Goal: Task Accomplishment & Management: Manage account settings

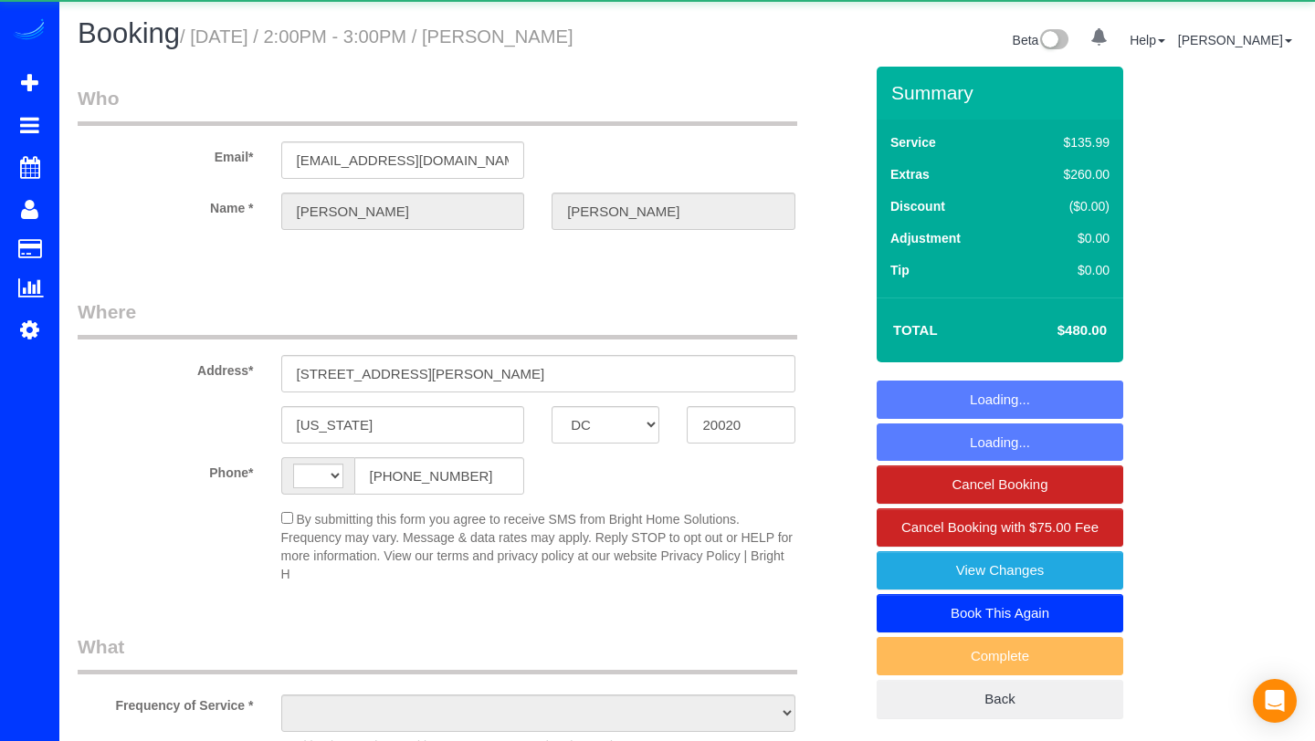
select select "DC"
select select "string:[GEOGRAPHIC_DATA]"
select select "object:997"
select select "string:fspay-96a0f6b1-af20-4511-87ef-d19b52bbcb67"
select select "2"
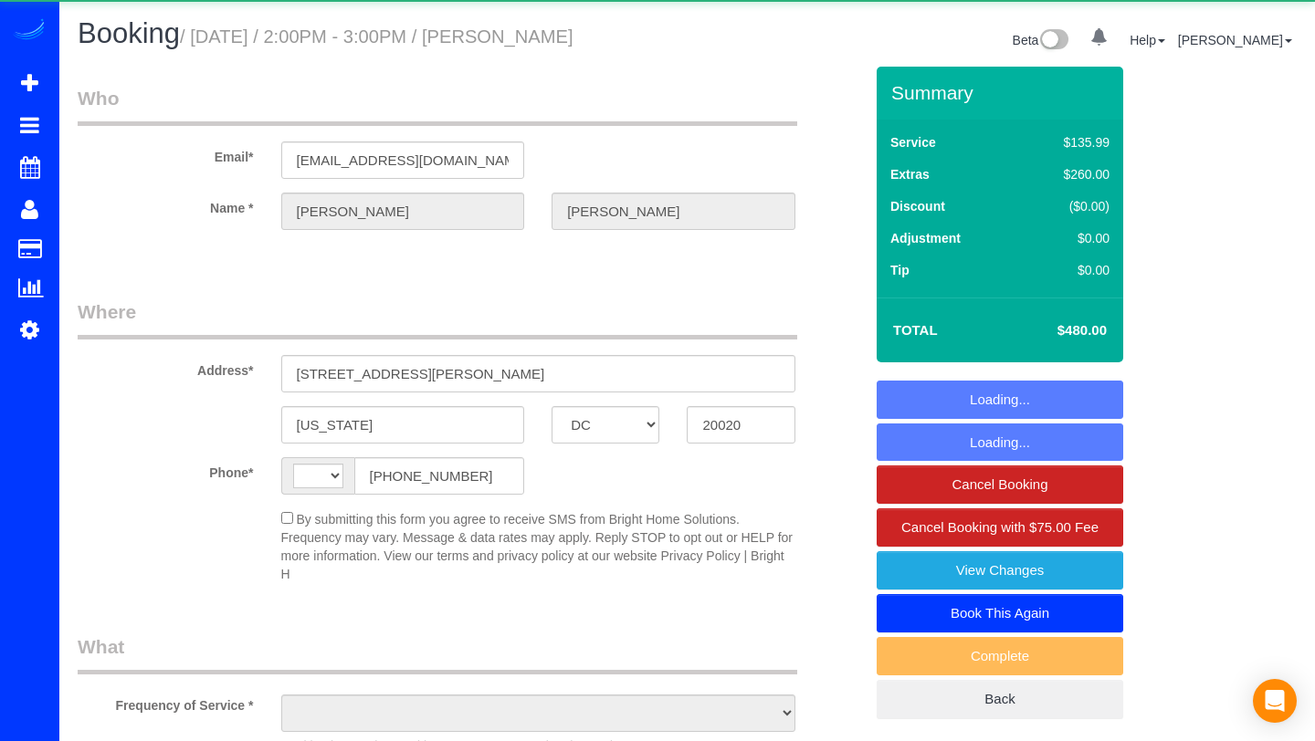
select select "2"
select select "spot1"
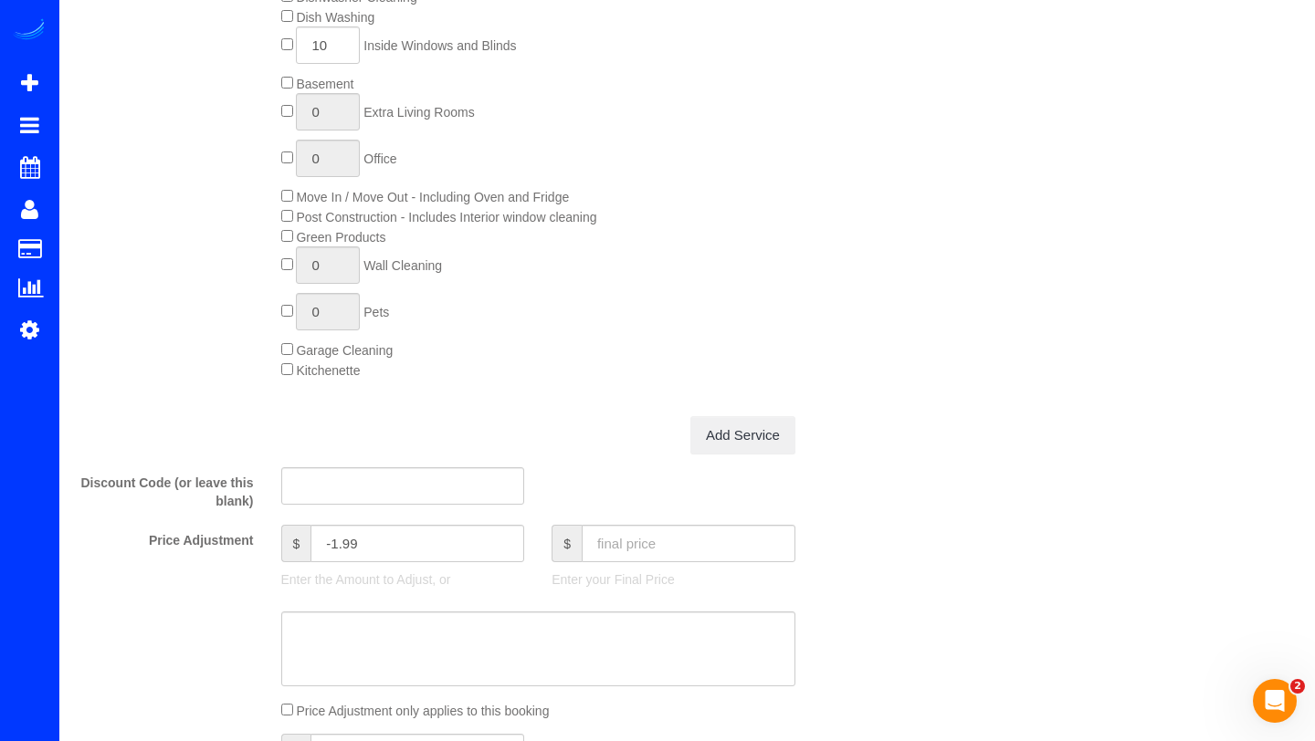
scroll to position [1230, 0]
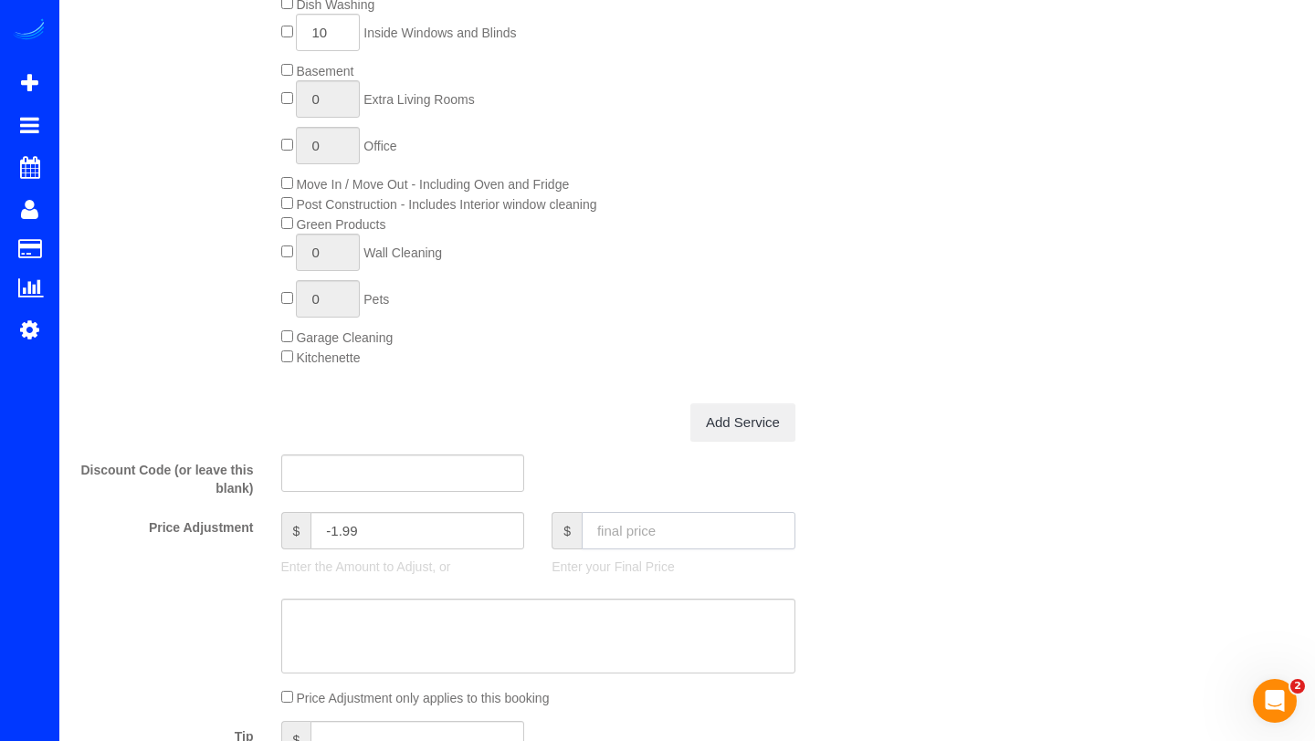
click at [625, 534] on input "text" at bounding box center [688, 530] width 214 height 37
type input "445"
type input "-36.99"
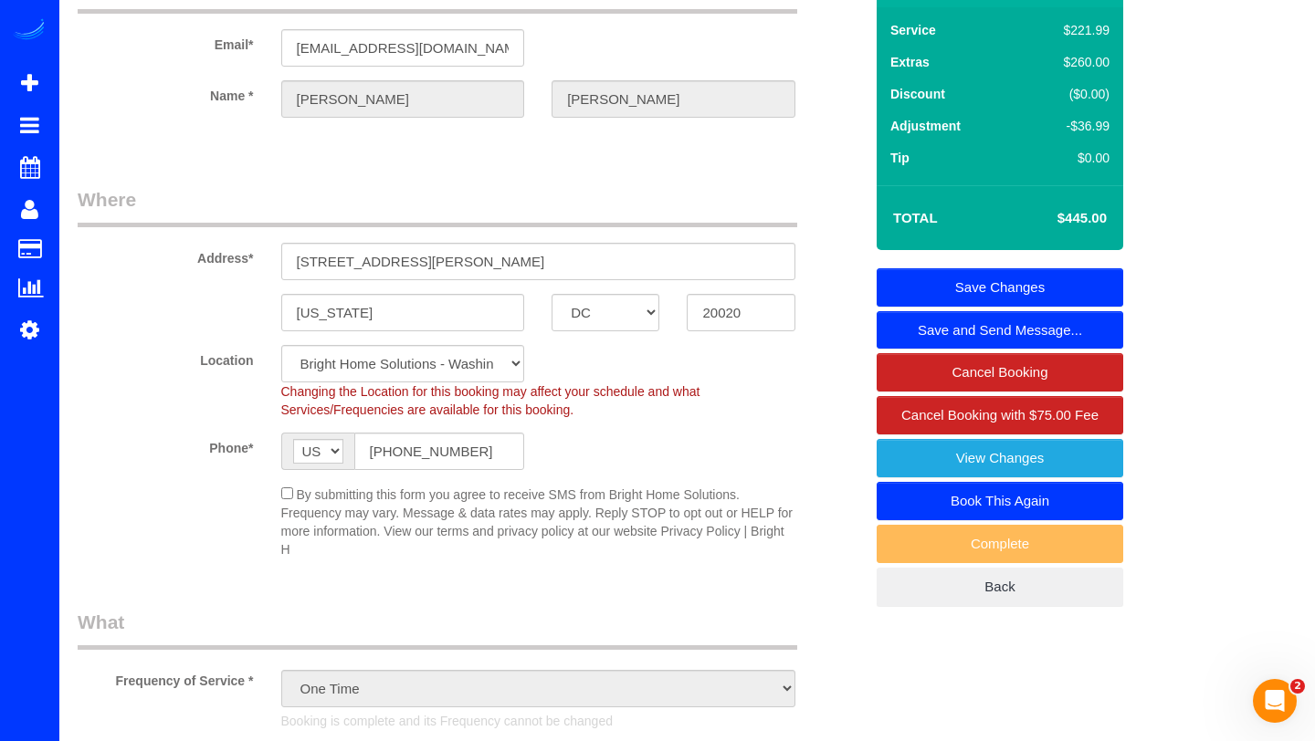
scroll to position [0, 0]
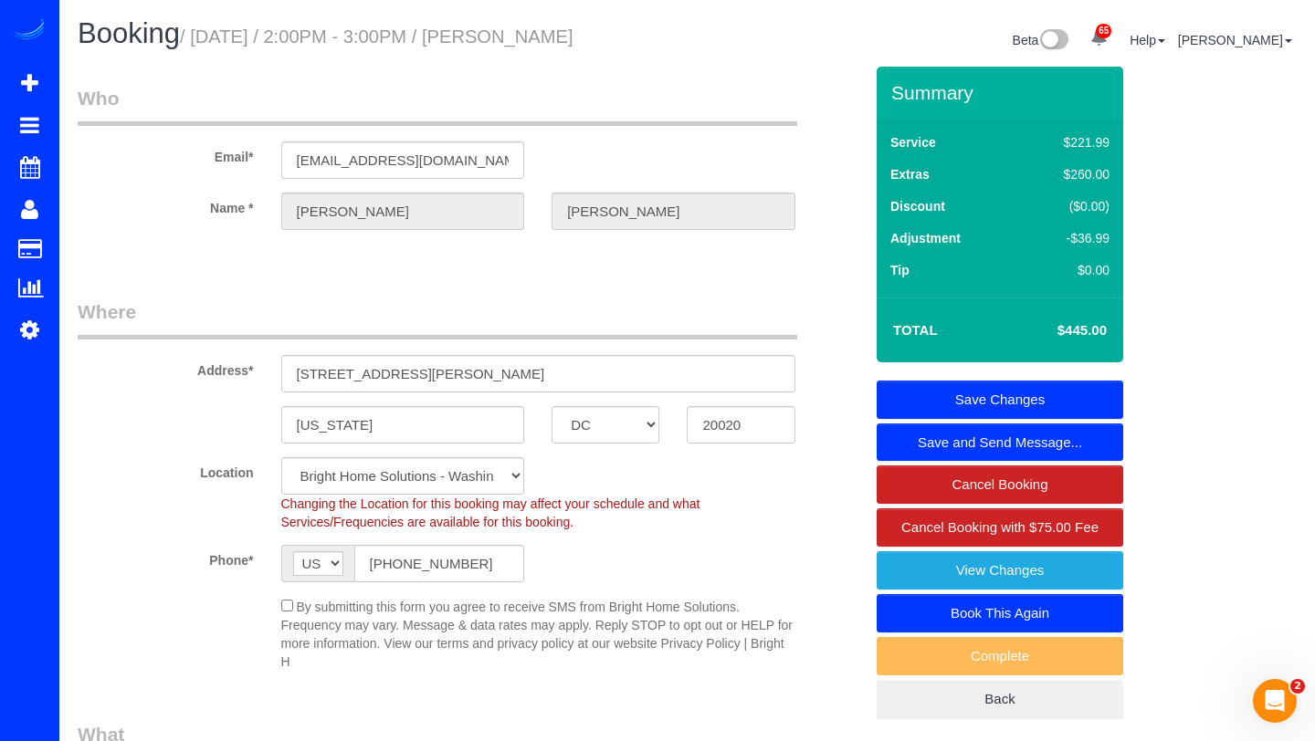
click at [1038, 384] on link "Save Changes" at bounding box center [999, 400] width 246 height 38
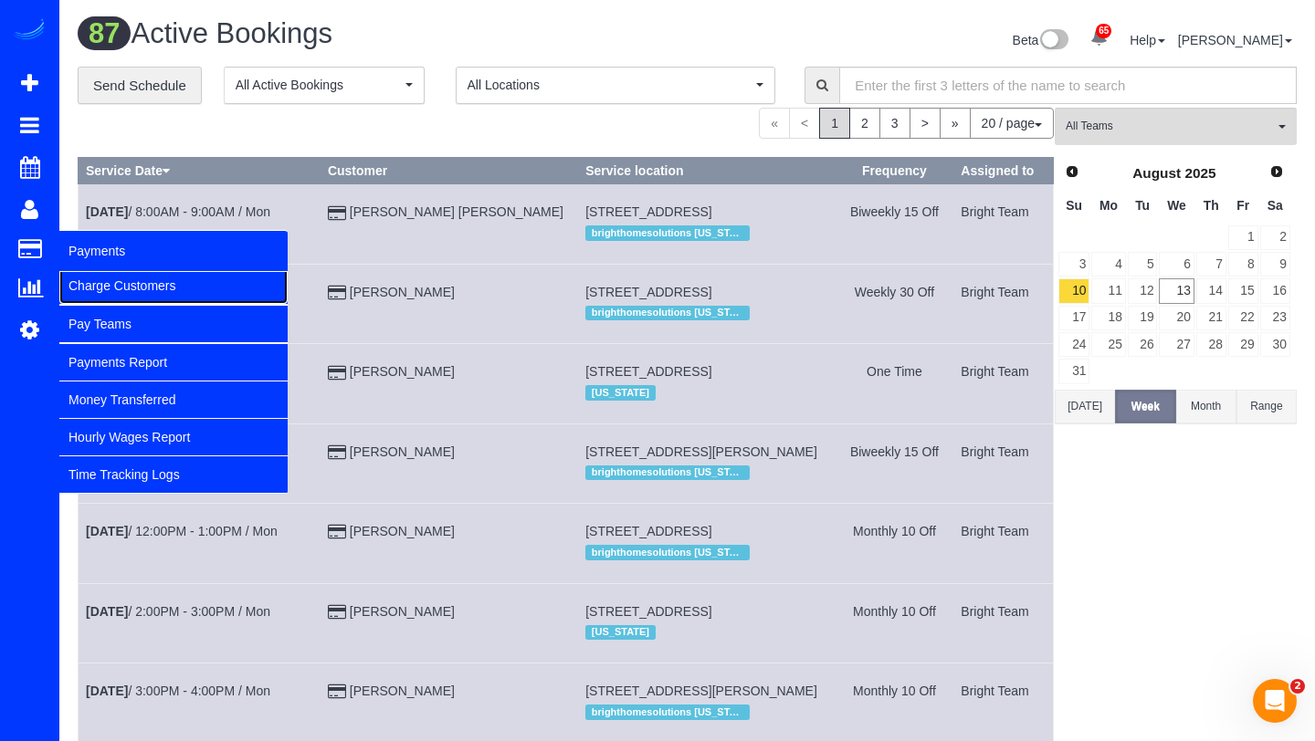
click at [108, 294] on link "Charge Customers" at bounding box center [173, 285] width 228 height 37
select select
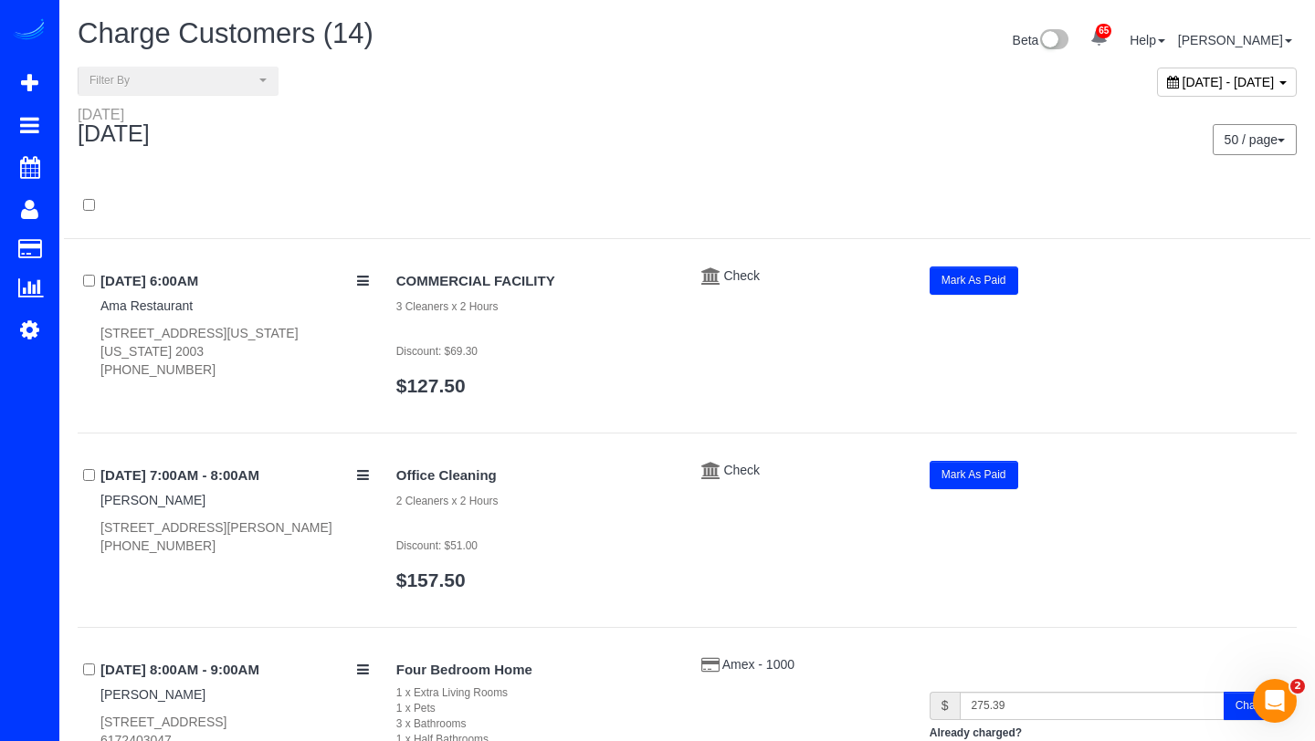
click at [1157, 89] on div "August 13, 2025 - August 13, 2025" at bounding box center [1227, 82] width 140 height 29
type input "**********"
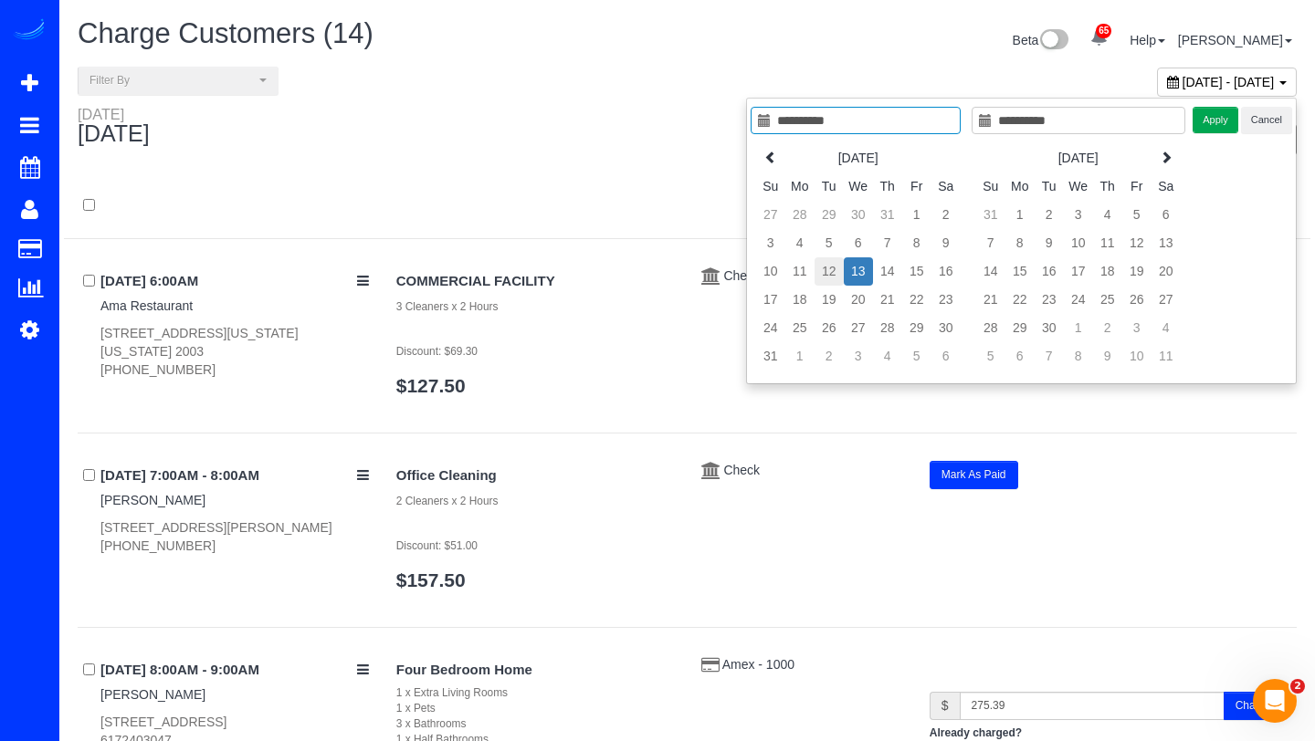
type input "**********"
click at [829, 267] on td "12" at bounding box center [828, 271] width 29 height 28
type input "**********"
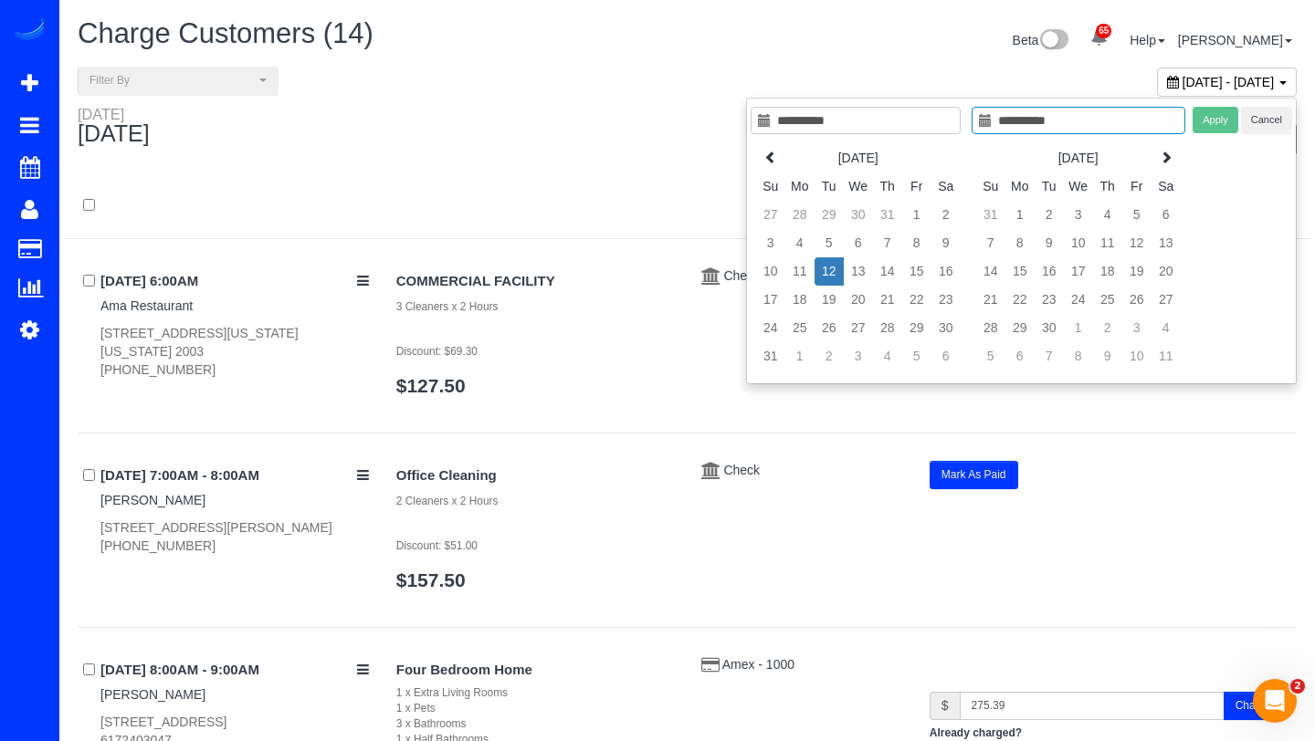
click at [829, 267] on td "12" at bounding box center [828, 271] width 29 height 28
type input "**********"
click at [1197, 123] on button "Apply" at bounding box center [1215, 120] width 46 height 26
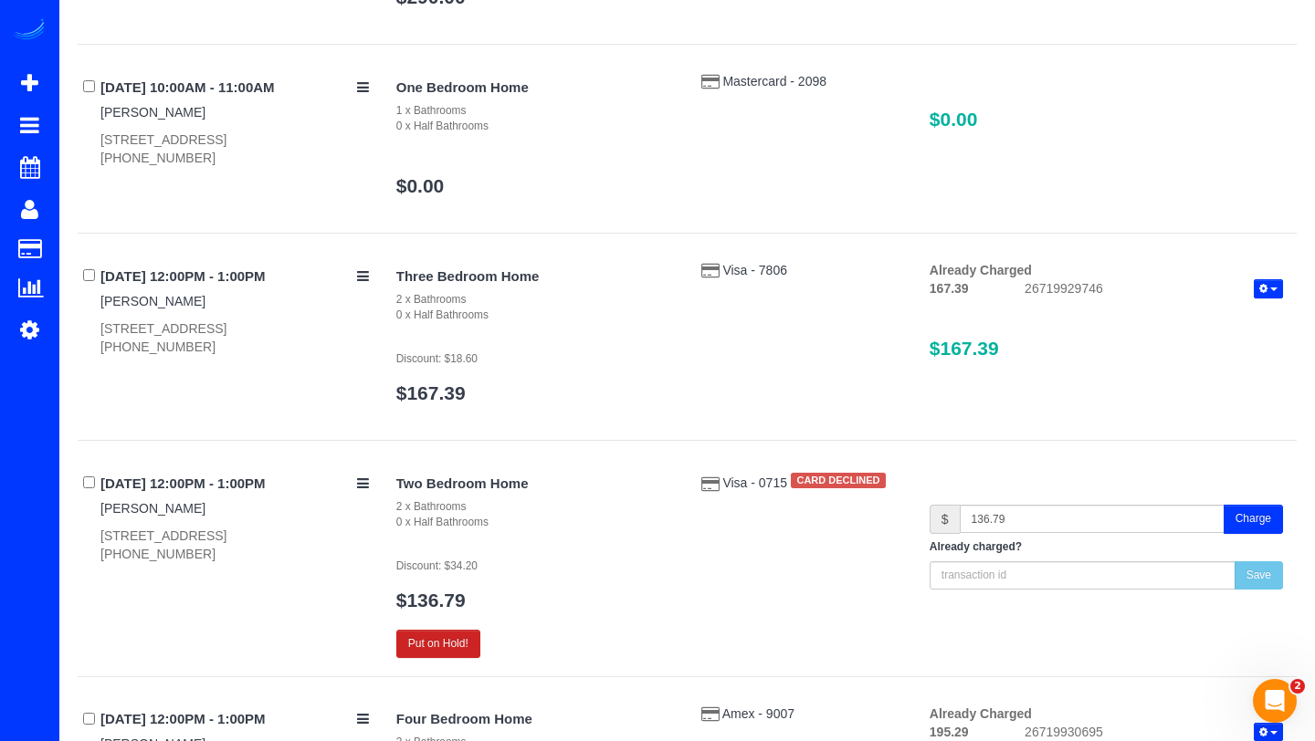
scroll to position [2875, 0]
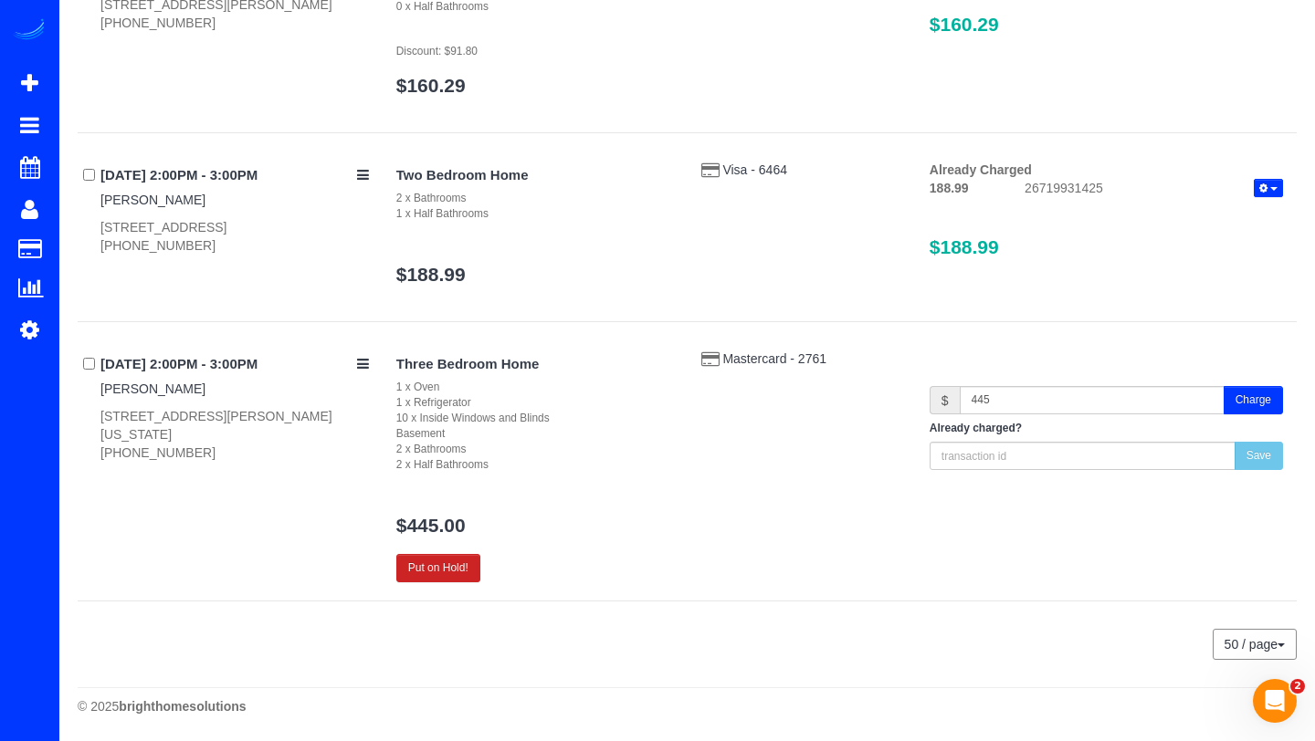
click at [1251, 400] on button "Charge" at bounding box center [1252, 400] width 59 height 28
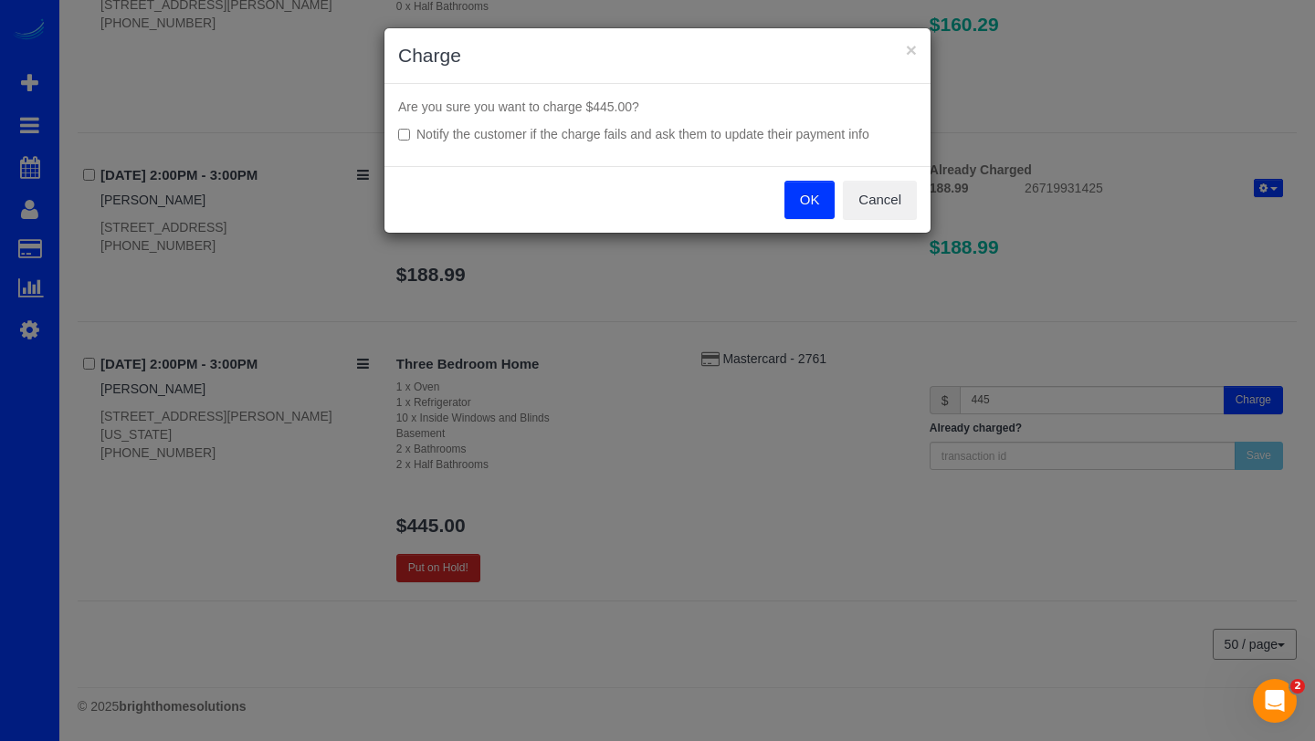
click at [801, 198] on button "OK" at bounding box center [809, 200] width 51 height 38
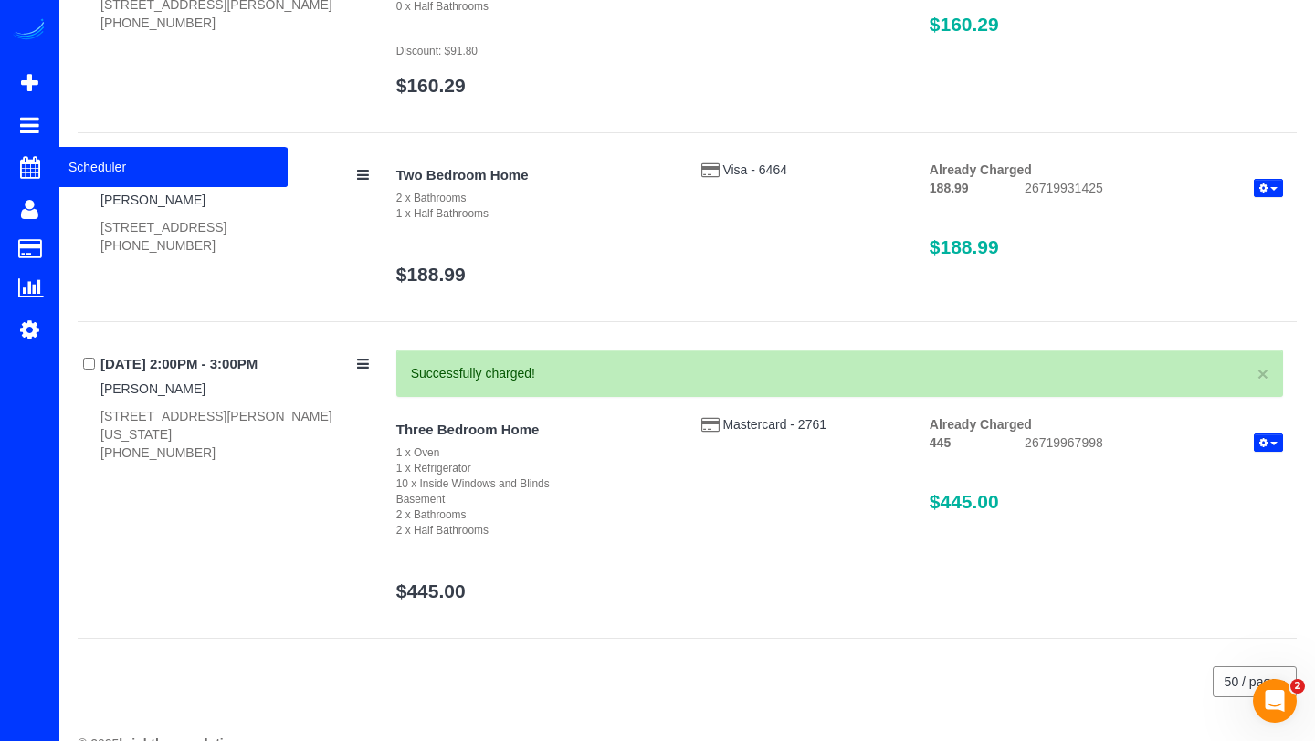
scroll to position [2847, 0]
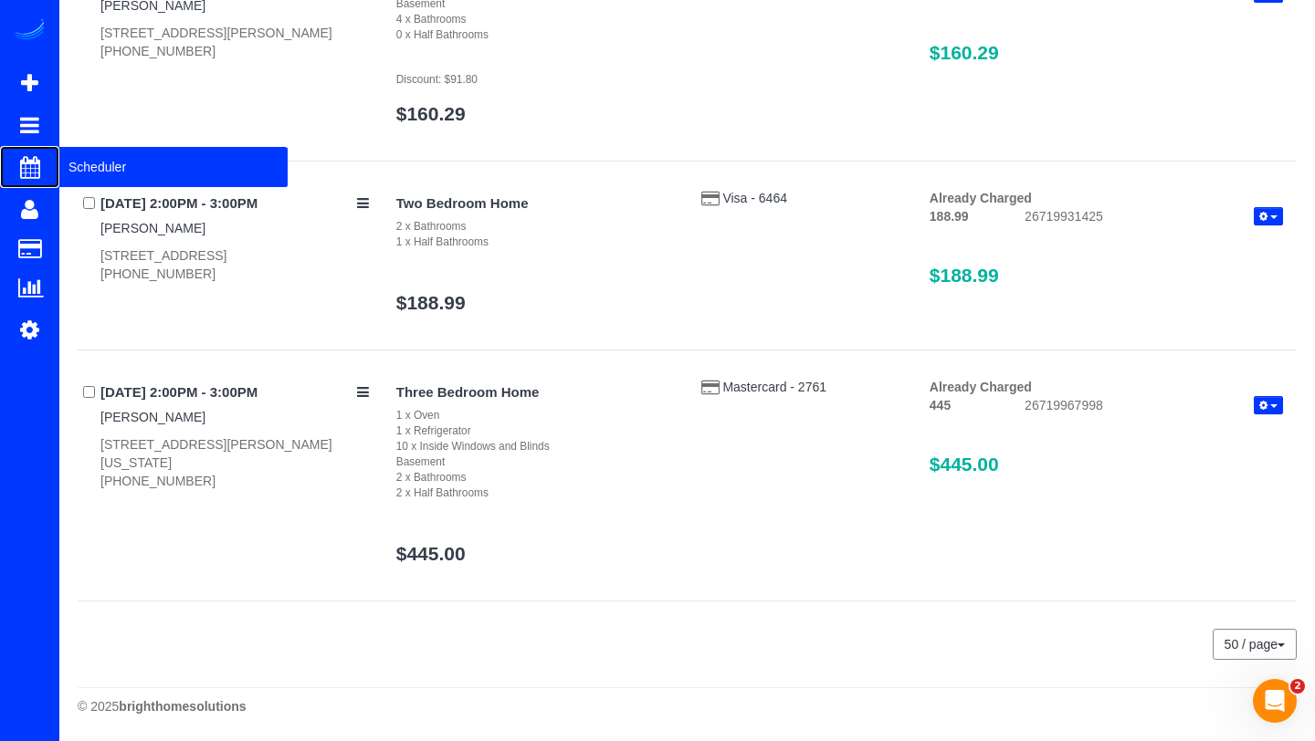
click at [76, 173] on span "Scheduler" at bounding box center [173, 167] width 228 height 42
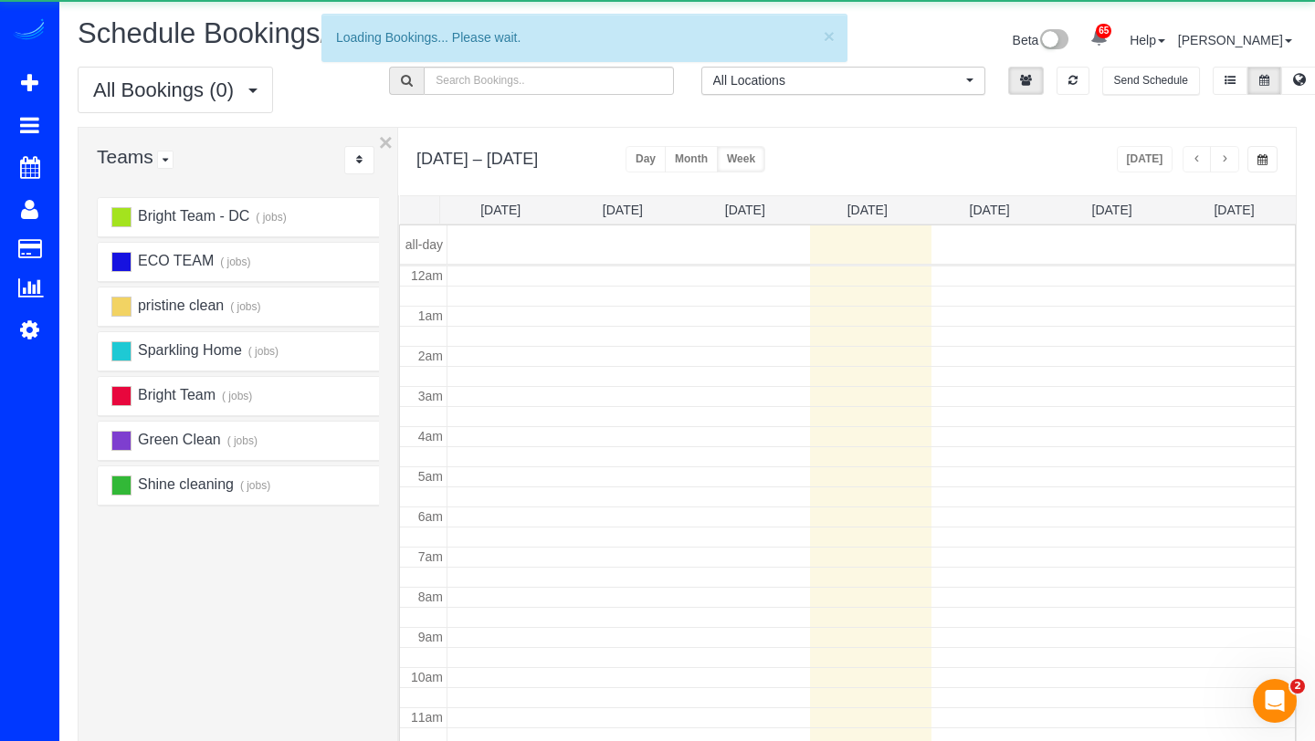
scroll to position [242, 0]
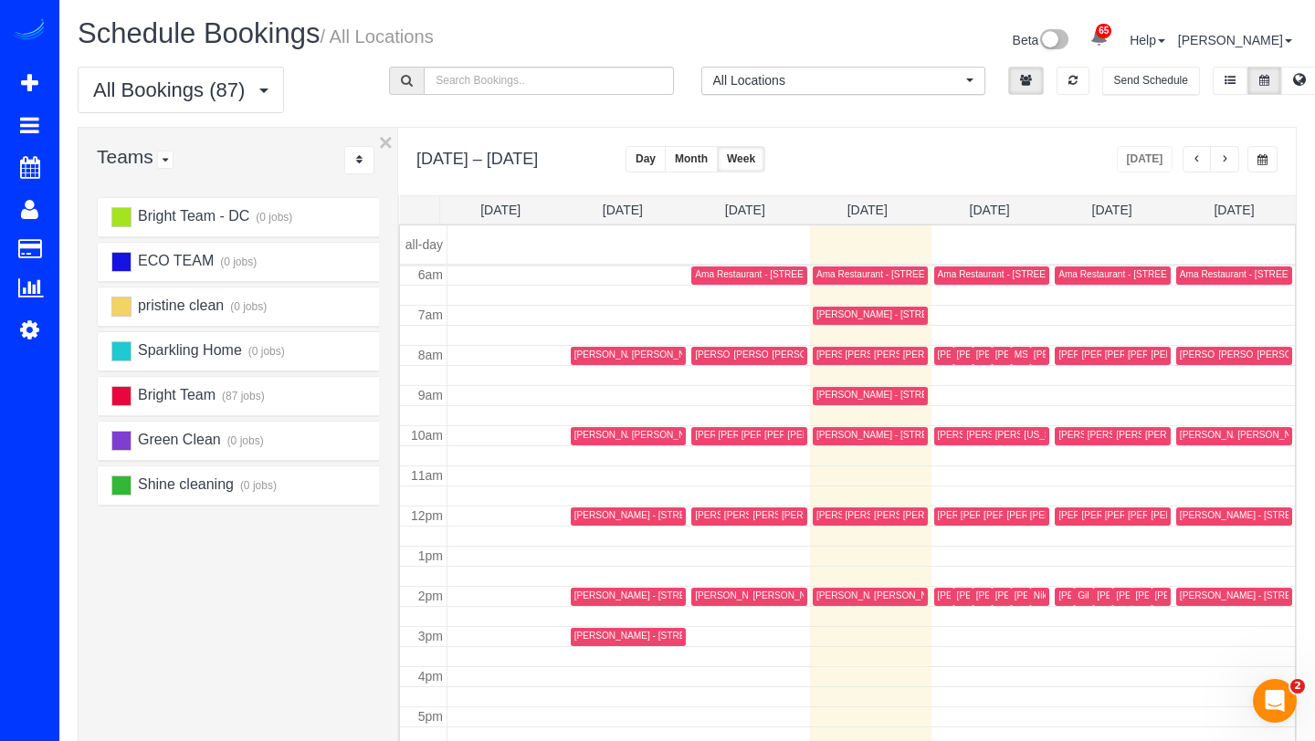
click at [1221, 163] on span "button" at bounding box center [1224, 159] width 9 height 11
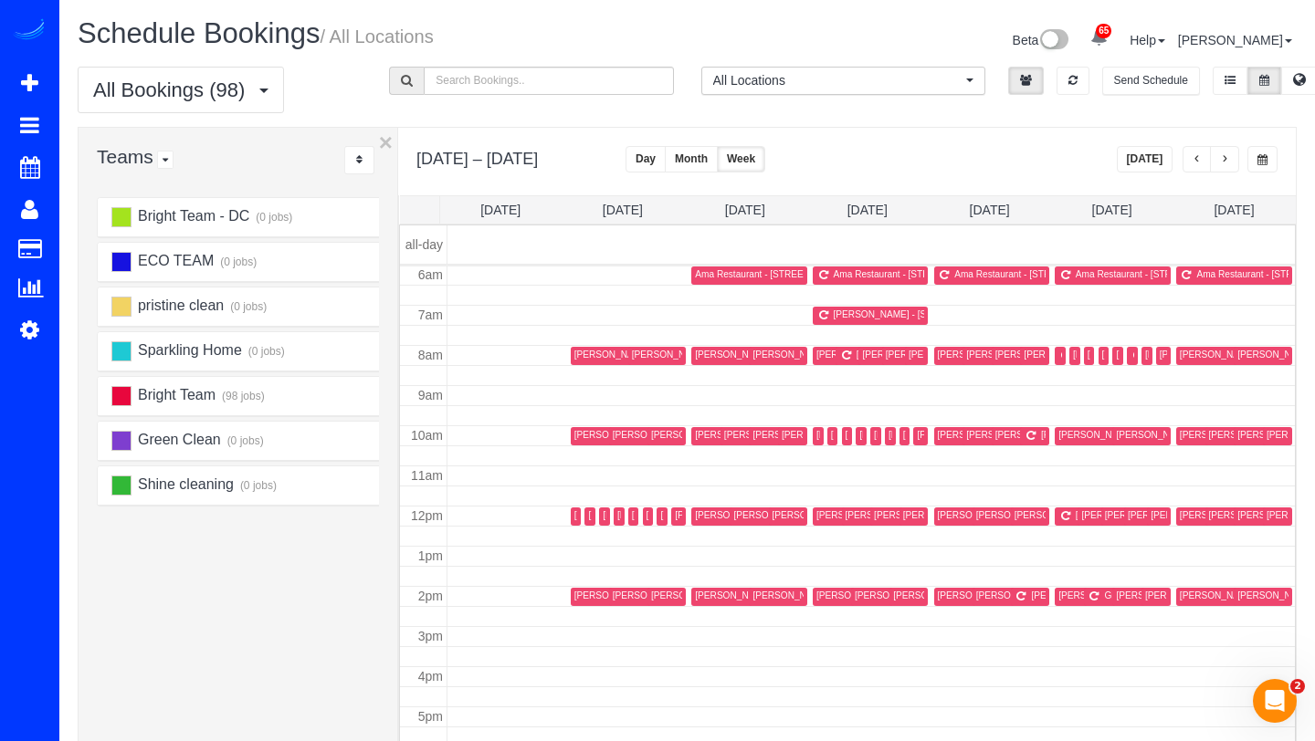
click at [705, 431] on div "[PERSON_NAME] - [STREET_ADDRESS]" at bounding box center [782, 435] width 175 height 12
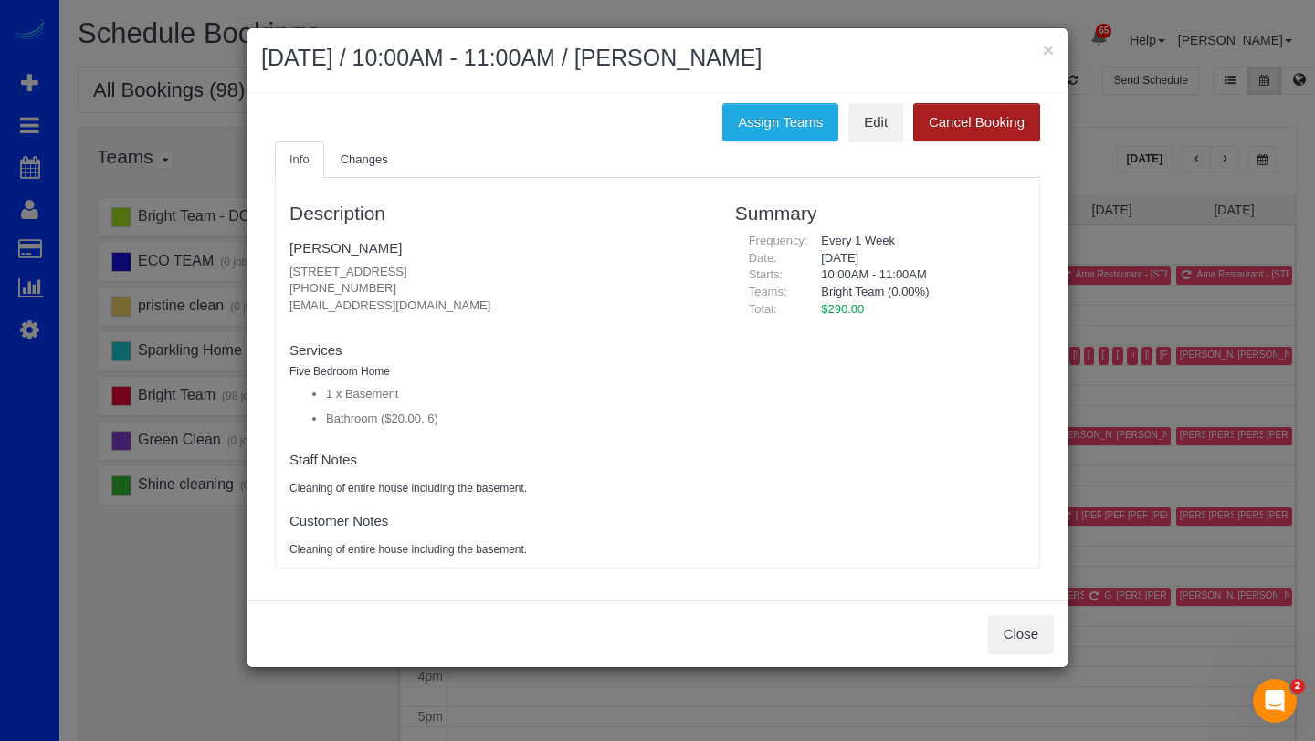
click at [946, 120] on button "Cancel Booking" at bounding box center [976, 122] width 127 height 38
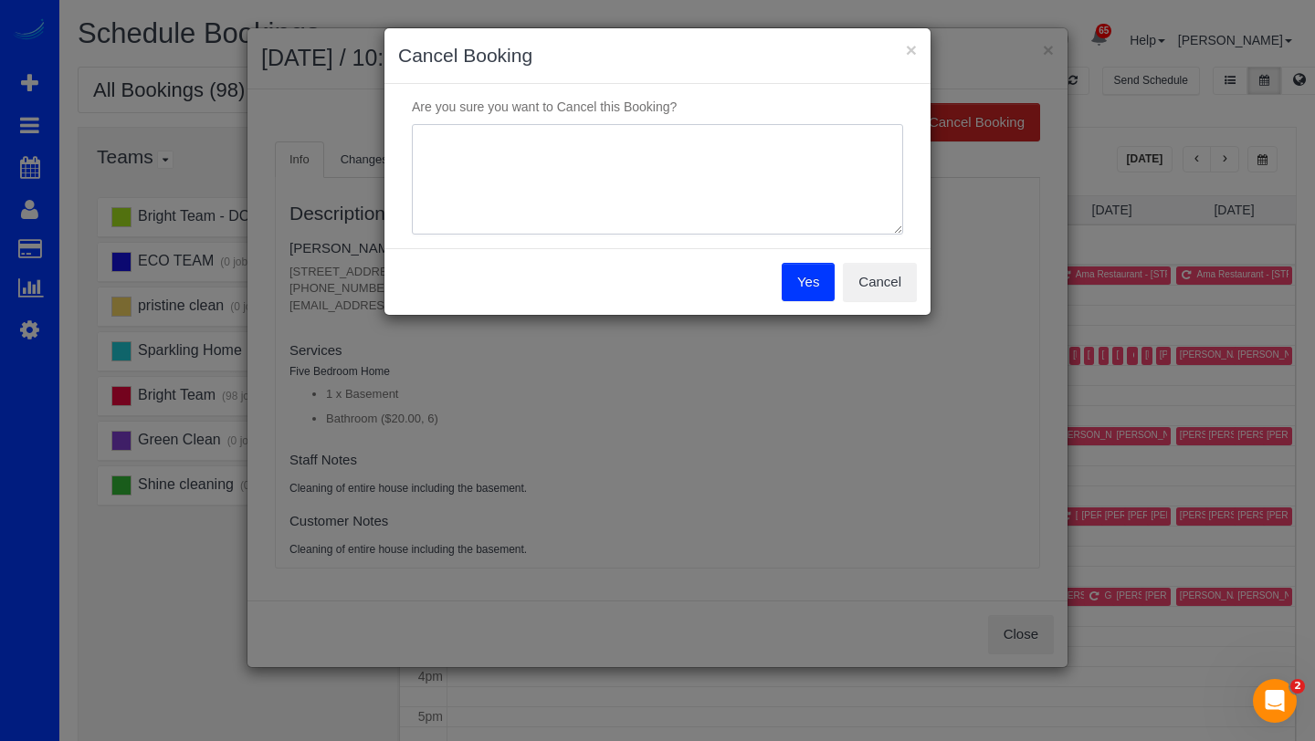
click at [772, 147] on textarea at bounding box center [657, 179] width 491 height 111
type textarea "out of town"
click at [804, 279] on button "Yes" at bounding box center [807, 282] width 53 height 38
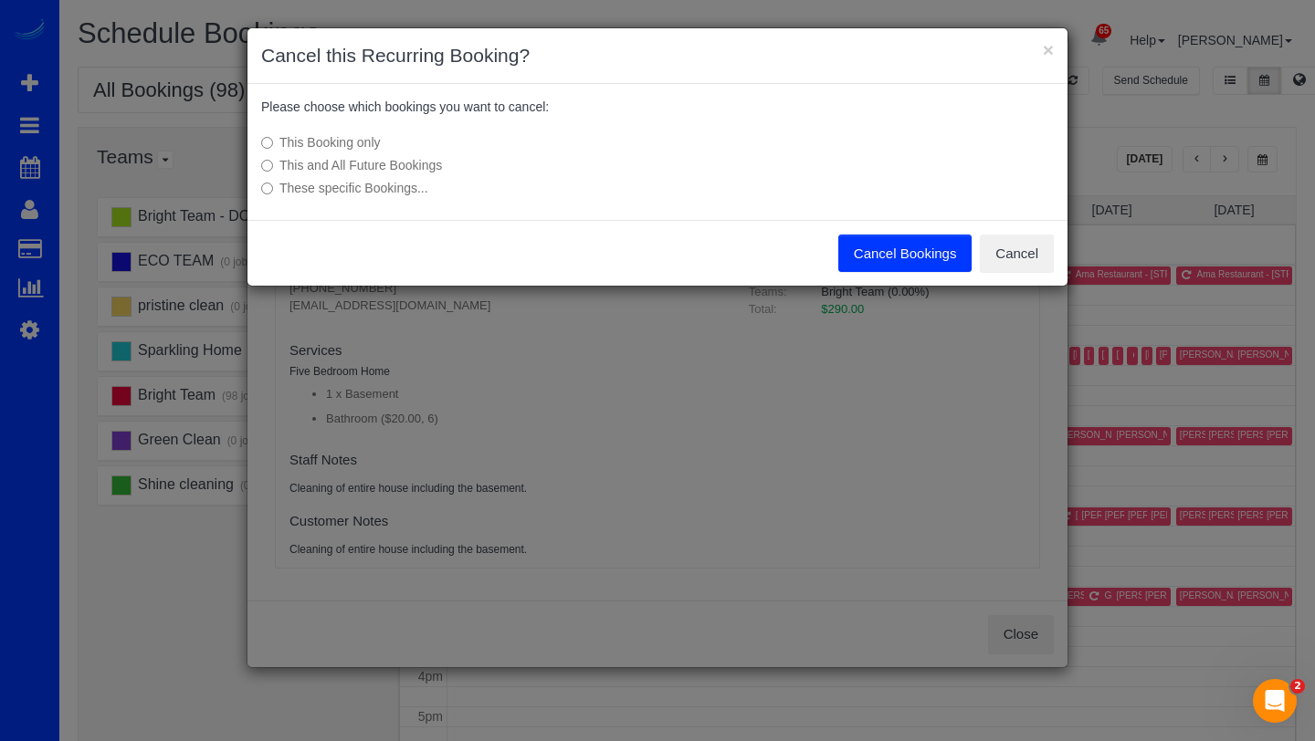
click at [914, 254] on button "Cancel Bookings" at bounding box center [905, 254] width 134 height 38
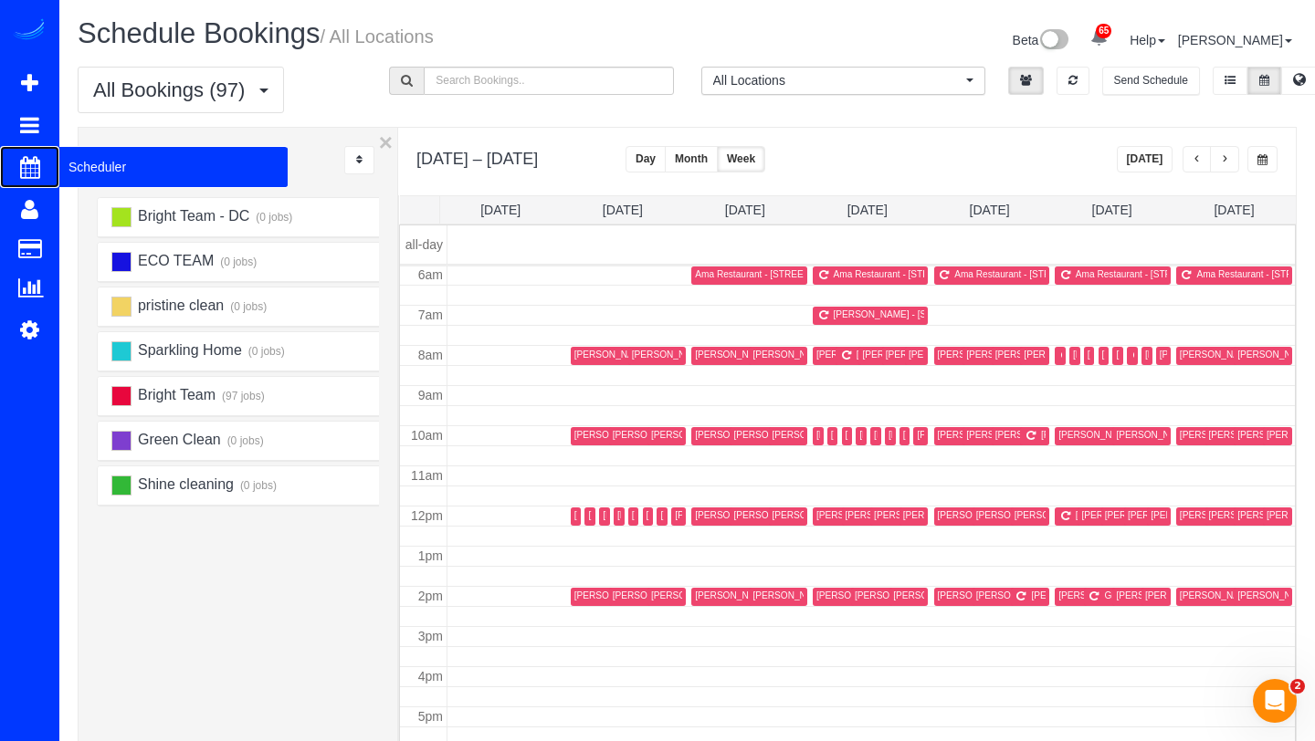
click at [87, 173] on span "Scheduler" at bounding box center [173, 167] width 228 height 42
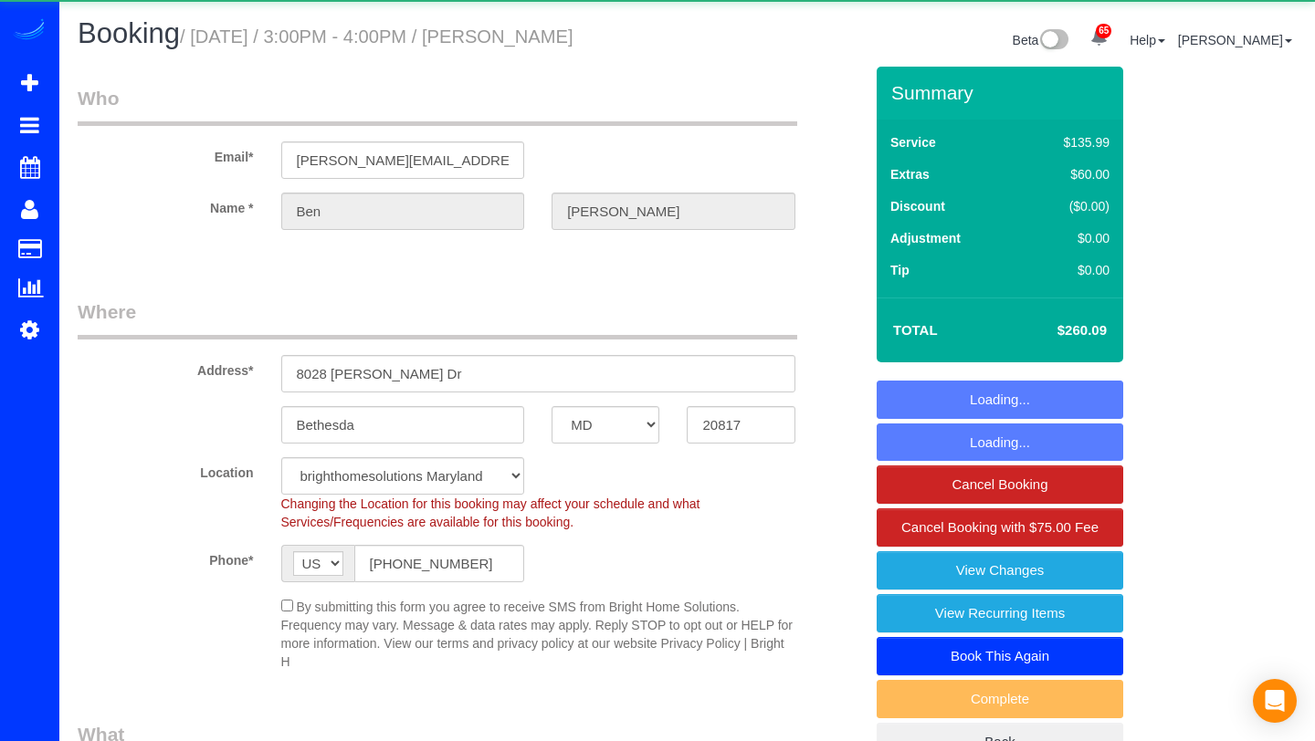
select select "MD"
select select "3"
select select "1"
select select "spot1"
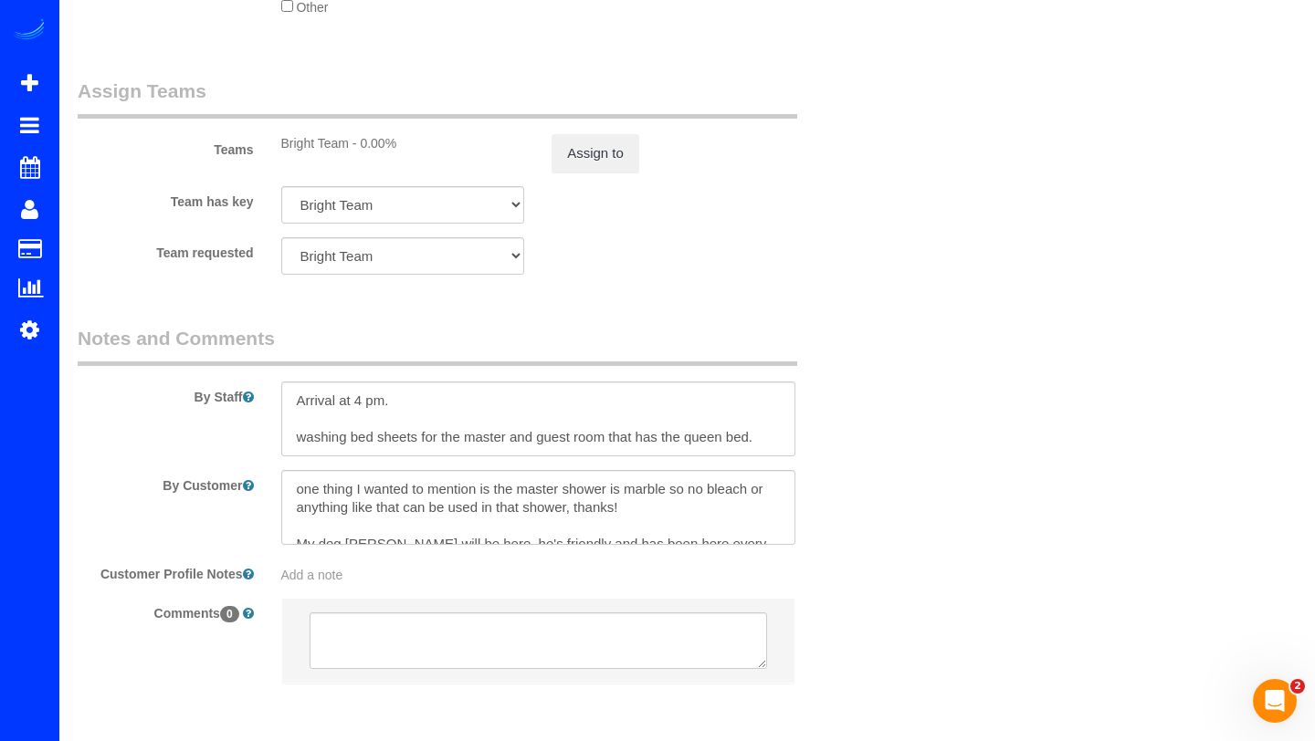
scroll to position [2460, 0]
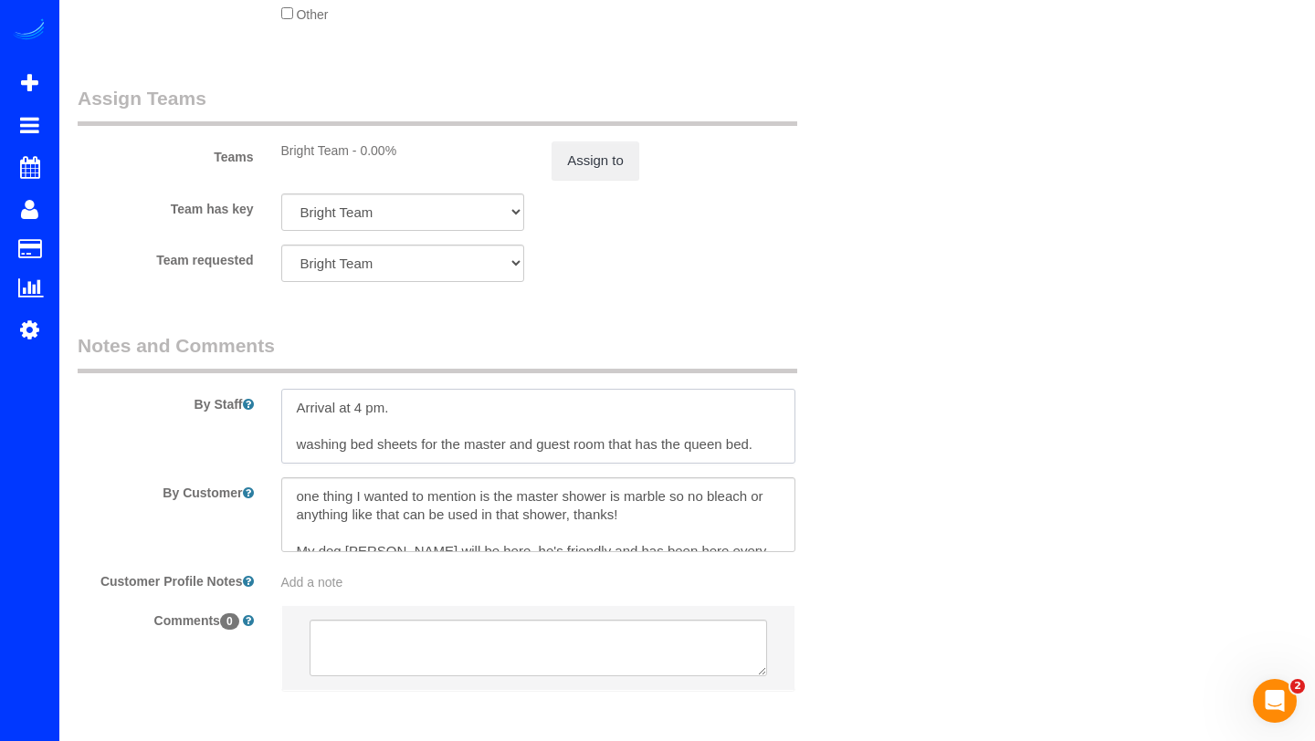
click at [396, 410] on textarea at bounding box center [538, 426] width 514 height 75
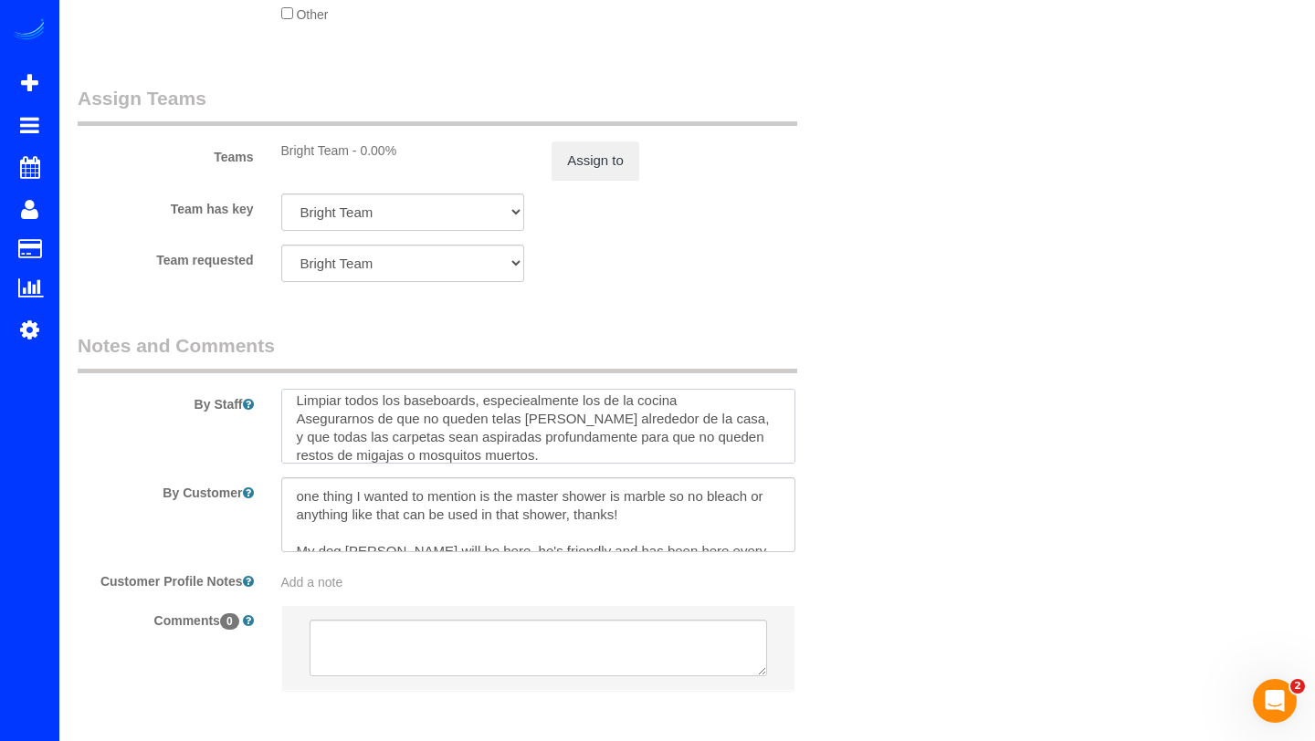
scroll to position [0, 0]
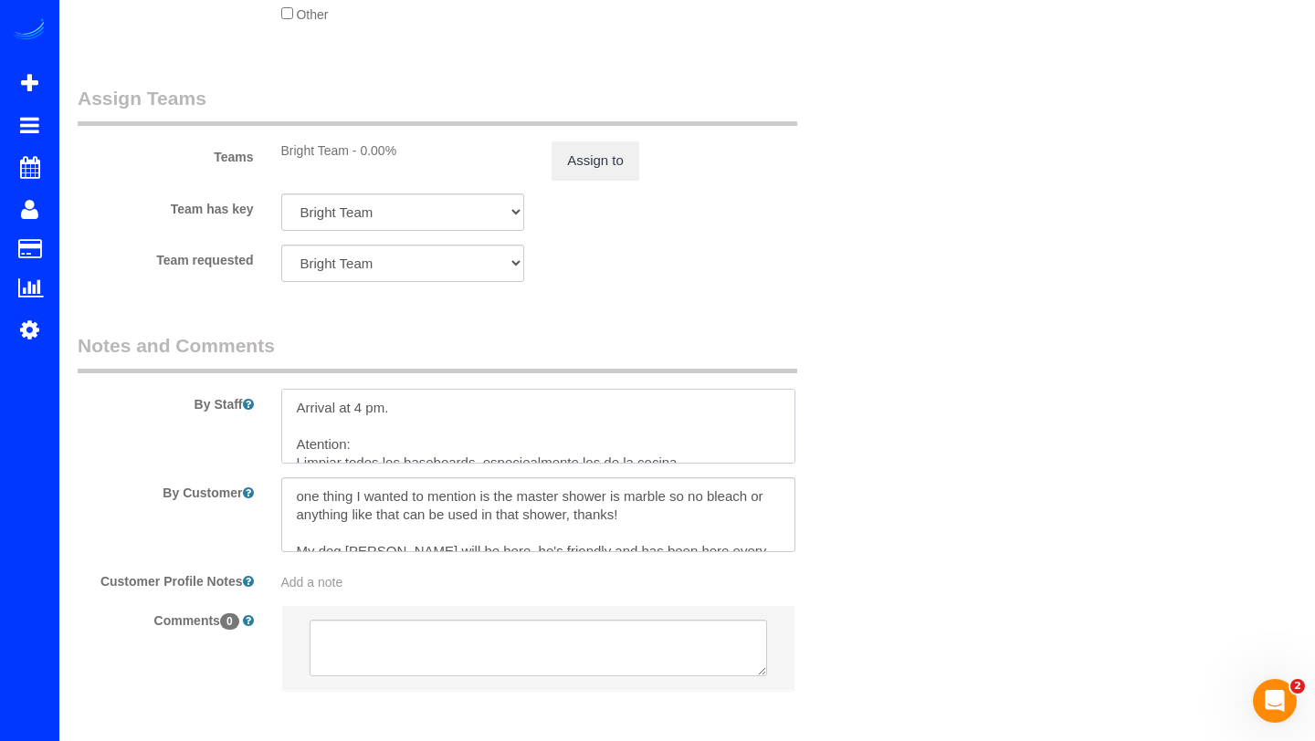
click at [326, 445] on textarea at bounding box center [538, 426] width 514 height 75
click at [410, 427] on textarea at bounding box center [538, 426] width 514 height 75
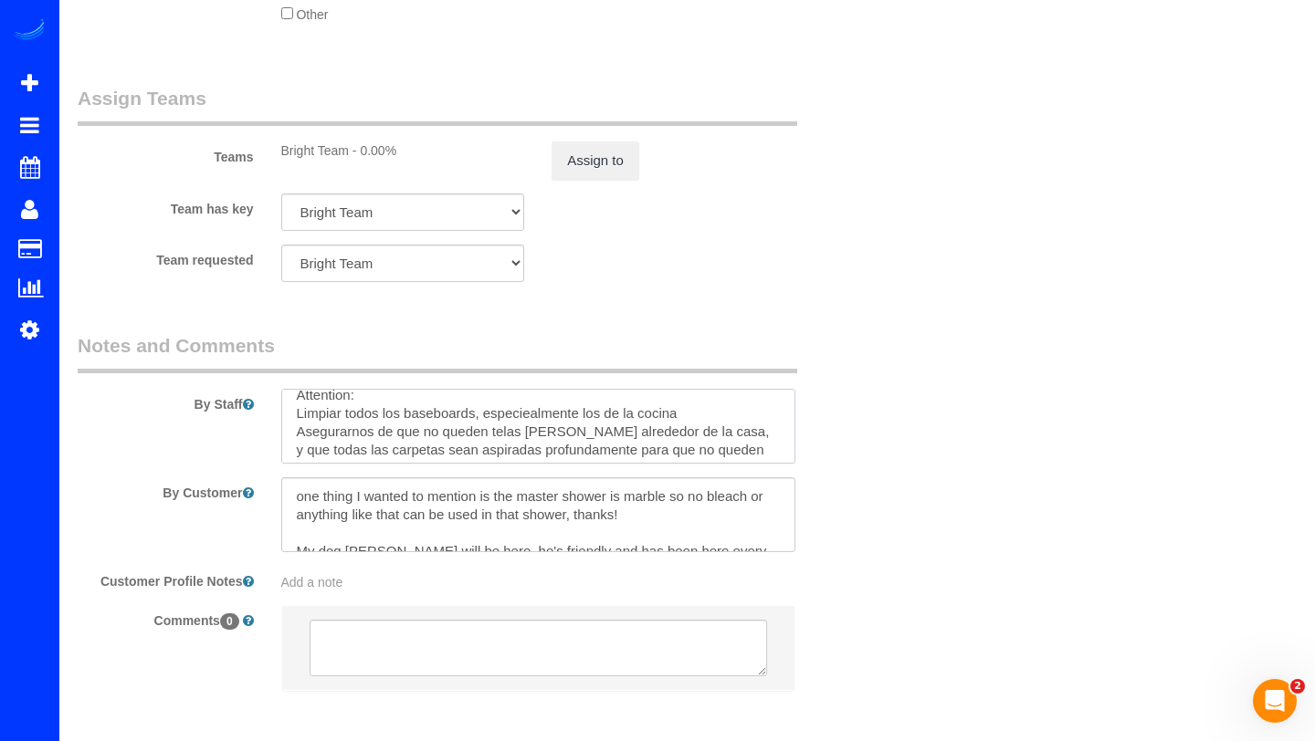
scroll to position [52, 0]
click at [295, 414] on textarea at bounding box center [538, 426] width 514 height 75
click at [297, 428] on textarea at bounding box center [538, 426] width 514 height 75
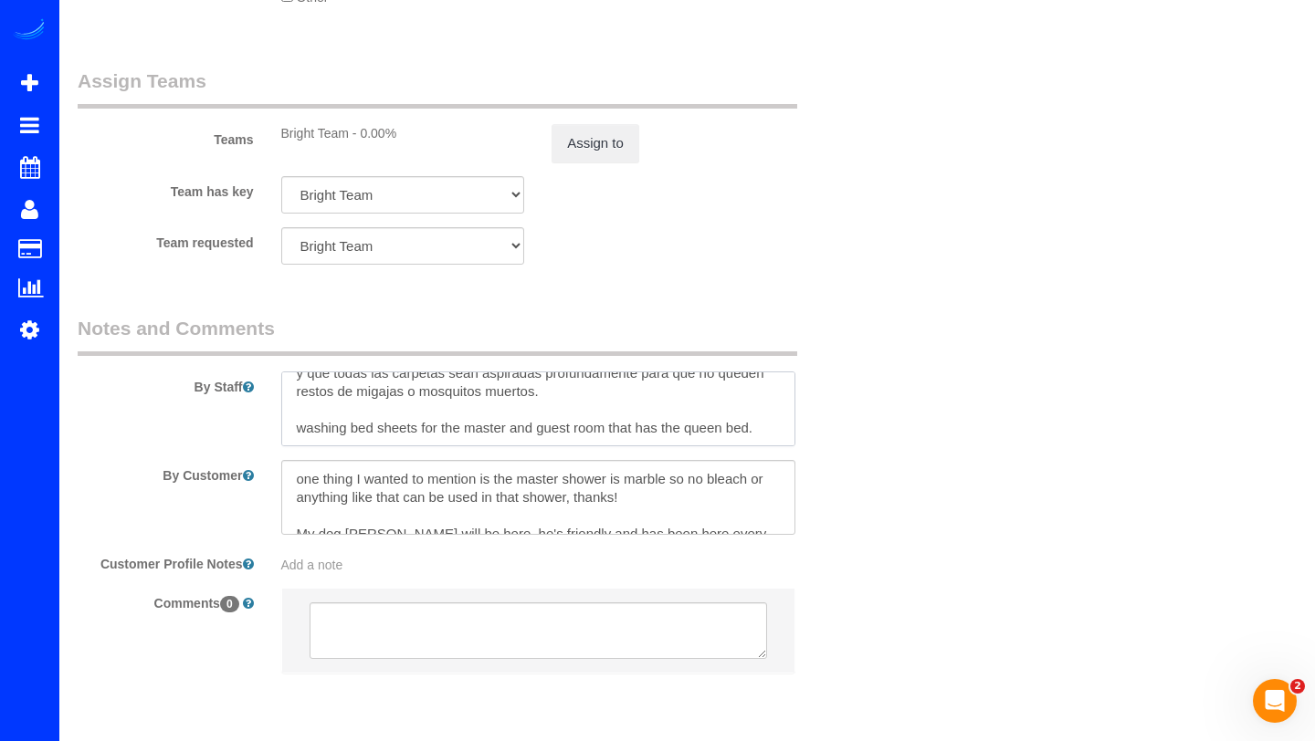
scroll to position [2481, 0]
click at [346, 422] on textarea at bounding box center [538, 405] width 514 height 75
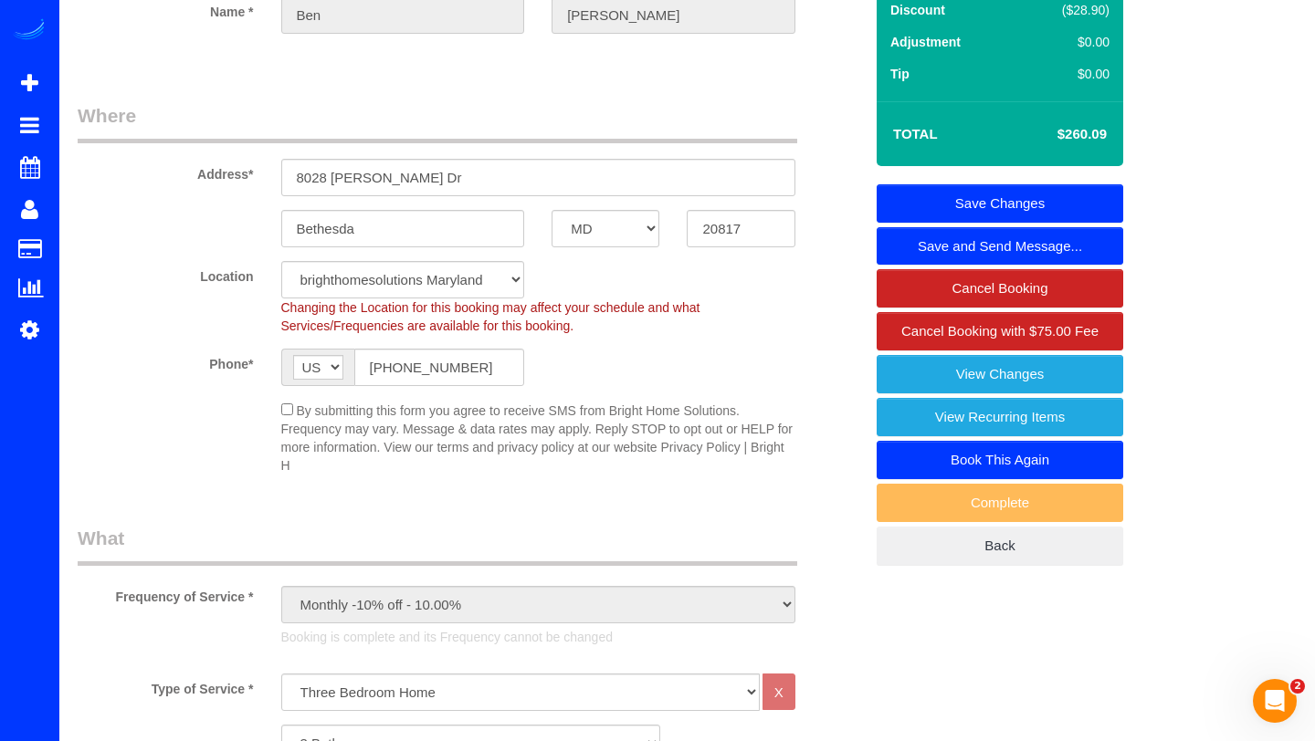
scroll to position [0, 0]
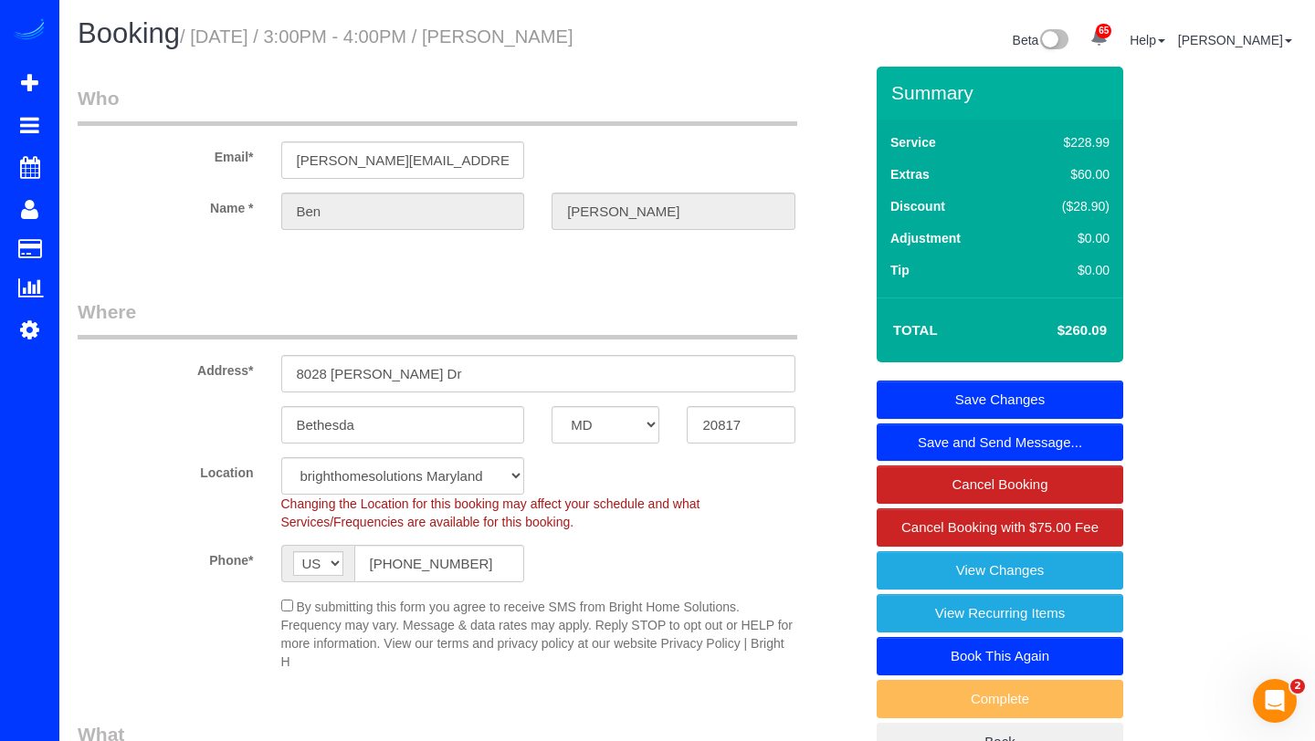
type textarea "Arrival at 4 pm. Attention: -Limpiar todos los baseboards, especiealmente los d…"
click at [1062, 386] on link "Save Changes" at bounding box center [999, 400] width 246 height 38
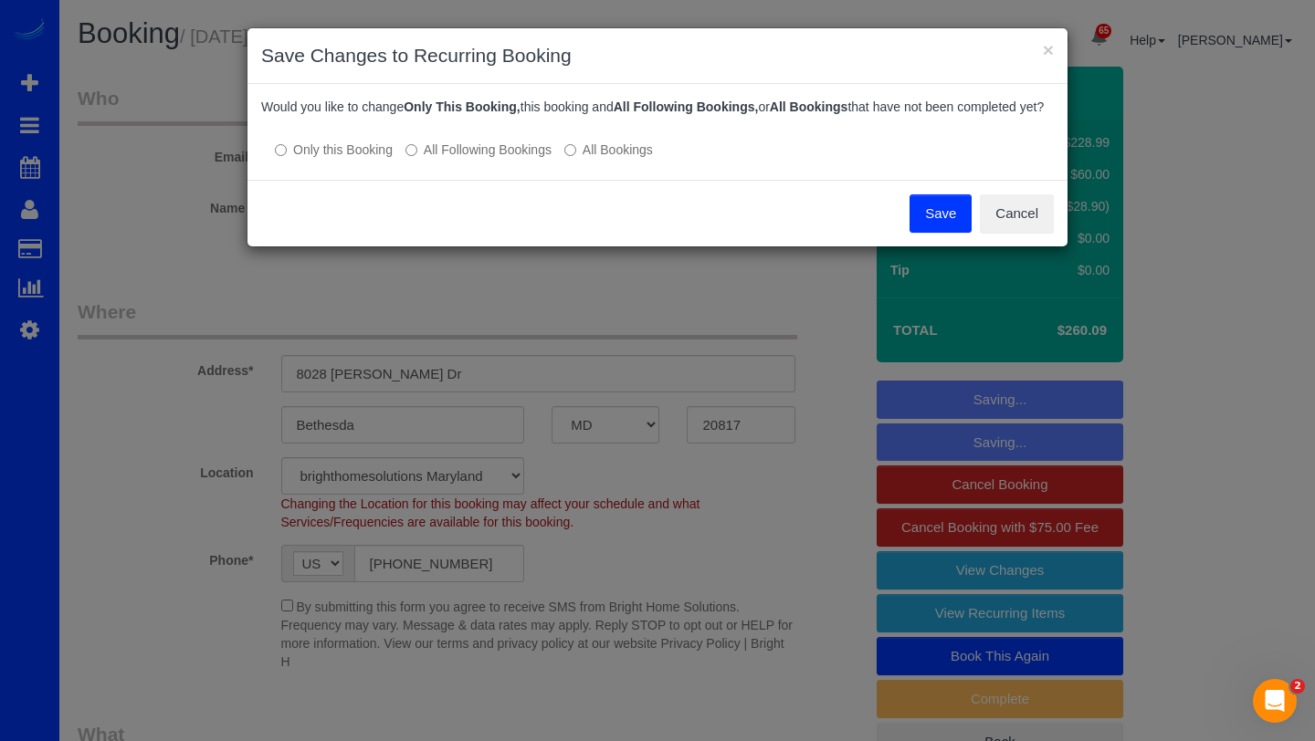
click at [529, 159] on label "All Following Bookings" at bounding box center [478, 150] width 146 height 18
click at [936, 233] on button "Save" at bounding box center [940, 213] width 62 height 38
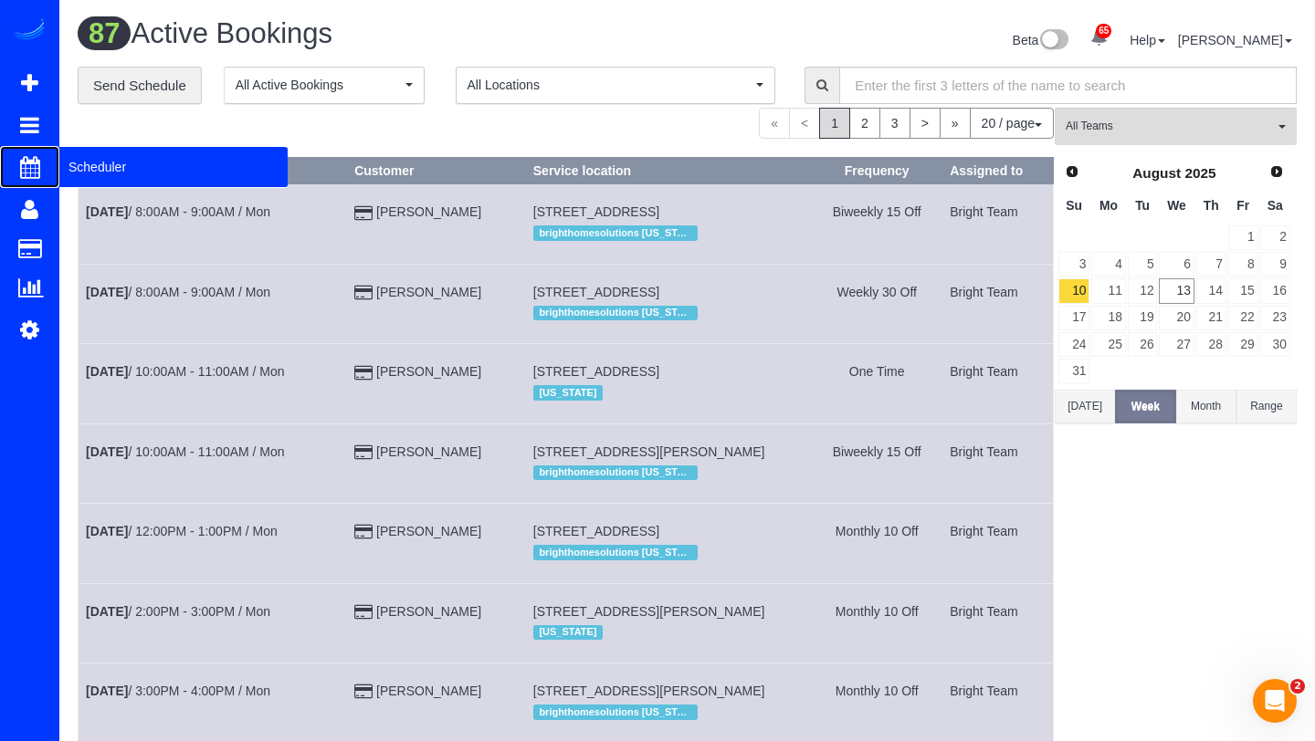
click at [89, 162] on span "Scheduler" at bounding box center [173, 167] width 228 height 42
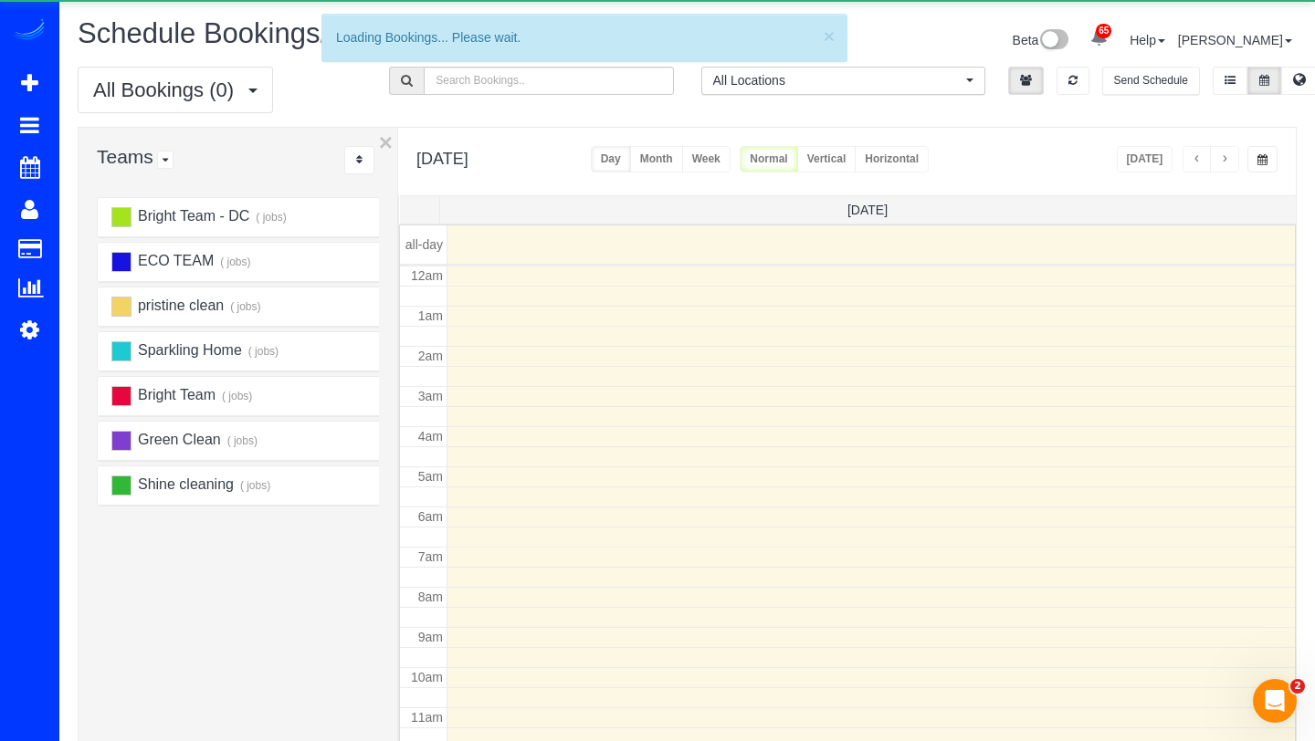
scroll to position [242, 0]
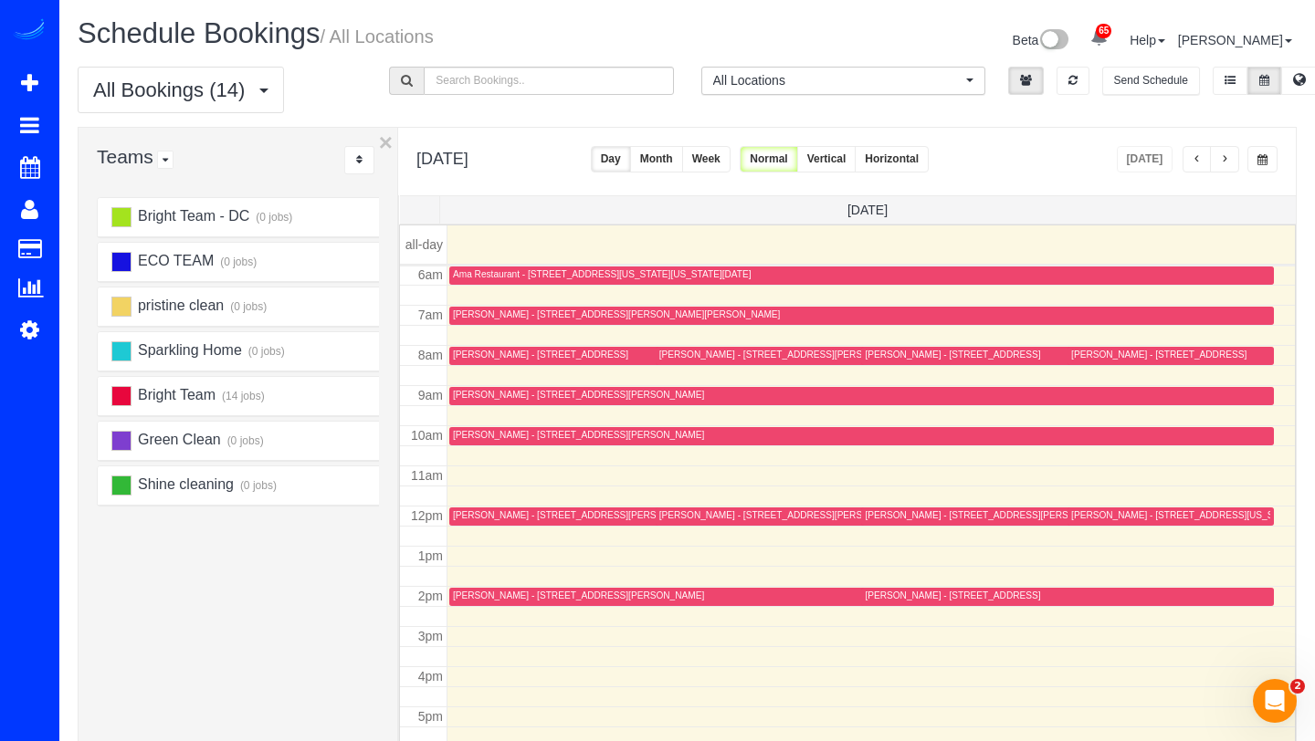
click at [730, 159] on button "Week" at bounding box center [706, 159] width 48 height 26
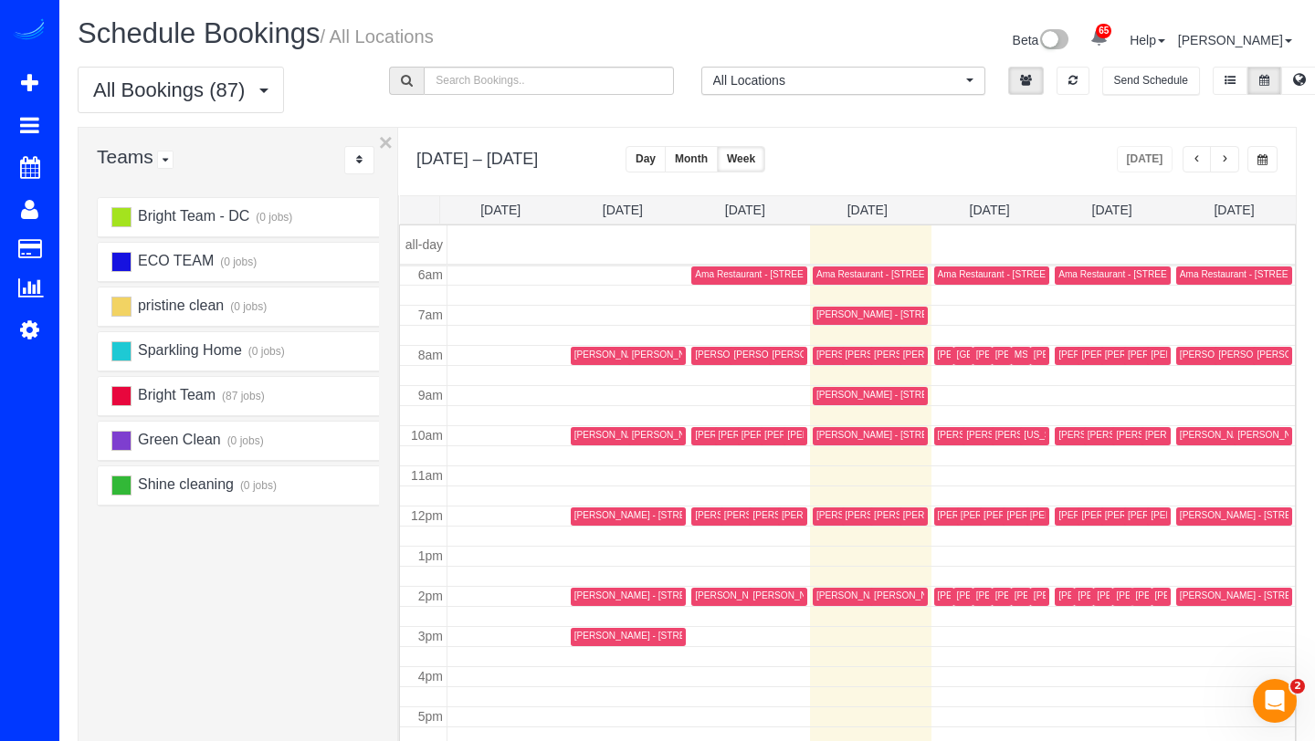
click at [1226, 165] on button "button" at bounding box center [1224, 159] width 29 height 26
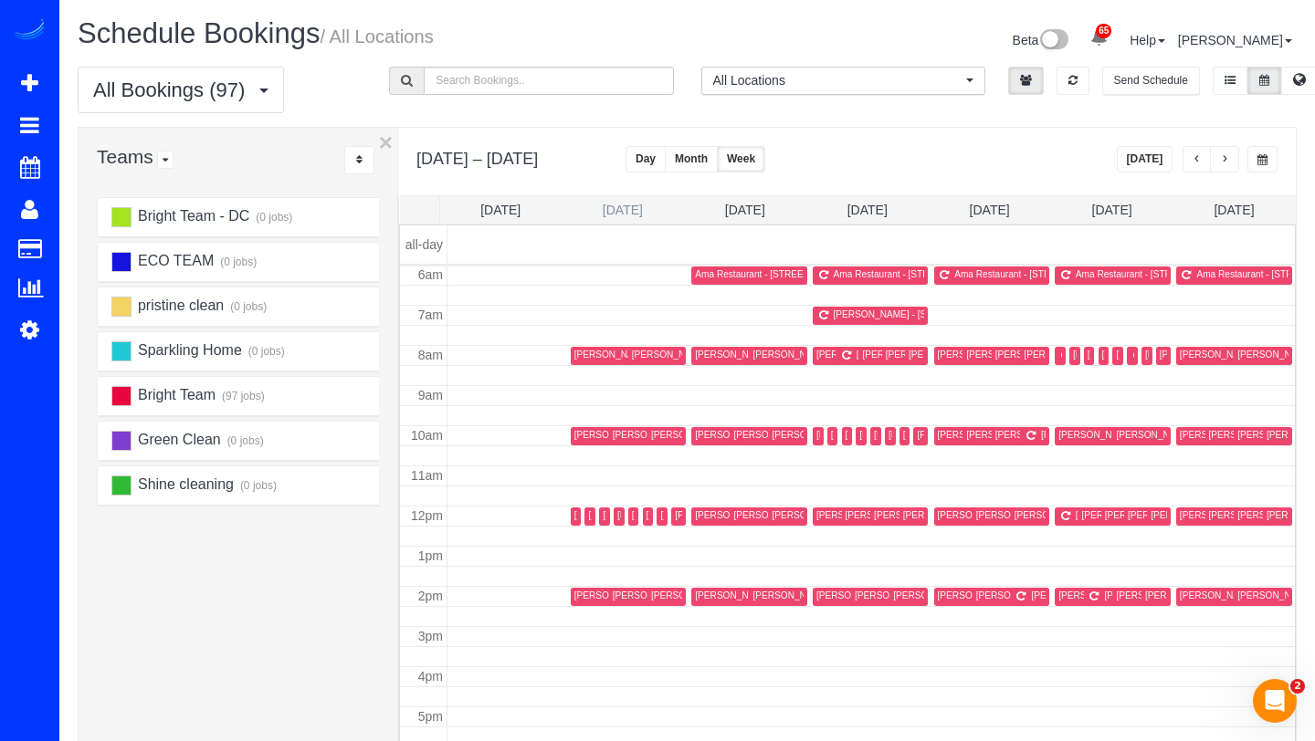
click at [625, 215] on link "Mon 8/18" at bounding box center [622, 210] width 40 height 15
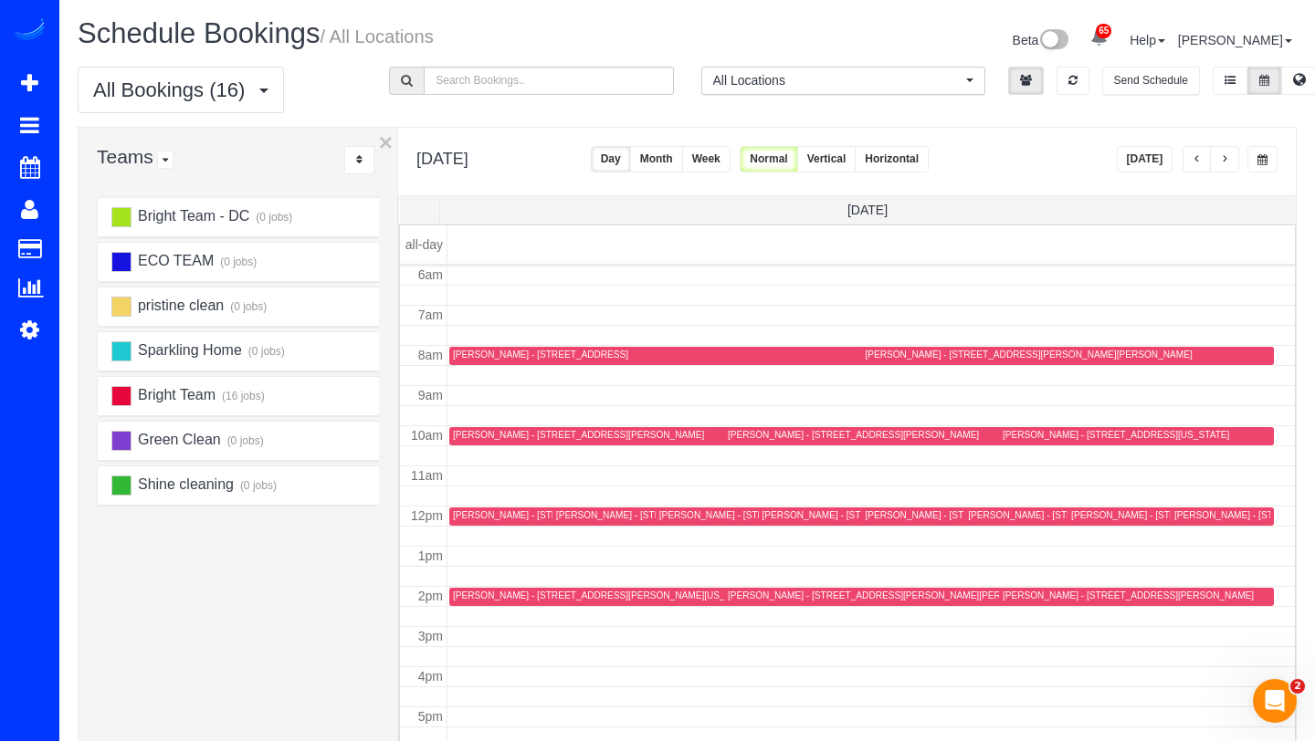
click at [1218, 157] on button "button" at bounding box center [1224, 159] width 29 height 26
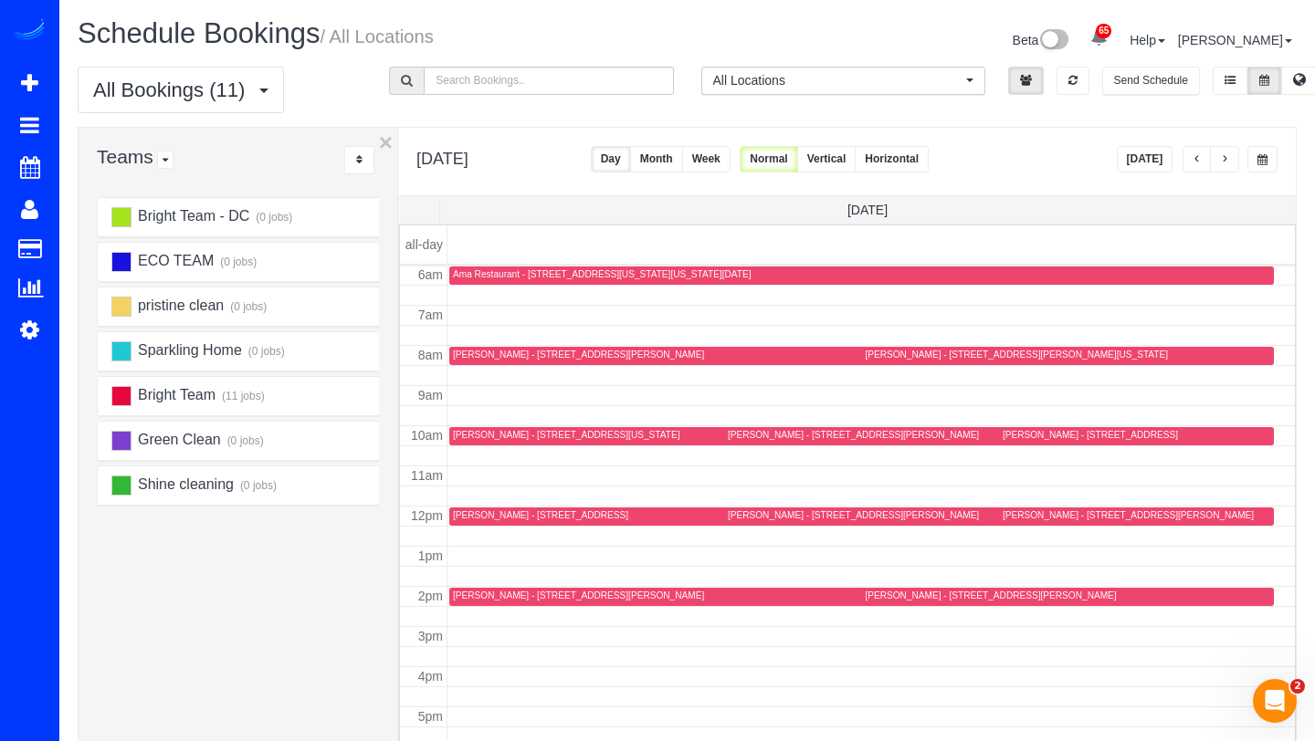
click at [1228, 155] on span "button" at bounding box center [1224, 159] width 9 height 11
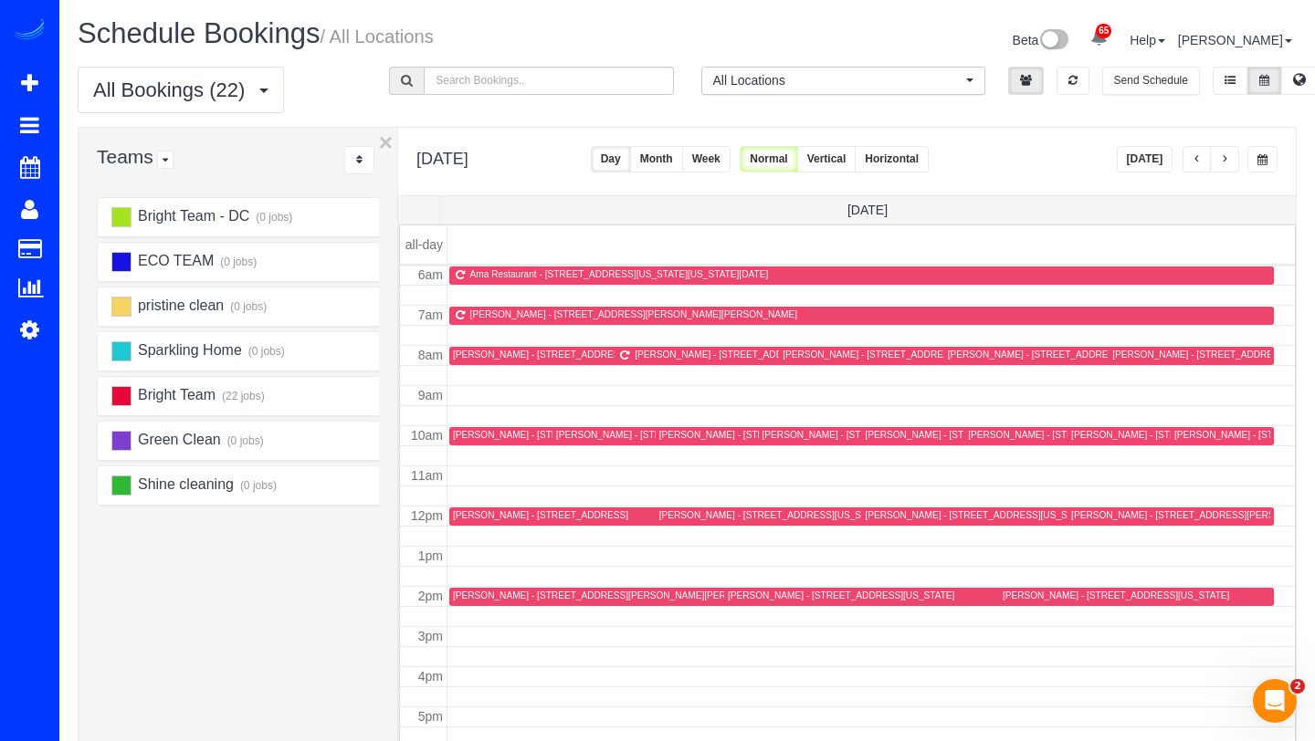
click at [1228, 155] on span "button" at bounding box center [1224, 159] width 9 height 11
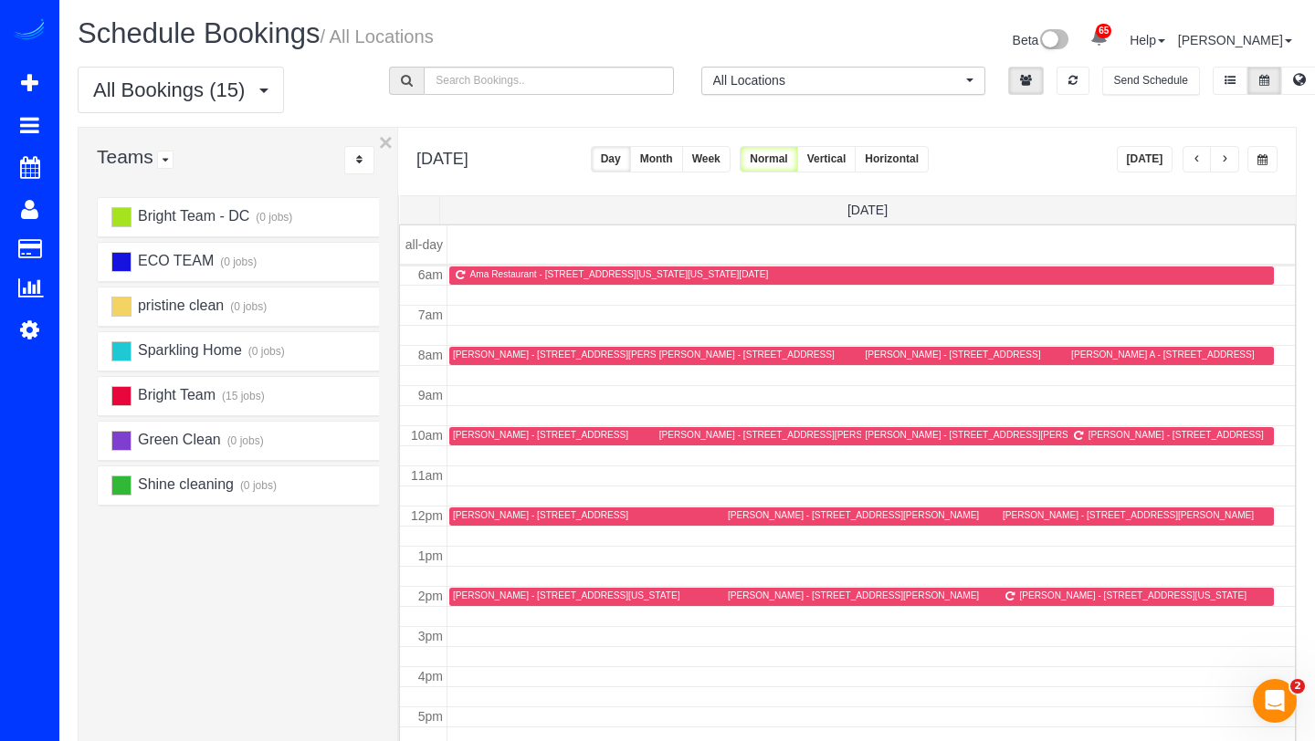
click at [715, 348] on div at bounding box center [851, 356] width 393 height 18
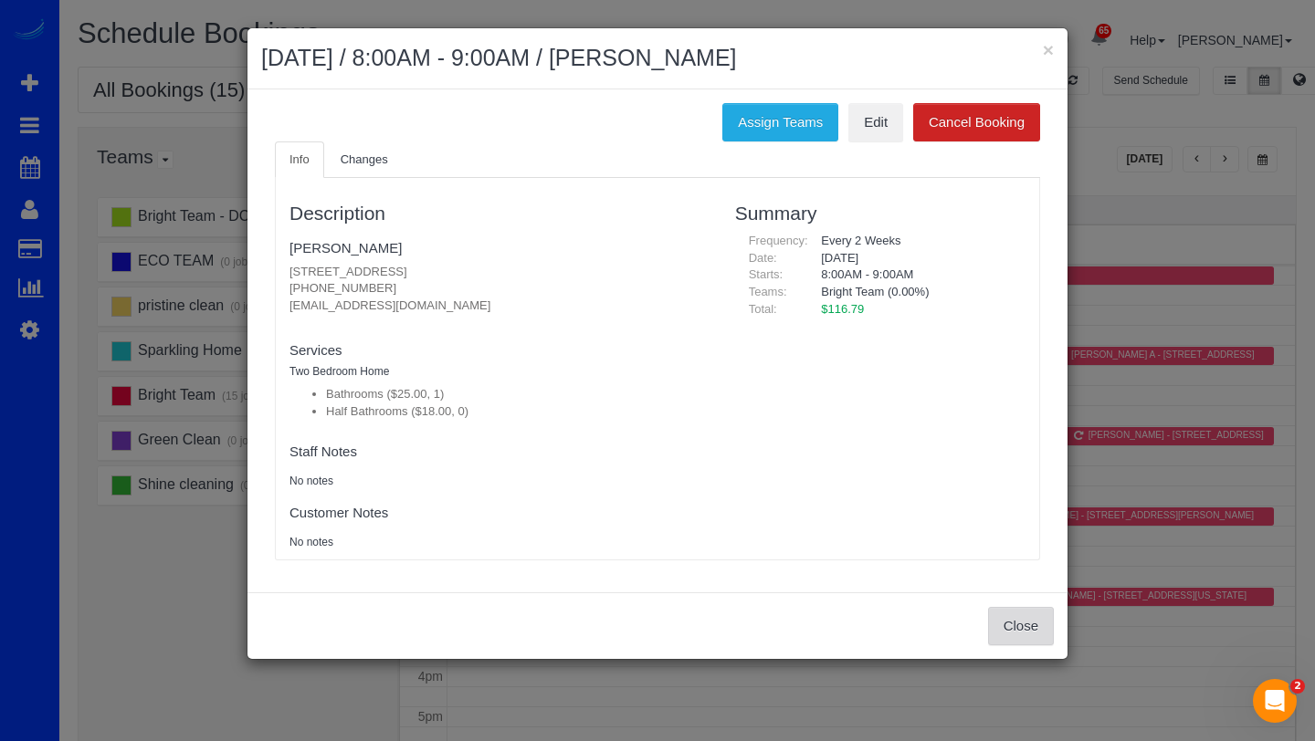
click at [1022, 634] on button "Close" at bounding box center [1021, 626] width 66 height 38
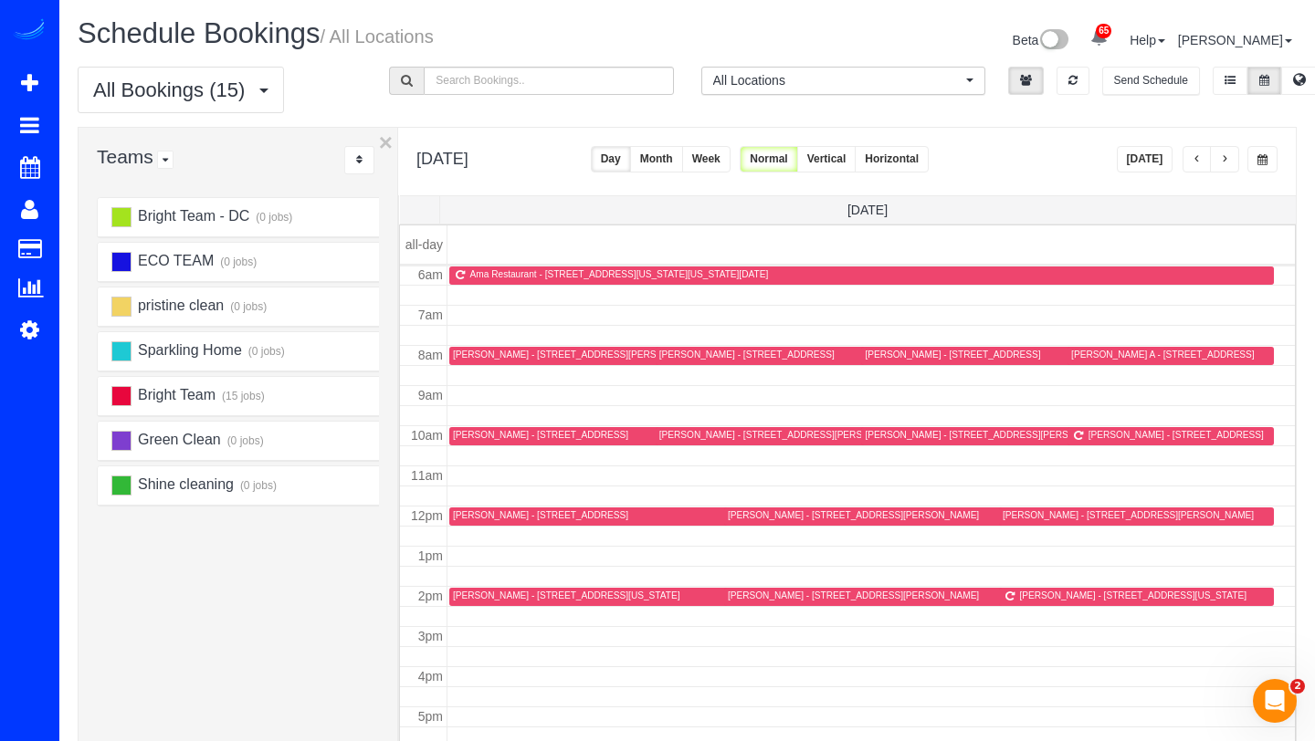
click at [694, 355] on div "Charlotte Balnave - 4910 Crescent Street, Bethesda, MD 20816" at bounding box center [746, 355] width 175 height 12
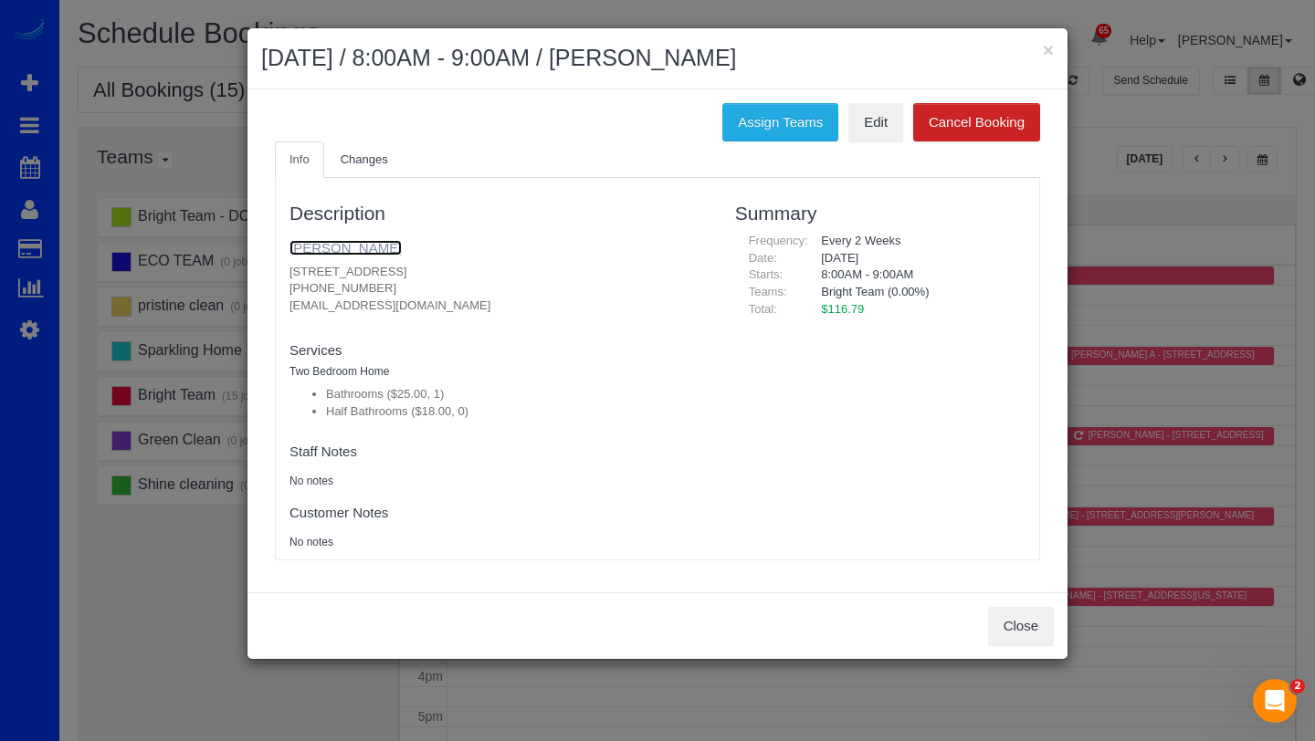
click at [340, 244] on link "Charlotte Balnave" at bounding box center [345, 248] width 112 height 16
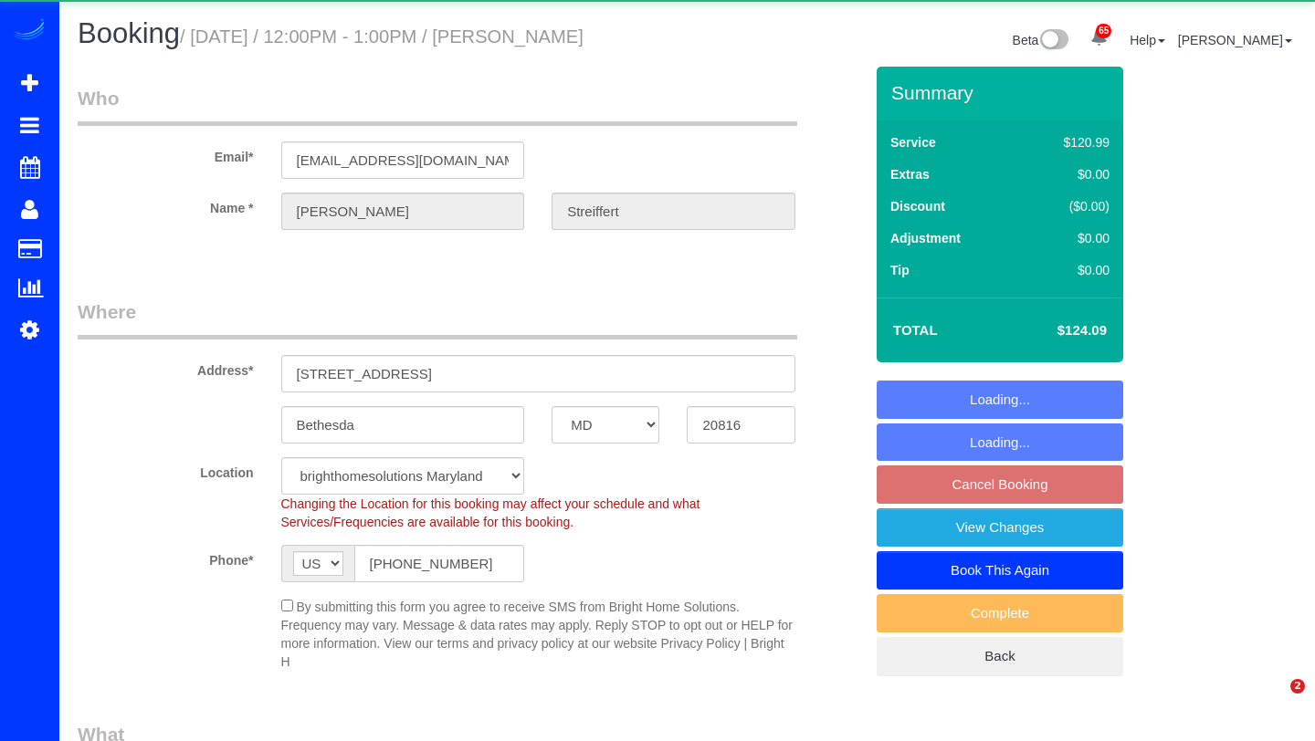
select select "MD"
select select "string:fspay-3d172a27-4d7b-4992-b1ce-a493e3b45adc"
select select "spot3"
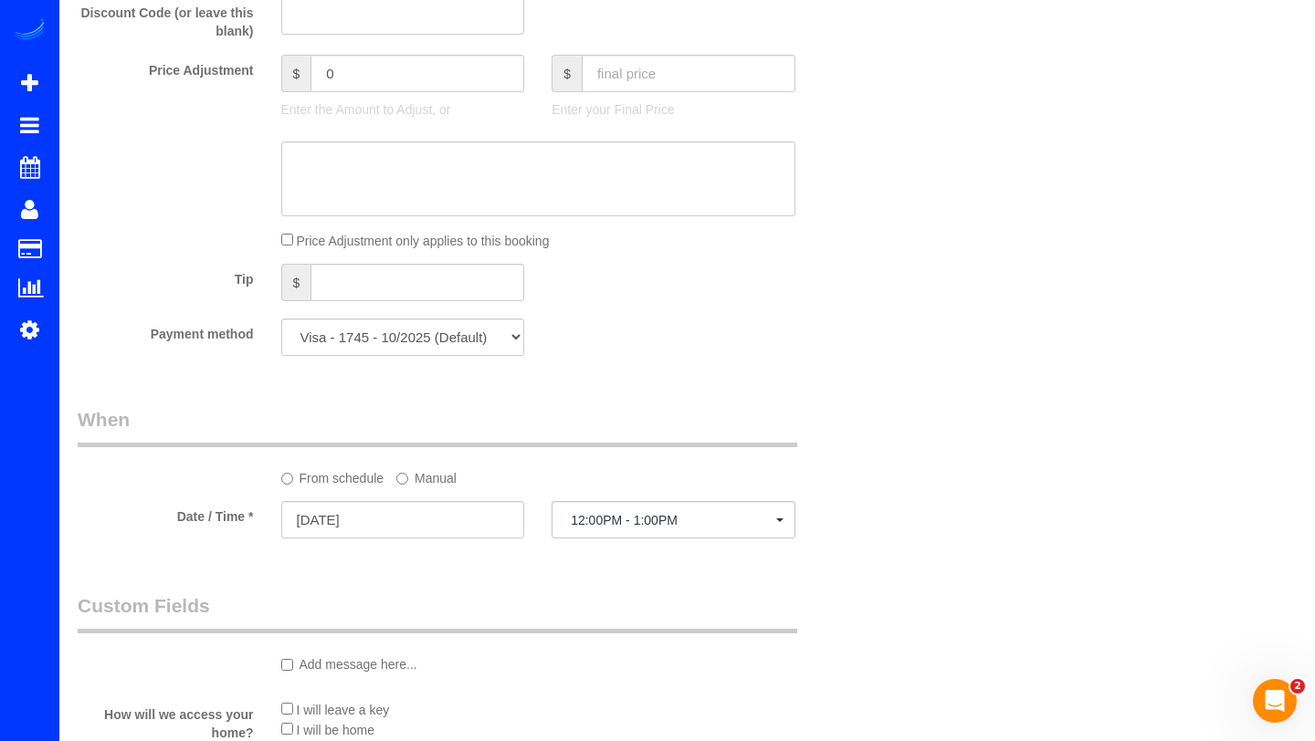
scroll to position [1544, 0]
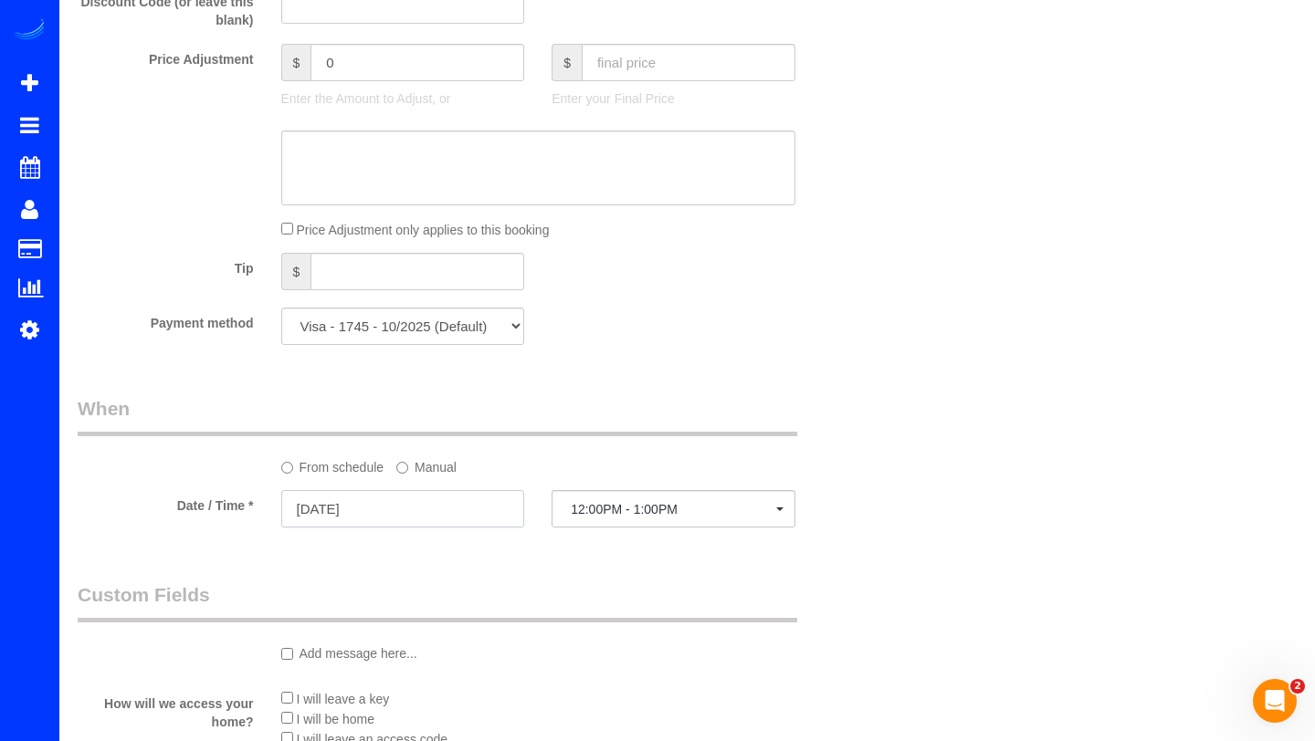
click at [459, 513] on input "08/14/2025" at bounding box center [403, 508] width 244 height 37
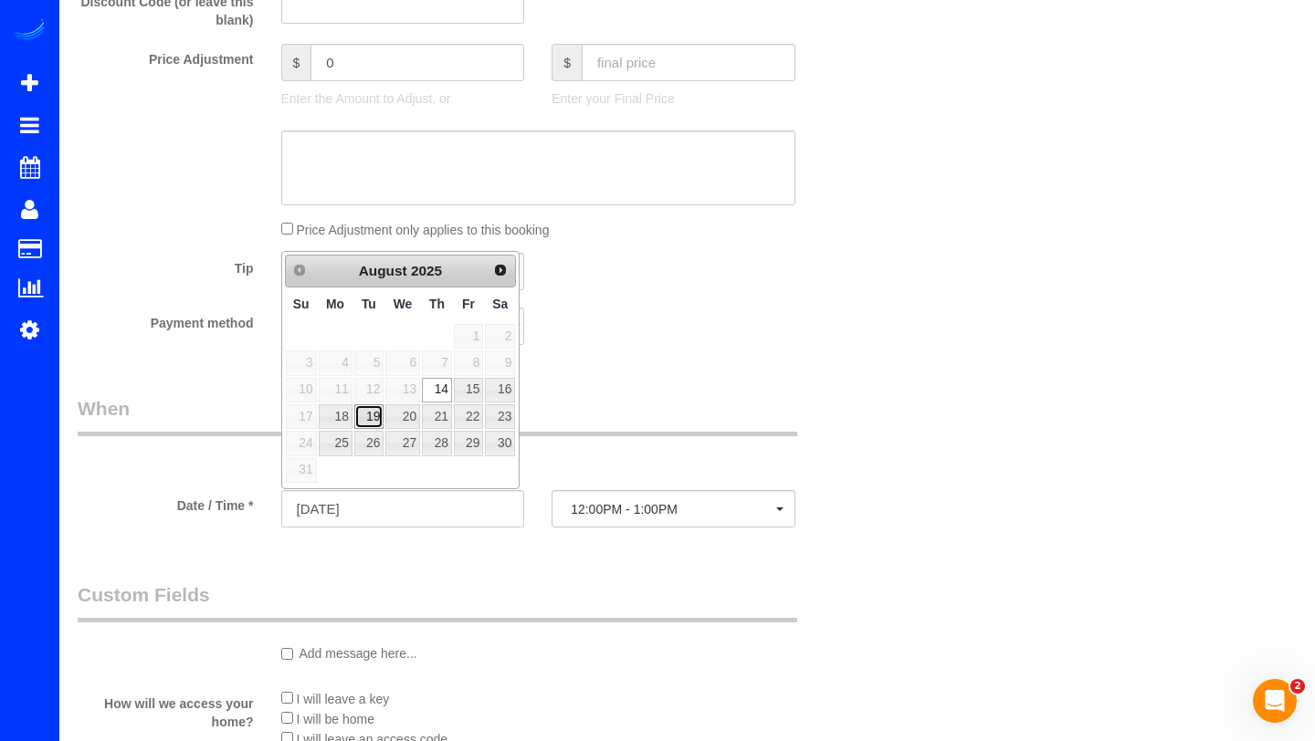
click at [372, 414] on link "19" at bounding box center [368, 416] width 29 height 25
type input "08/19/2025"
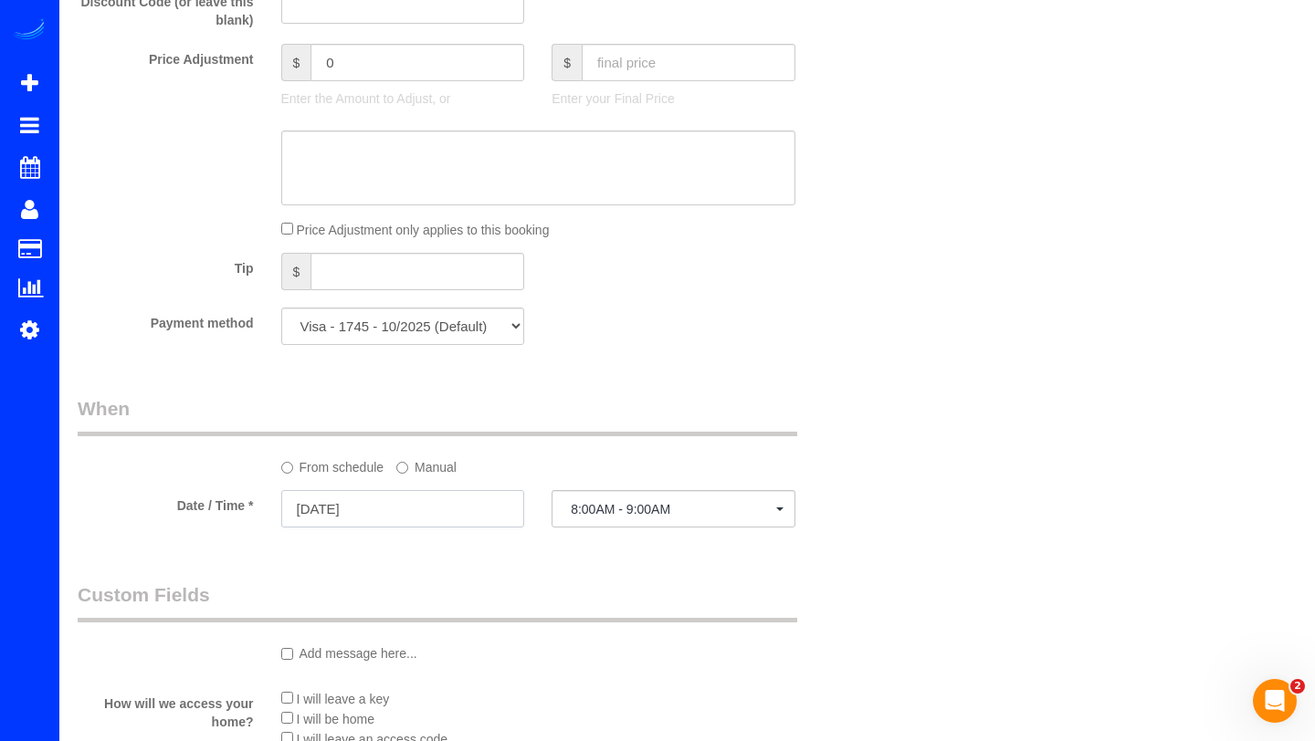
click at [367, 504] on input "08/19/2025" at bounding box center [403, 508] width 244 height 37
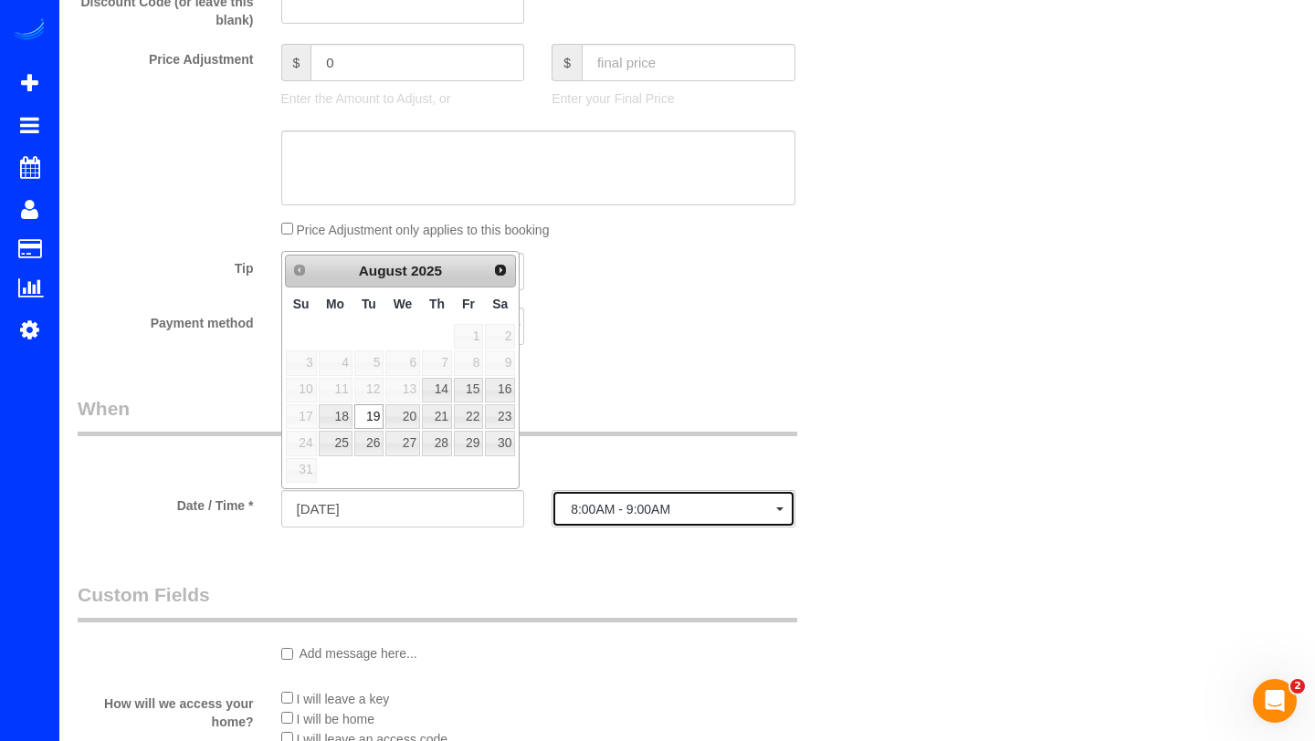
click at [560, 502] on button "8:00AM - 9:00AM" at bounding box center [673, 508] width 244 height 37
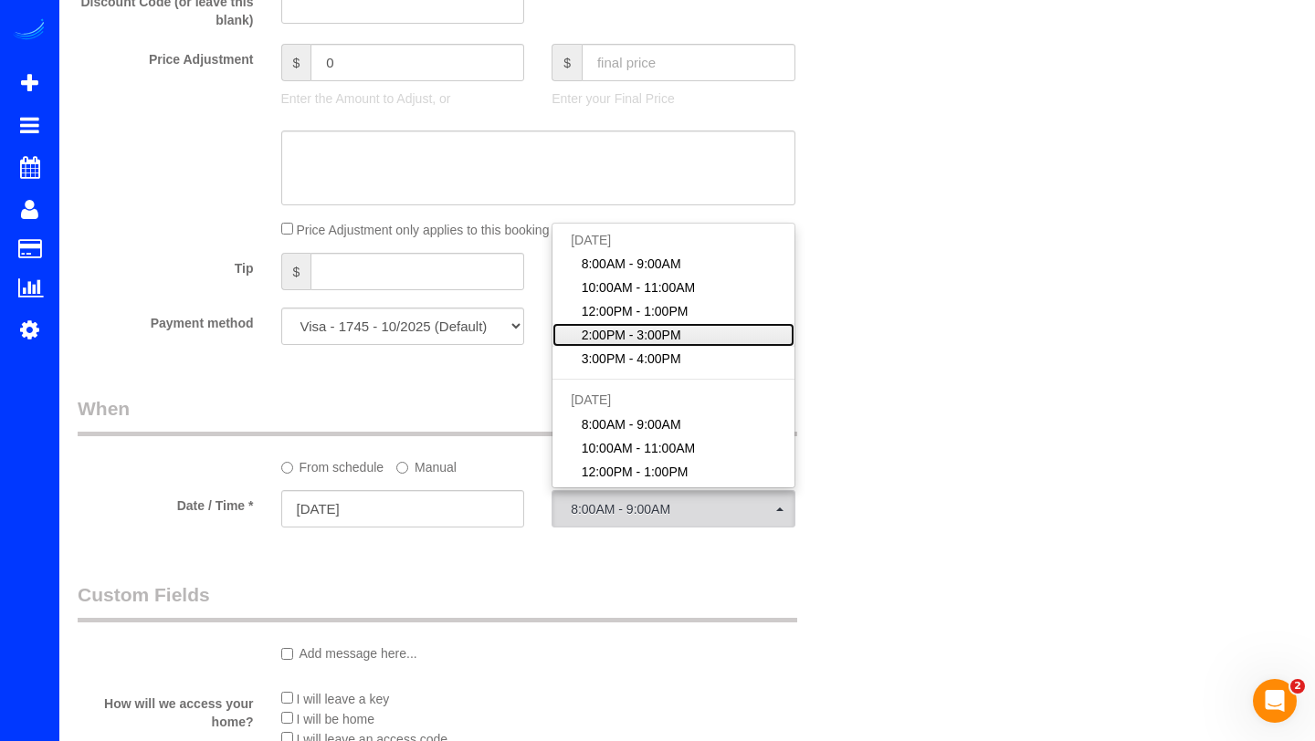
click at [616, 337] on span "2:00PM - 3:00PM" at bounding box center [631, 335] width 100 height 18
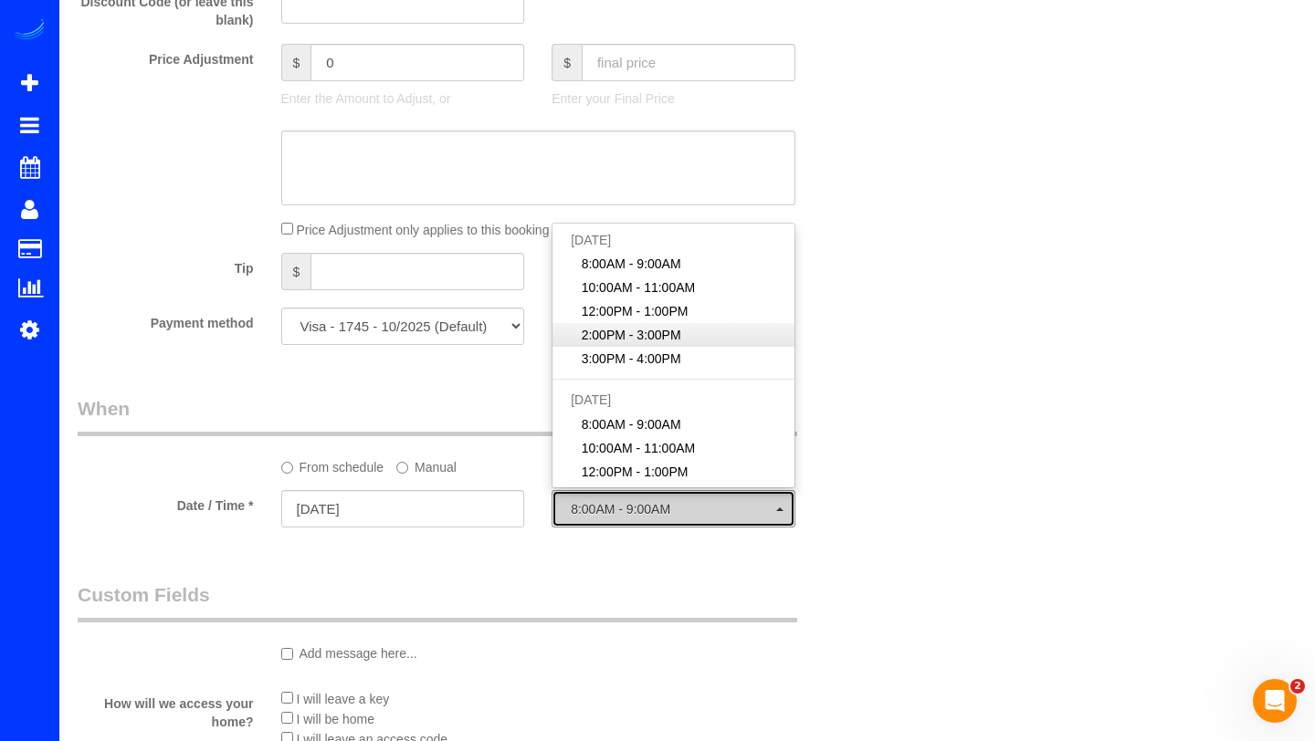
select select "spot22"
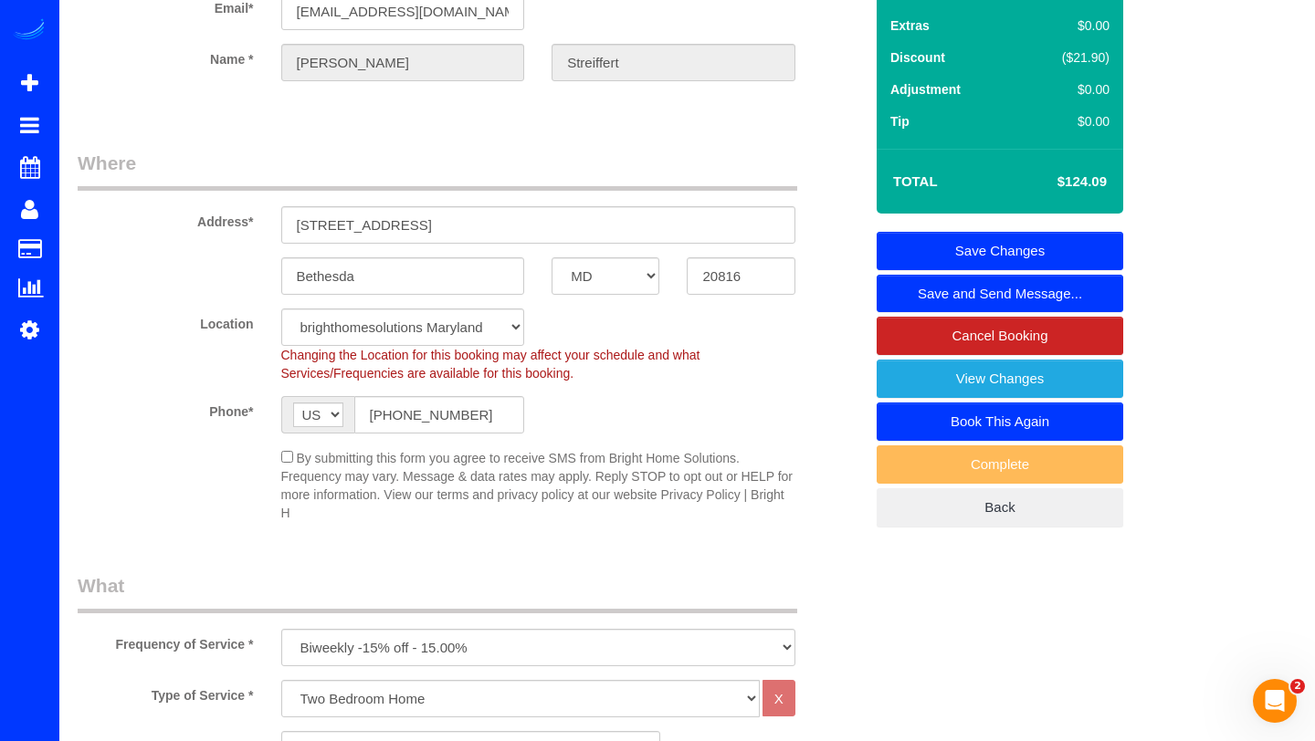
scroll to position [100, 0]
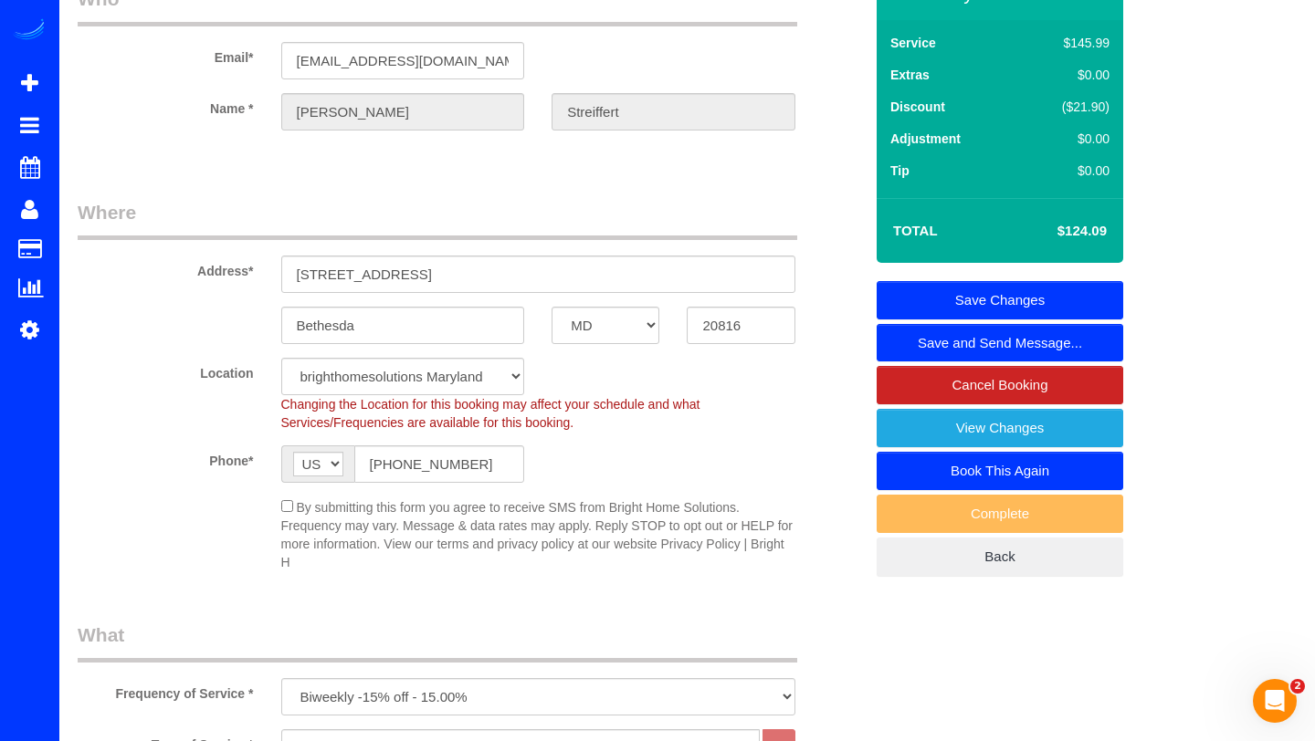
click at [1047, 290] on link "Save Changes" at bounding box center [999, 300] width 246 height 38
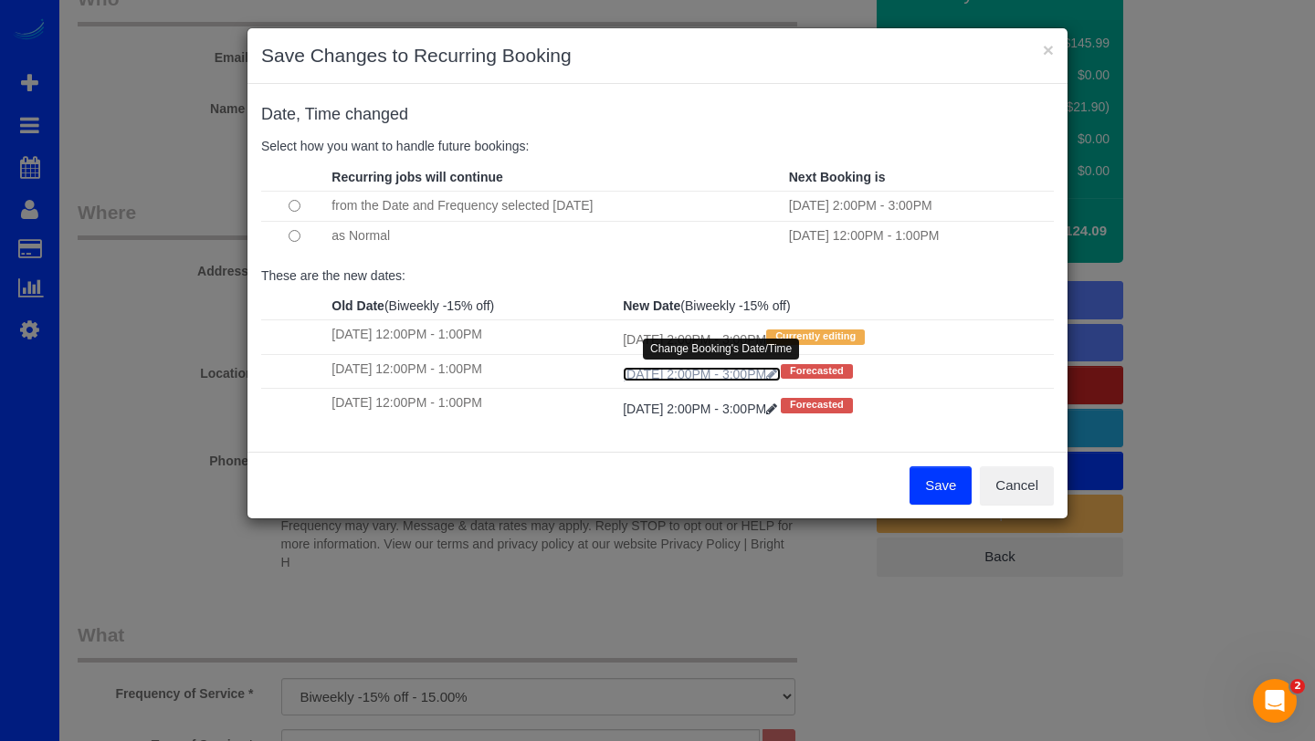
click at [777, 372] on icon at bounding box center [771, 374] width 11 height 13
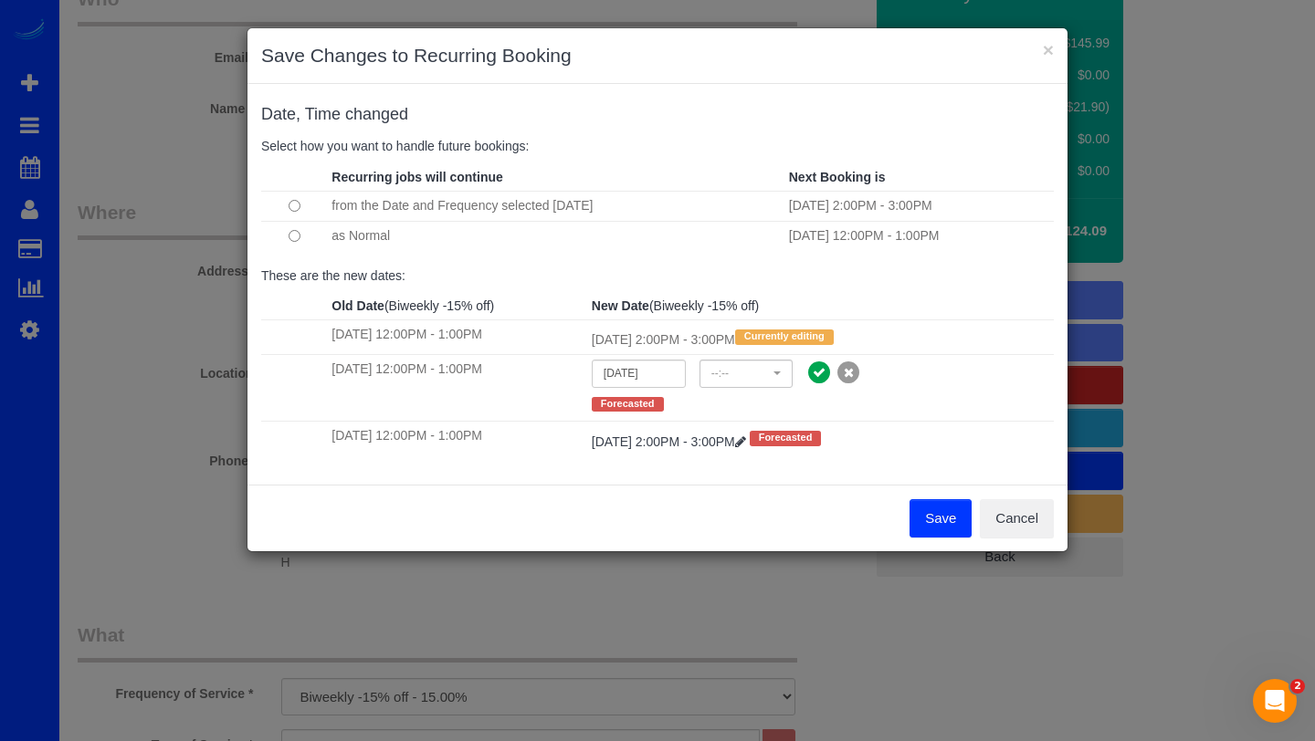
select select "spot40"
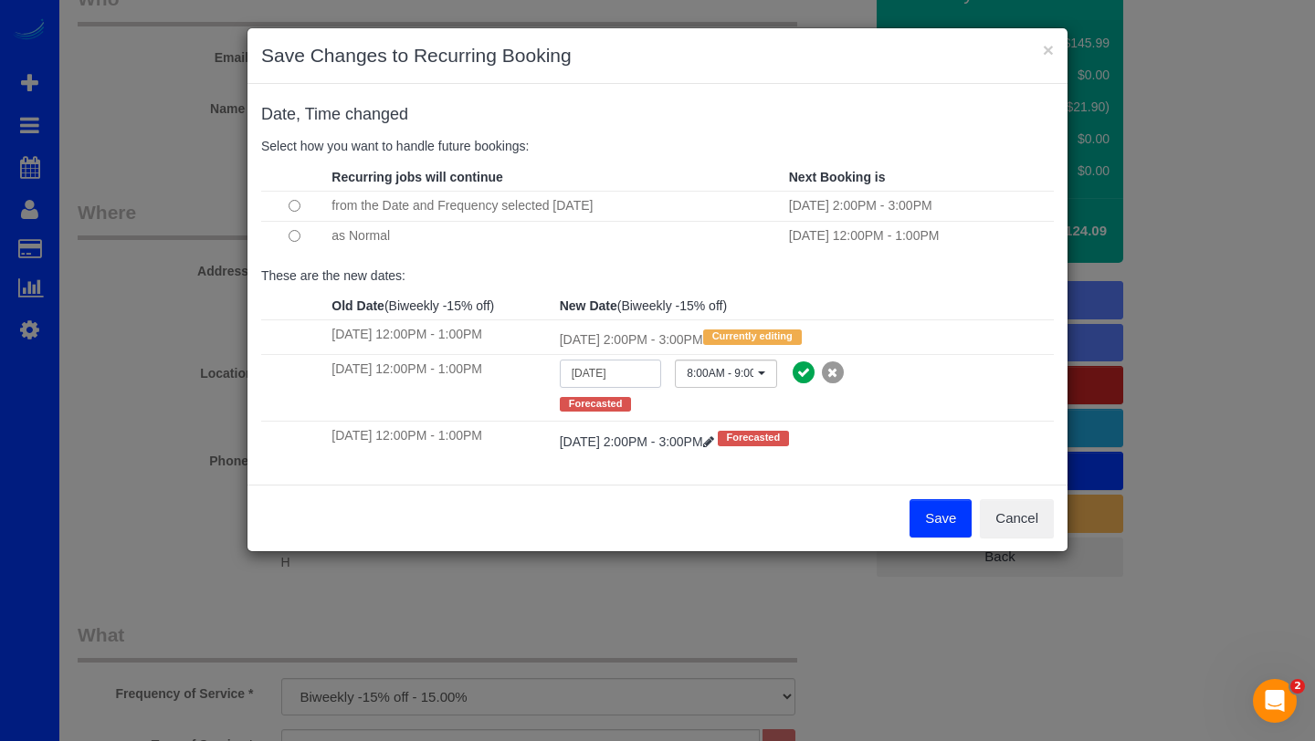
click at [631, 375] on input "09/02/2025" at bounding box center [611, 374] width 102 height 28
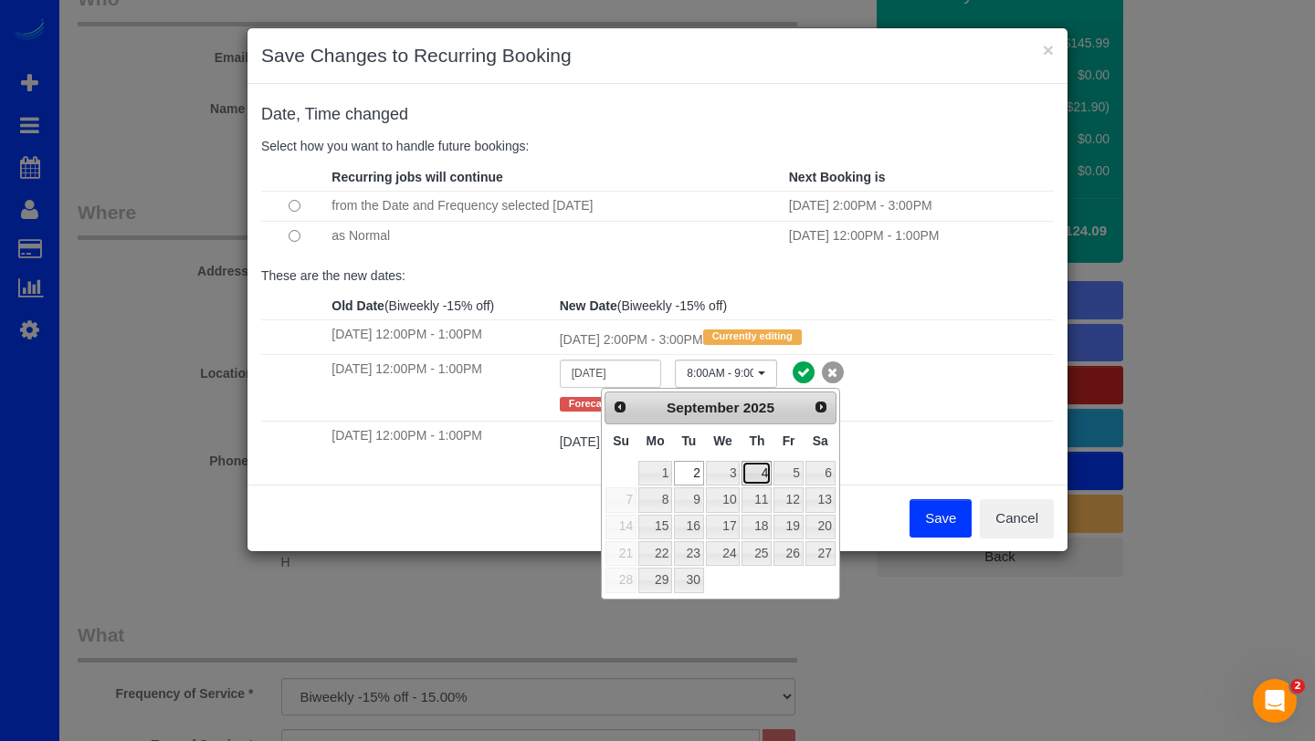
click at [754, 475] on link "4" at bounding box center [756, 473] width 30 height 25
type input "09/04/2025"
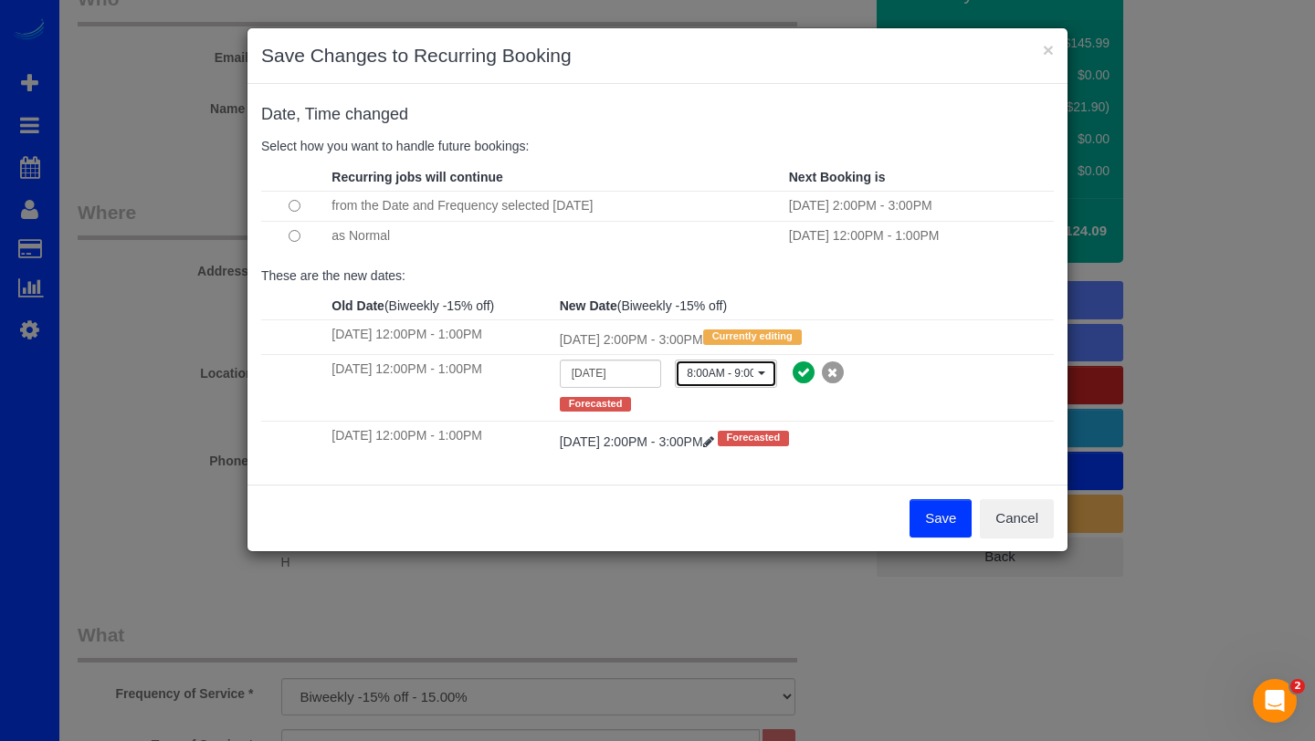
click at [753, 374] on span "8:00AM - 9:00AM" at bounding box center [719, 374] width 67 height 16
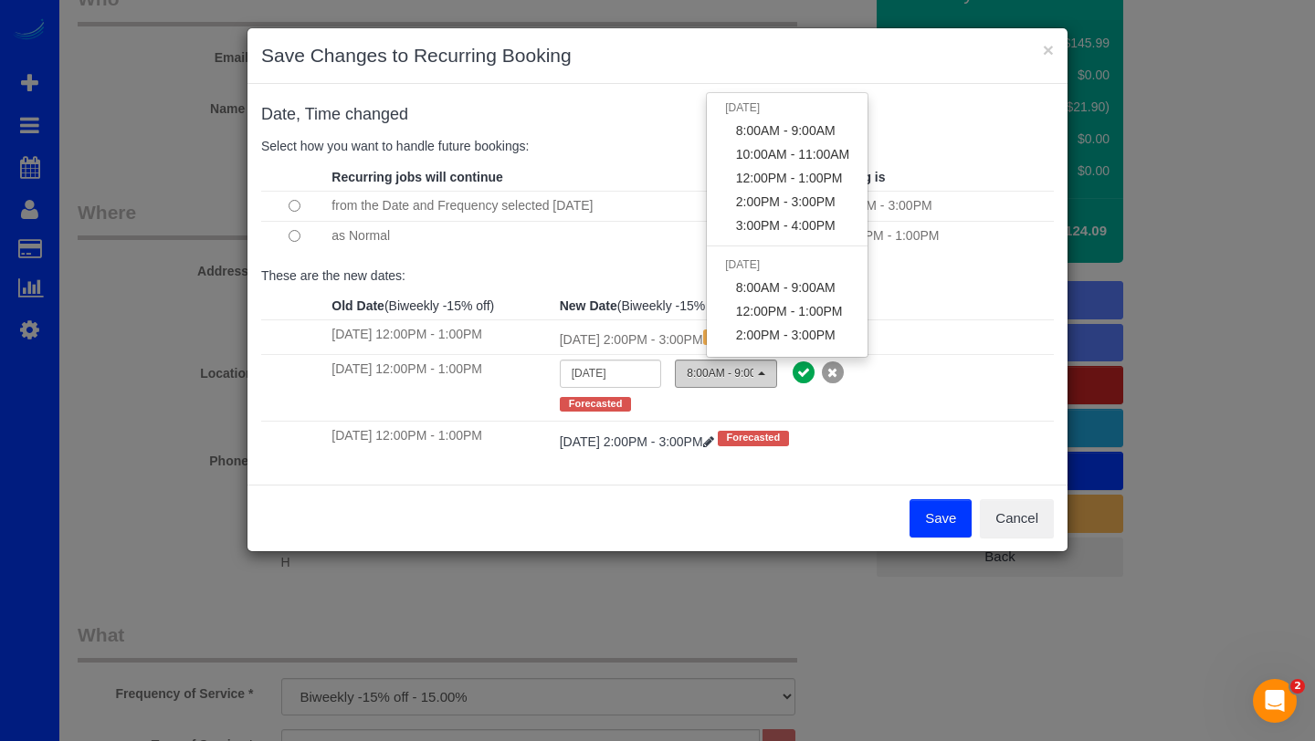
scroll to position [196, 0]
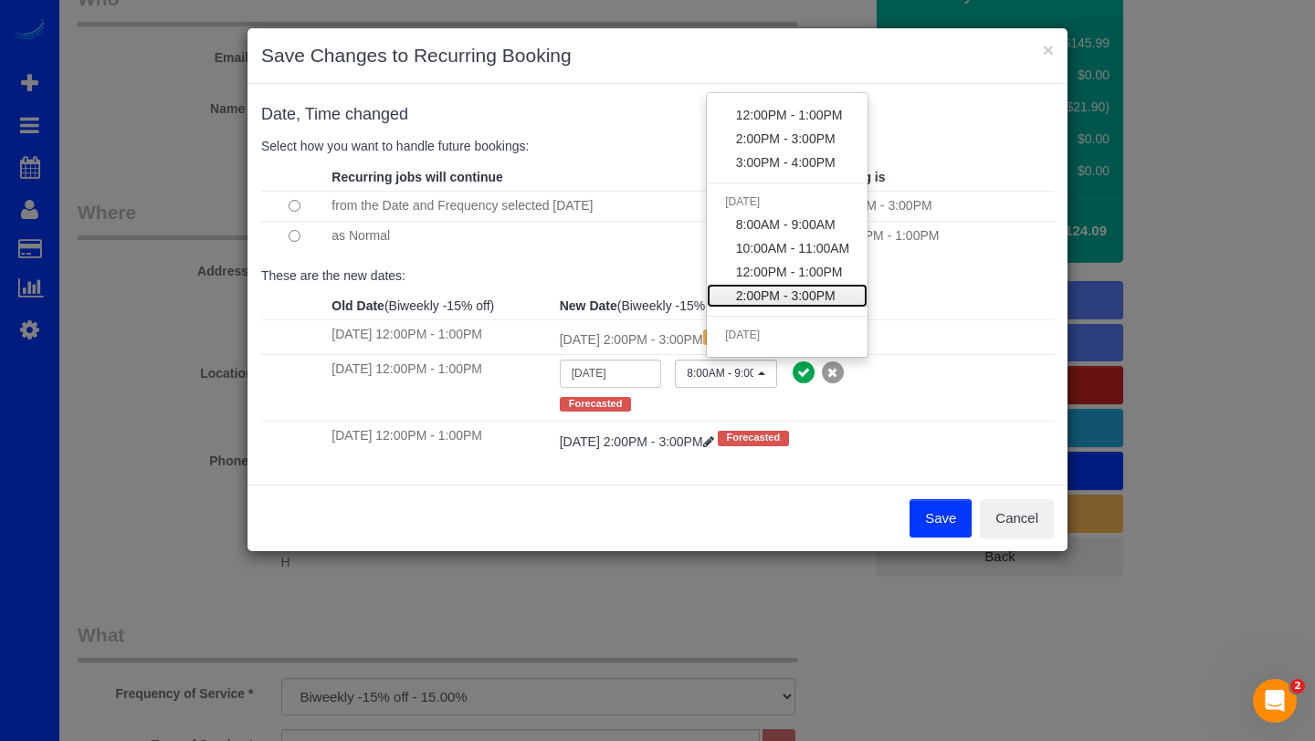
click at [777, 293] on span "2:00PM - 3:00PM" at bounding box center [786, 296] width 100 height 18
select select "spot52"
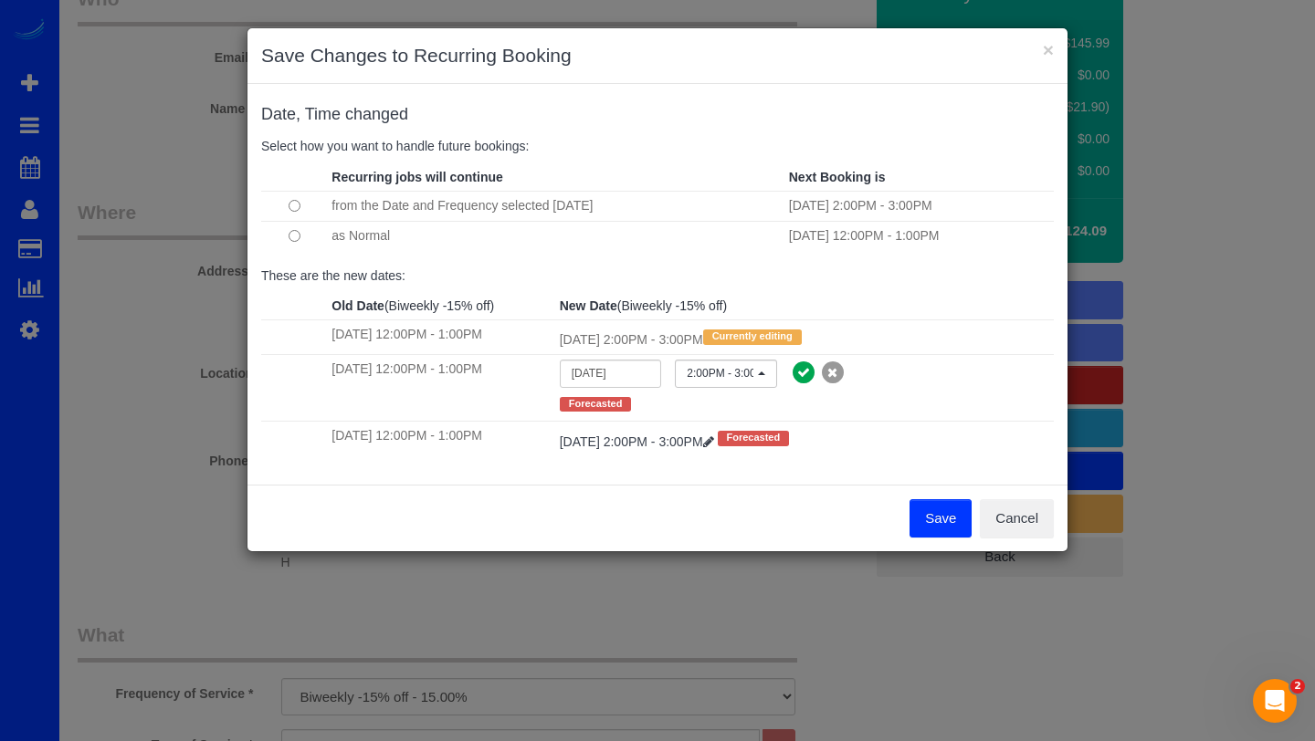
click at [938, 415] on td "09/04/2025 2:00PM - 3:00PM --:-- 8:00AM - 9:00AM 10:00AM - 11:00AM 12:00PM - 1:…" at bounding box center [804, 387] width 498 height 67
click at [647, 443] on link "Tue 09/16/2025 2:00PM - 3:00PM" at bounding box center [639, 442] width 158 height 15
select select "spot61"
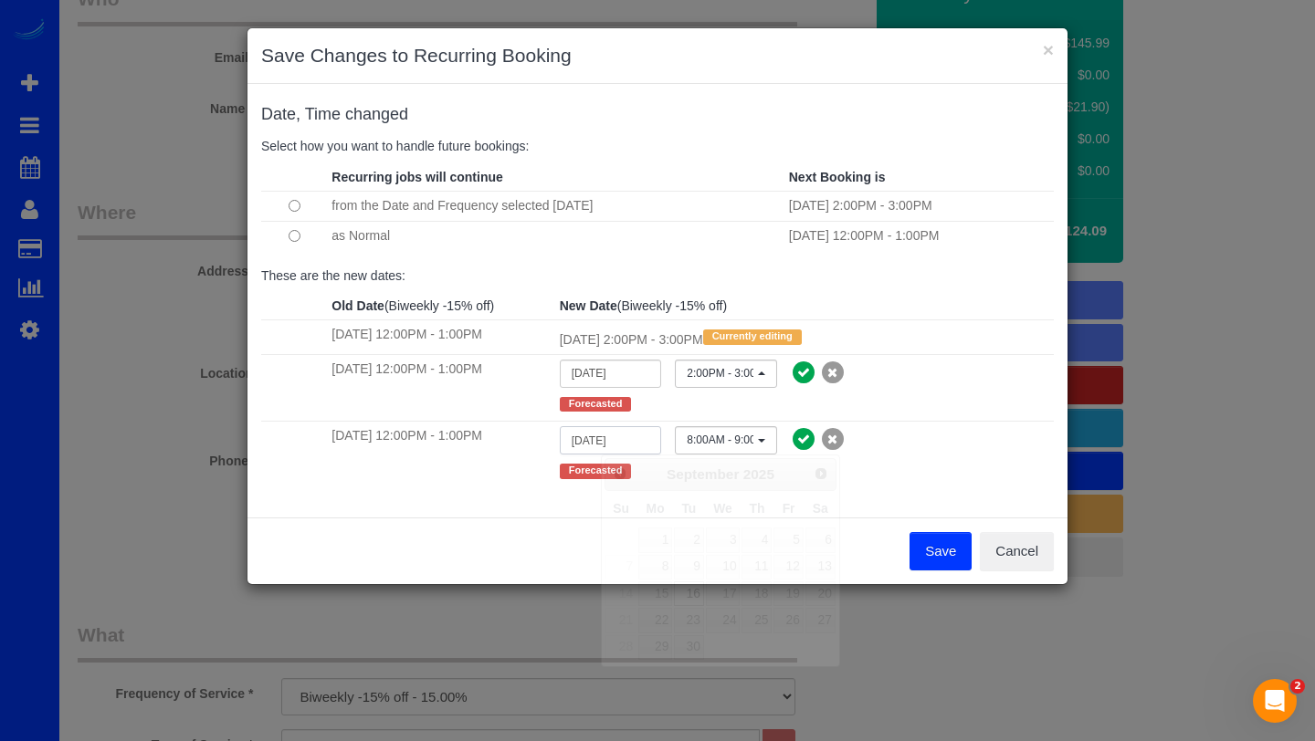
click at [637, 443] on input "09/16/2025" at bounding box center [611, 440] width 102 height 28
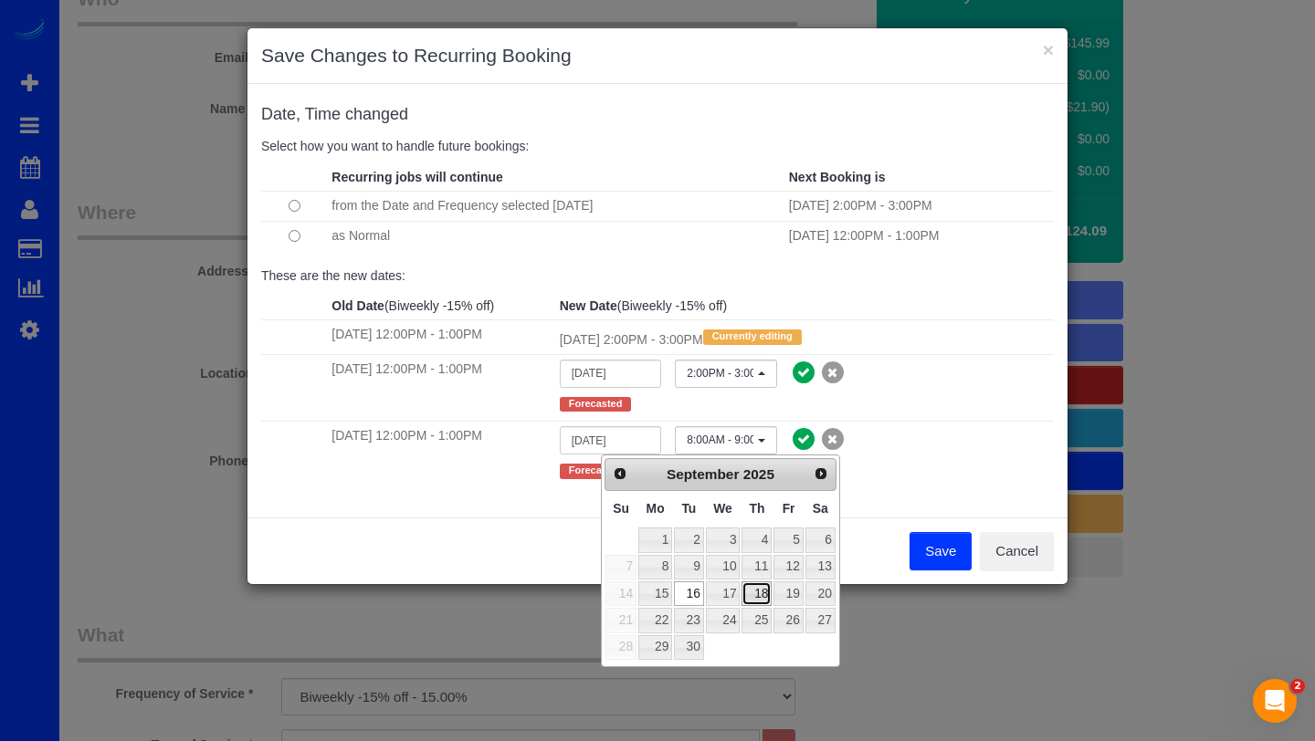
click at [759, 594] on link "18" at bounding box center [756, 593] width 30 height 25
type input "09/18/2025"
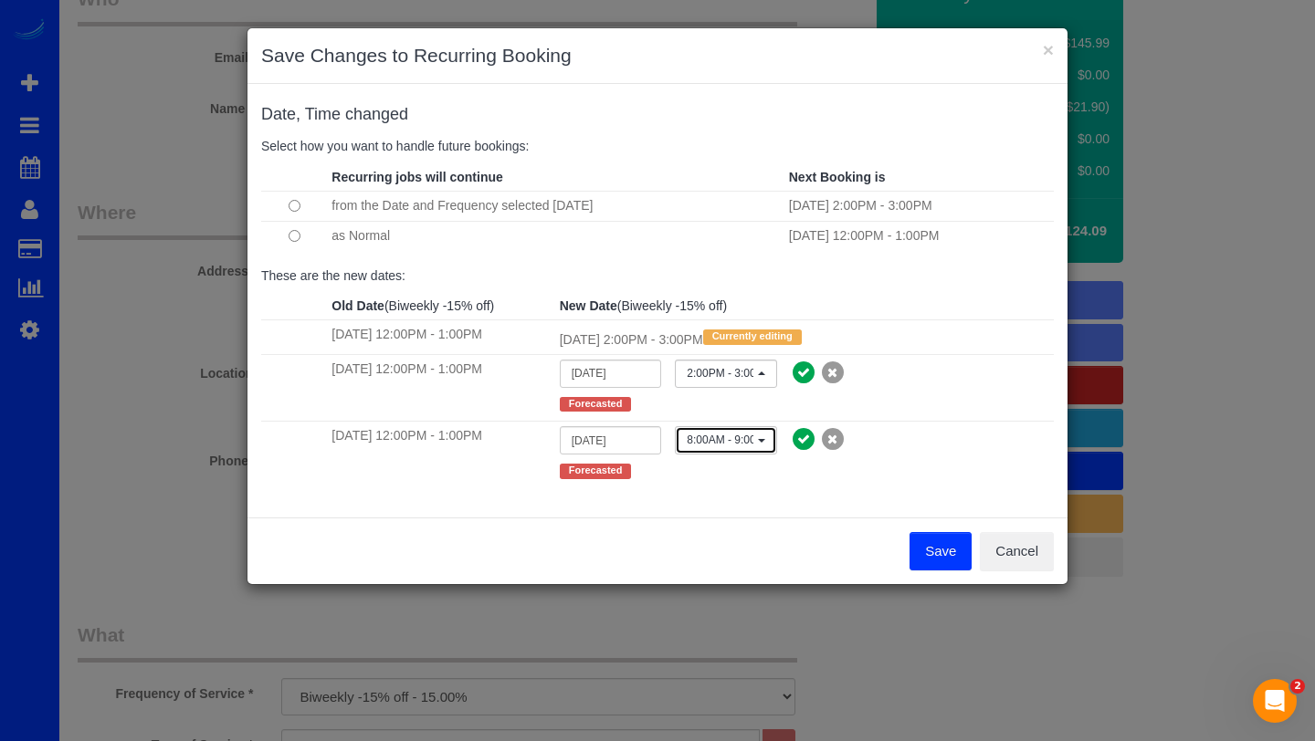
click at [756, 431] on button "8:00AM - 9:00AM" at bounding box center [726, 440] width 102 height 28
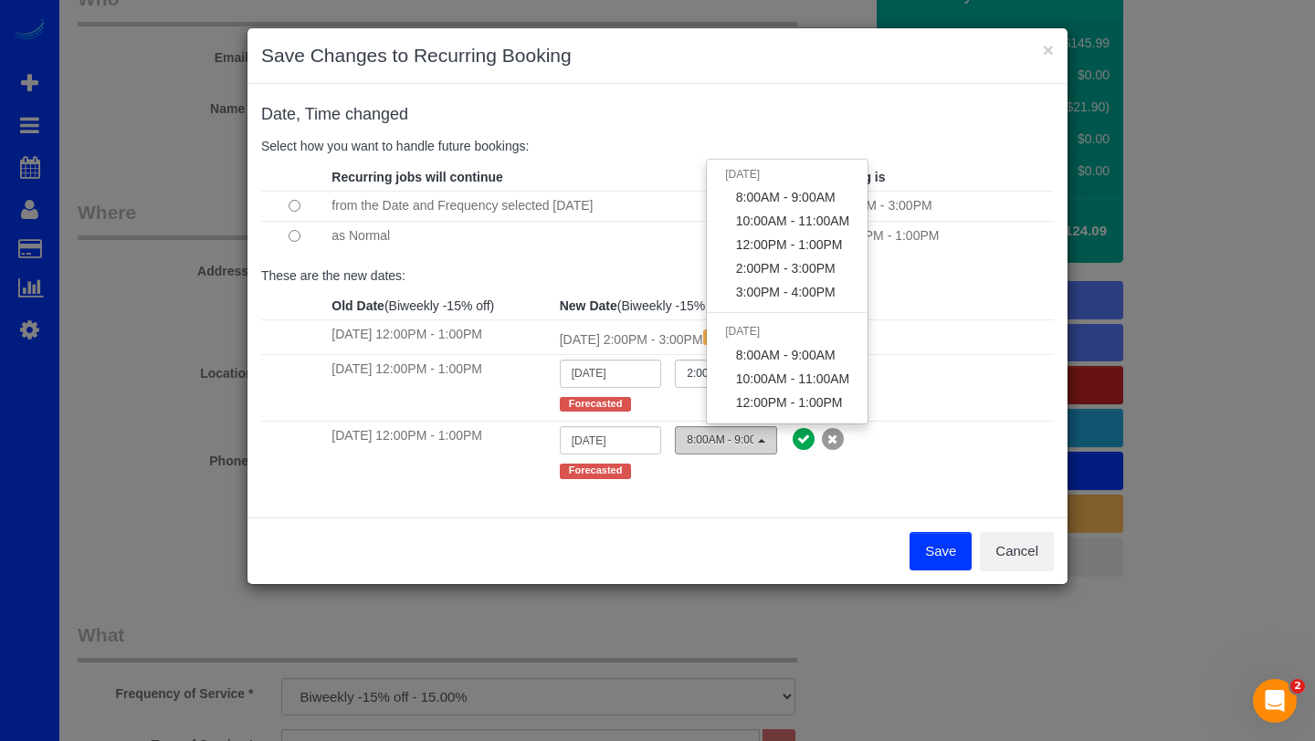
scroll to position [220, 0]
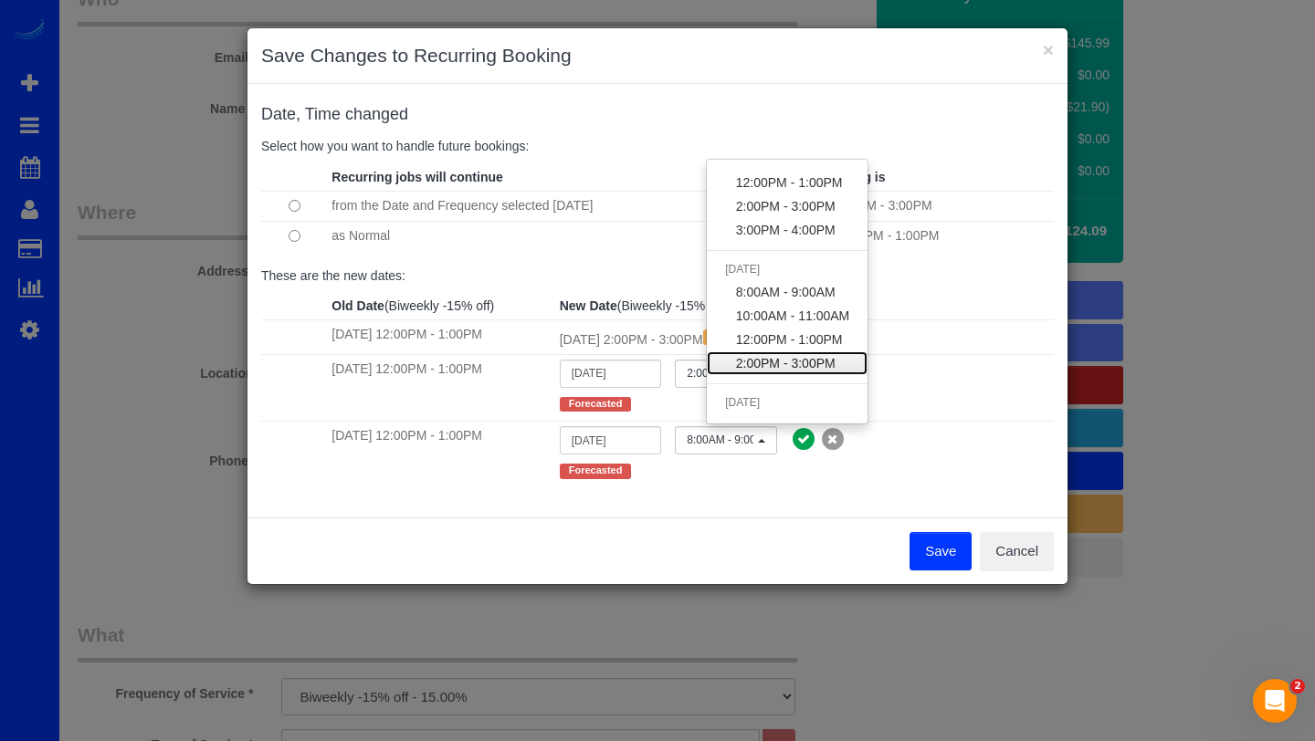
click at [762, 358] on span "2:00PM - 3:00PM" at bounding box center [786, 363] width 100 height 18
select select "spot74"
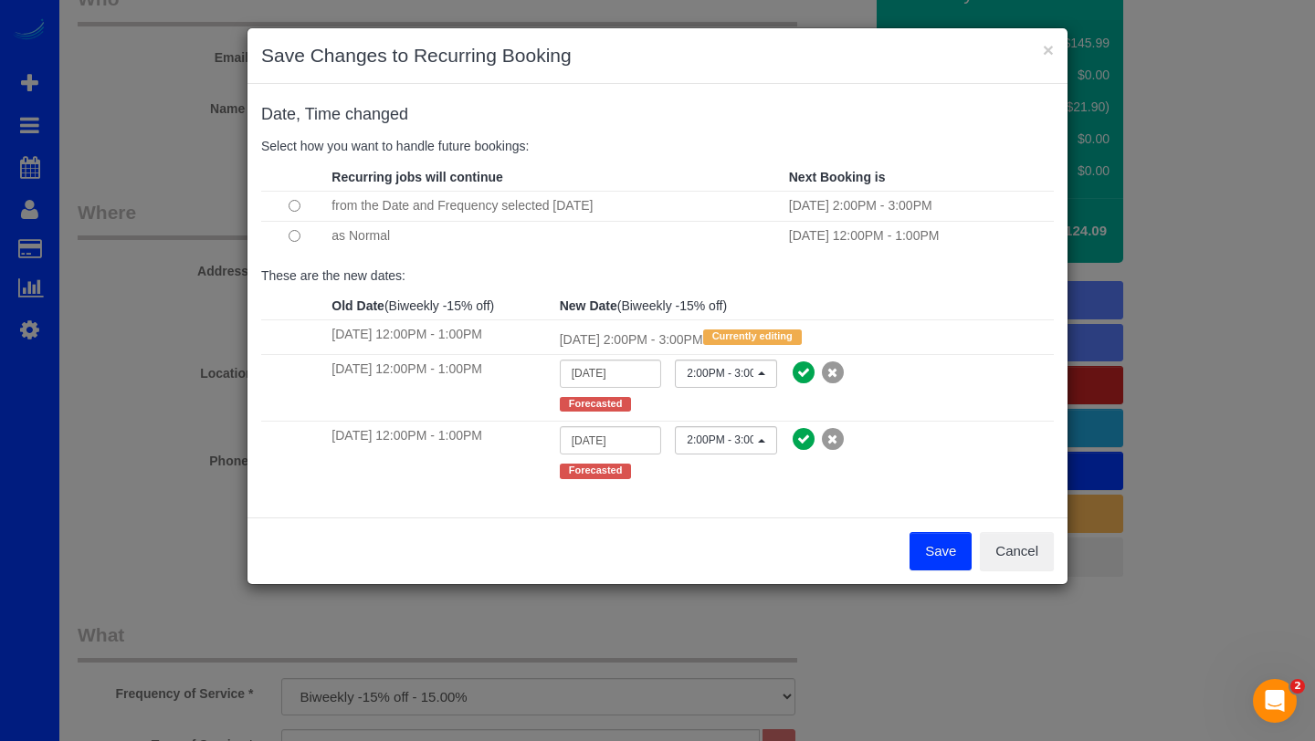
click at [939, 551] on button "Save" at bounding box center [940, 551] width 62 height 38
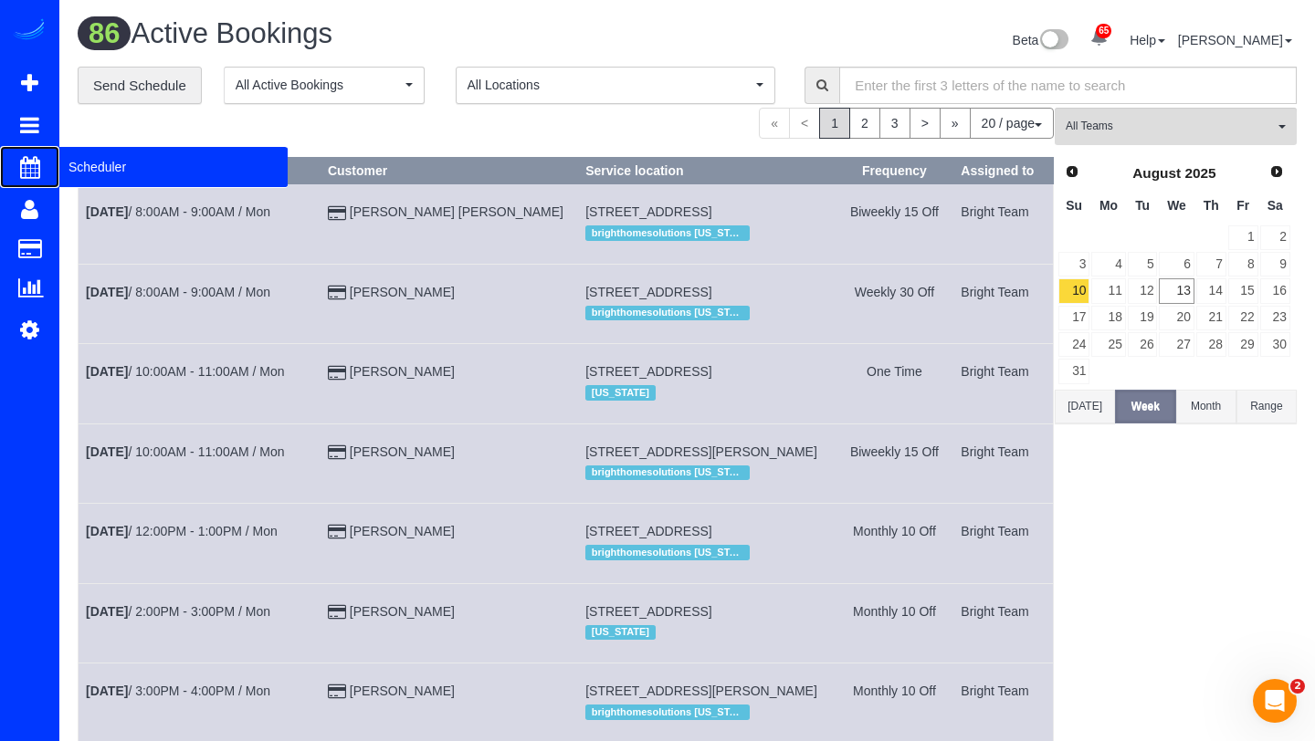
click at [99, 176] on span "Scheduler" at bounding box center [173, 167] width 228 height 42
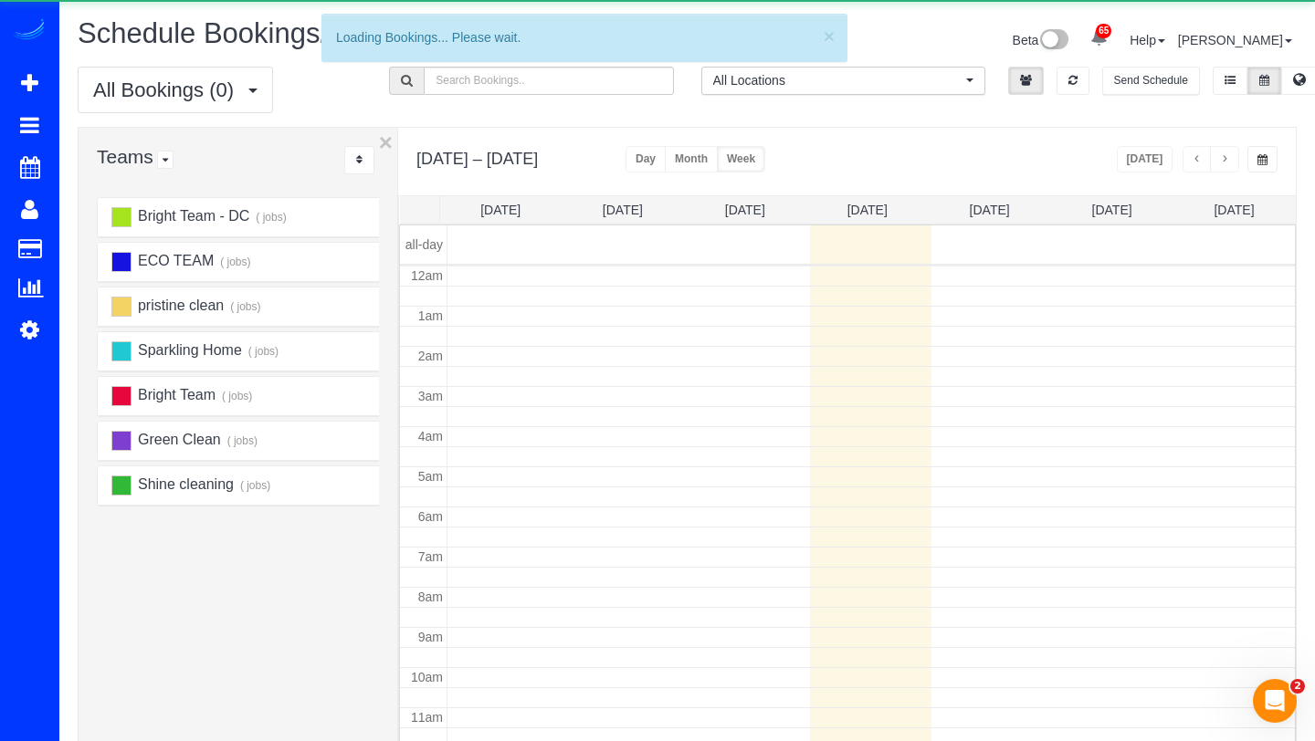
scroll to position [242, 0]
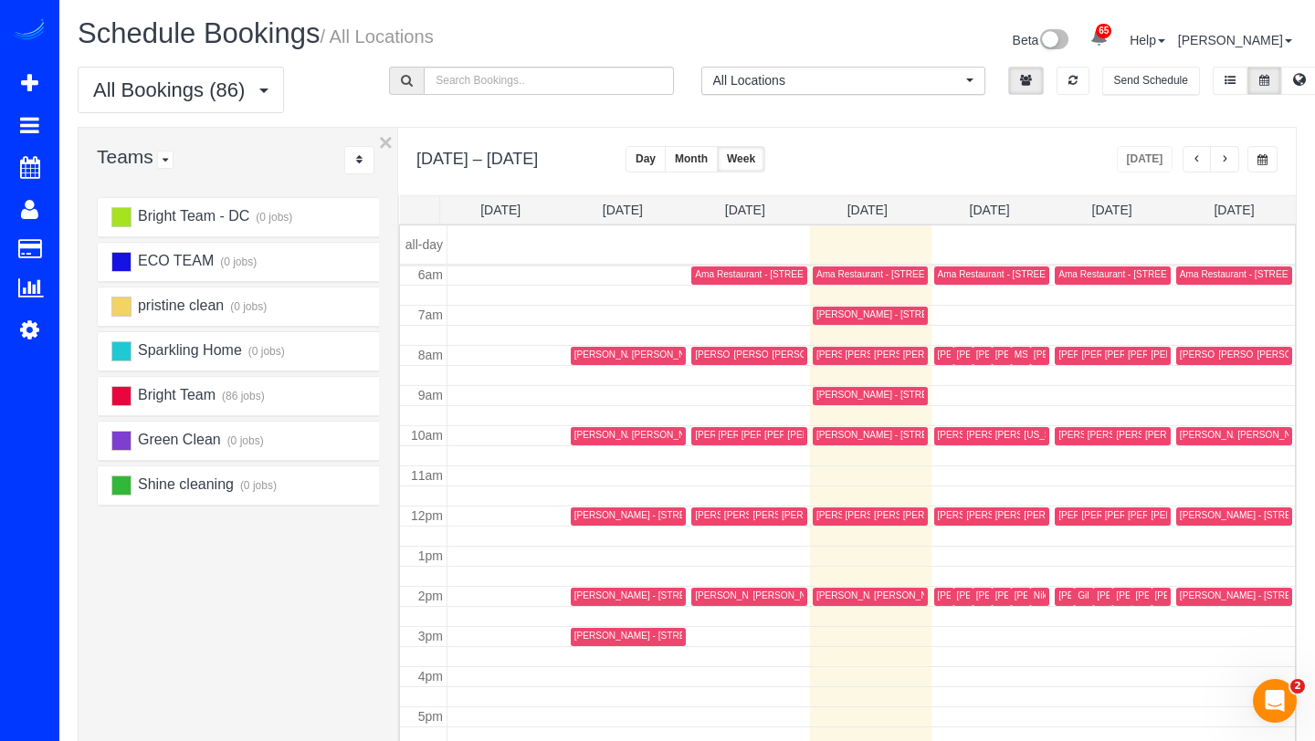
click at [1214, 168] on button "button" at bounding box center [1224, 159] width 29 height 26
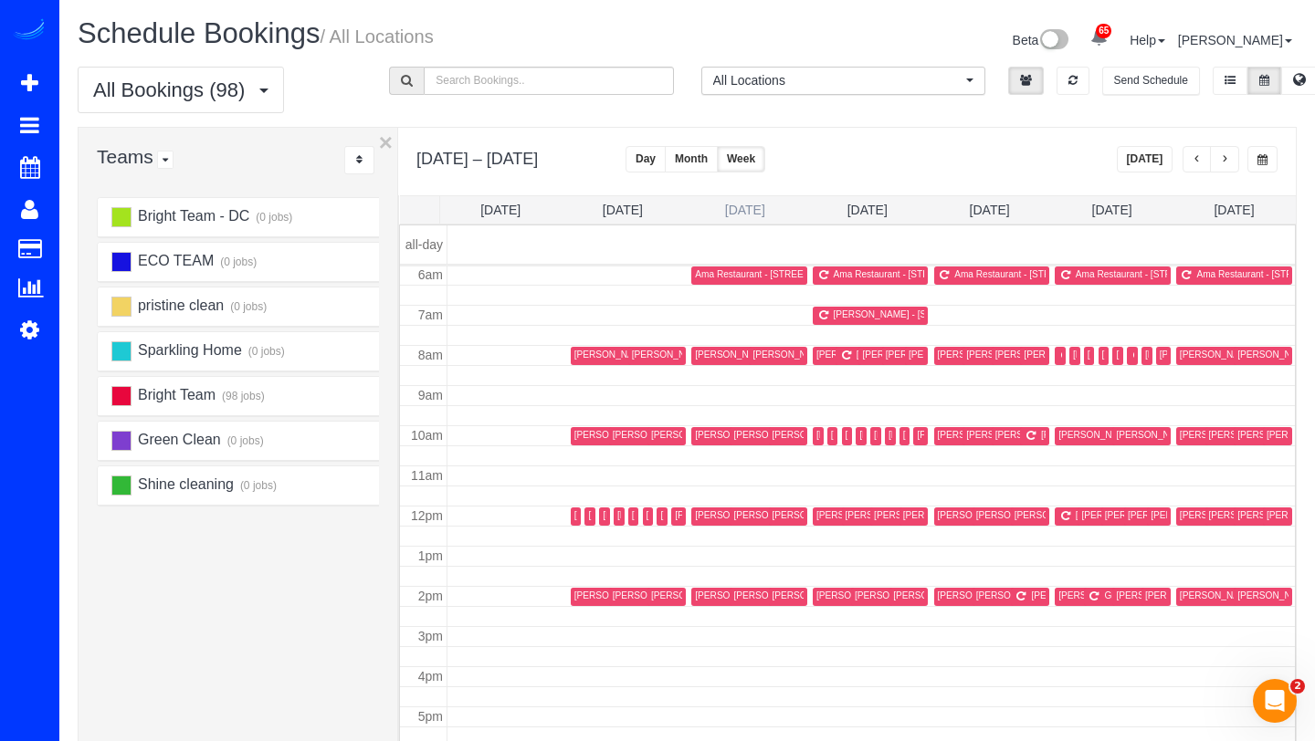
click at [755, 214] on link "Tue 8/19" at bounding box center [745, 210] width 40 height 15
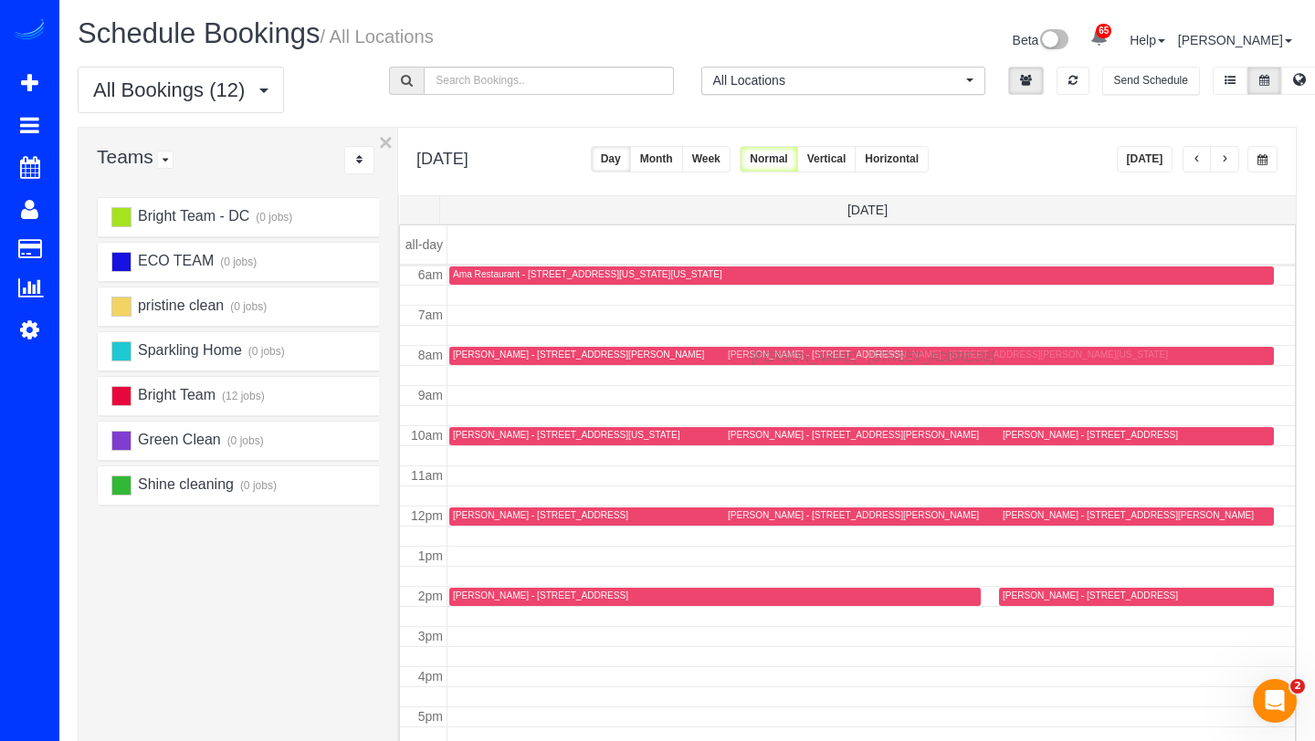
drag, startPoint x: 757, startPoint y: 596, endPoint x: 756, endPoint y: 354, distance: 241.9
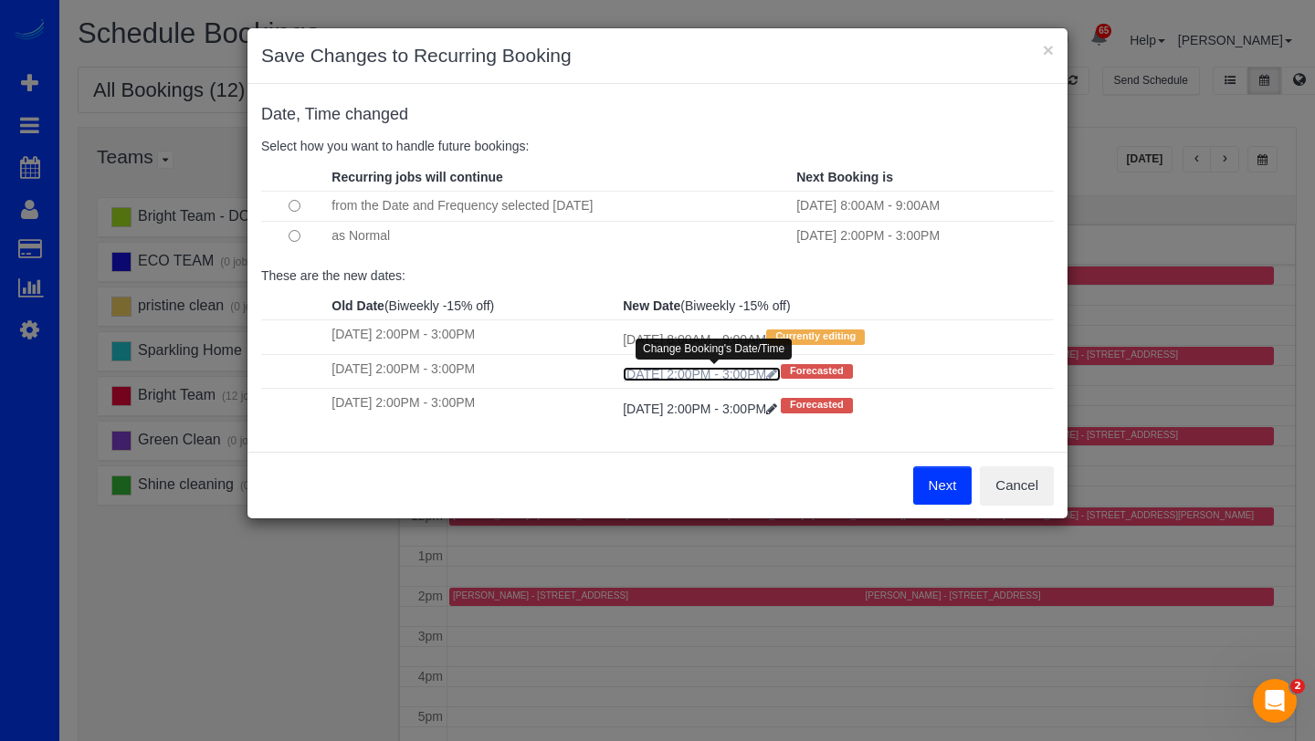
click at [777, 376] on icon at bounding box center [771, 374] width 11 height 13
select select "spot82"
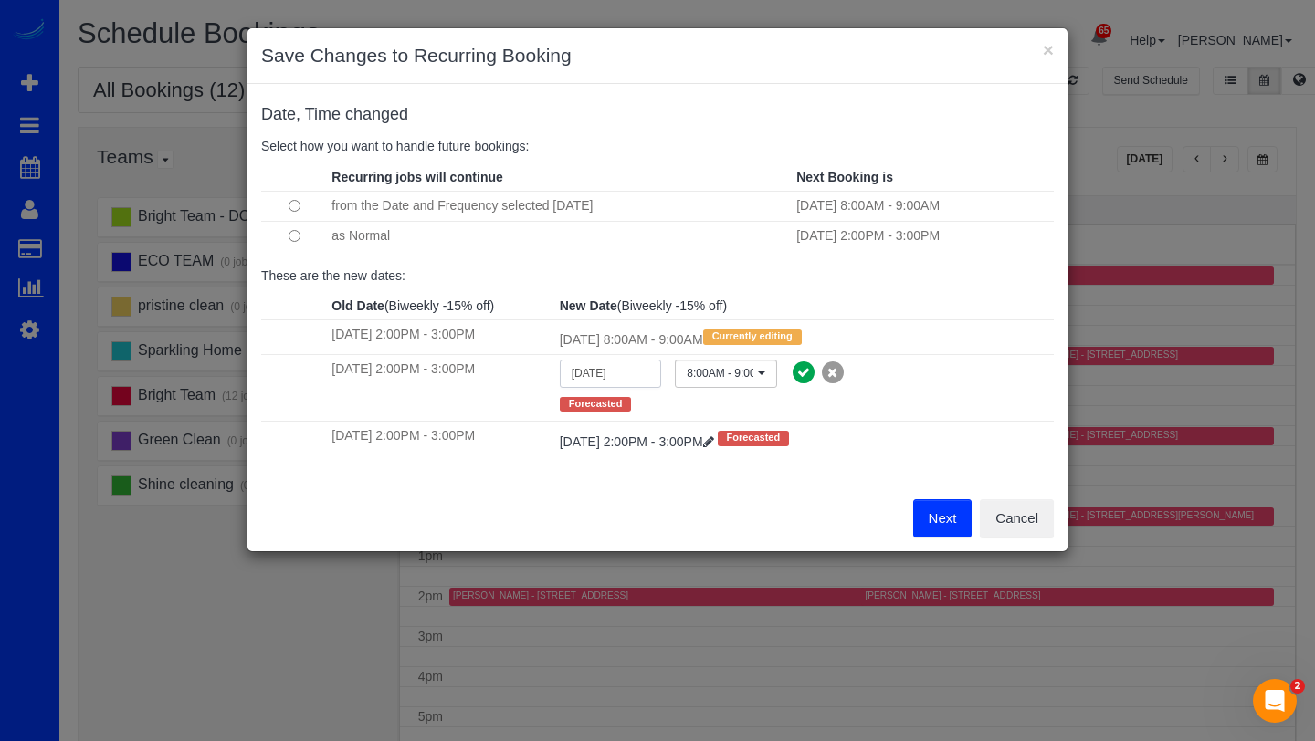
click at [646, 374] on input "09/02/2025" at bounding box center [611, 374] width 102 height 28
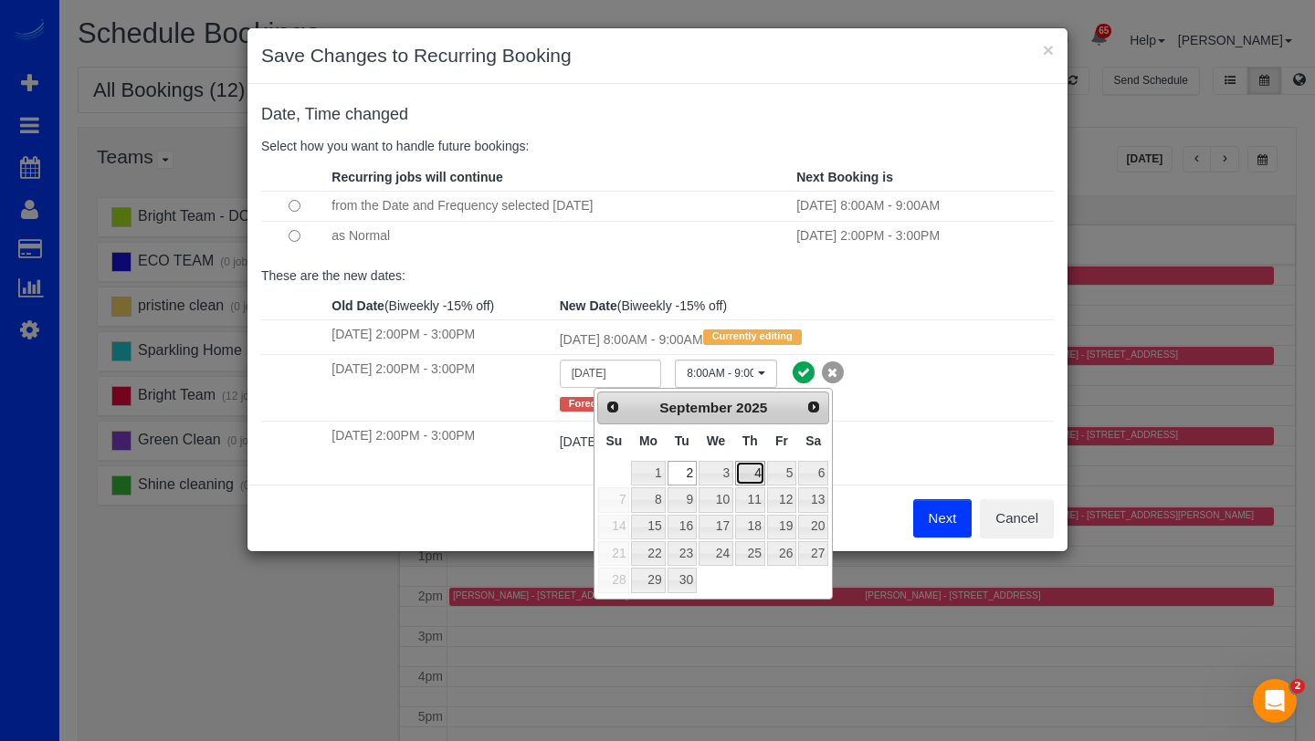
click at [747, 465] on link "4" at bounding box center [750, 473] width 30 height 25
type input "09/04/2025"
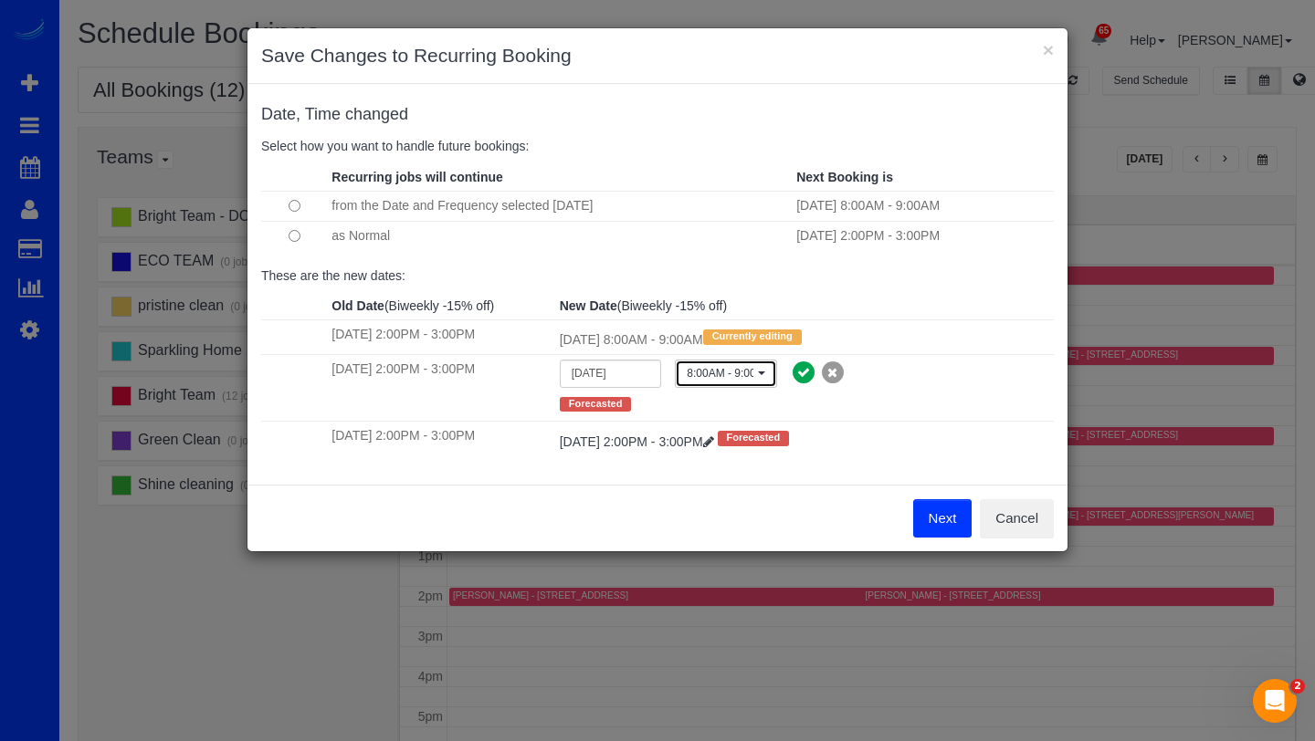
click at [753, 378] on span "8:00AM - 9:00AM" at bounding box center [719, 374] width 67 height 16
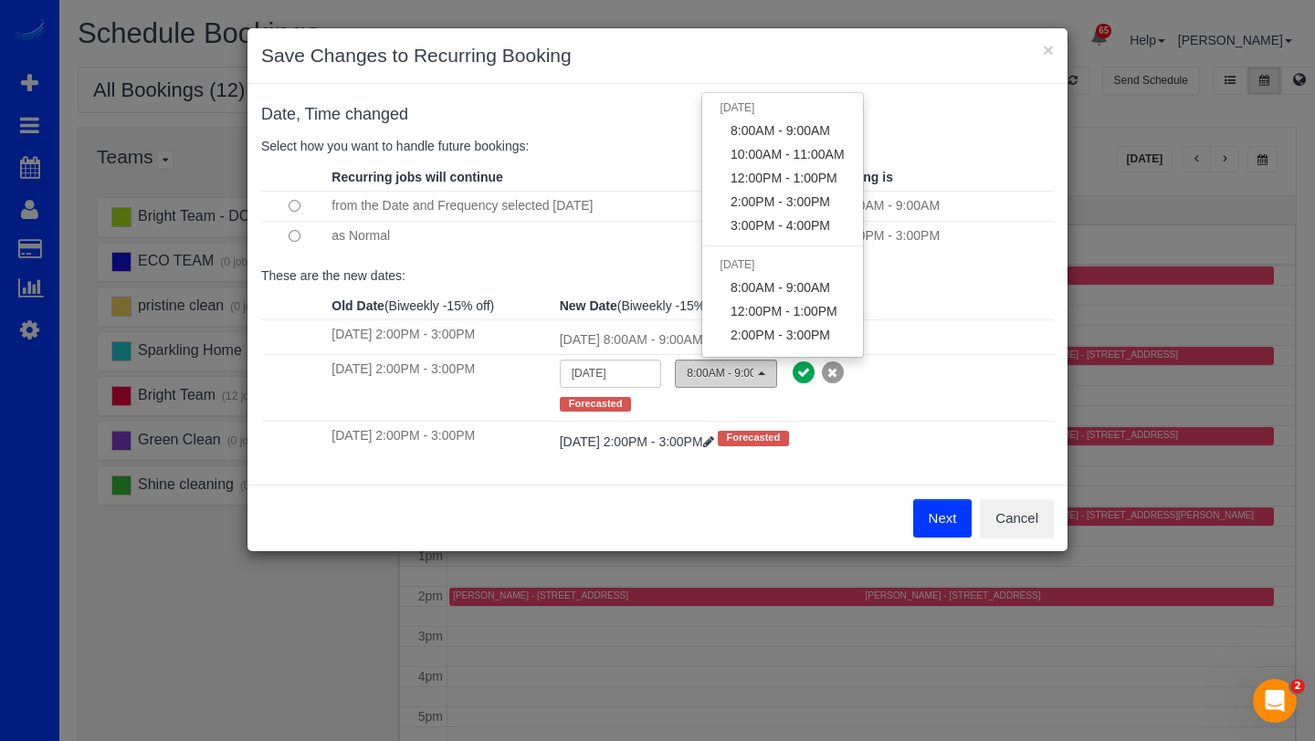
scroll to position [196, 0]
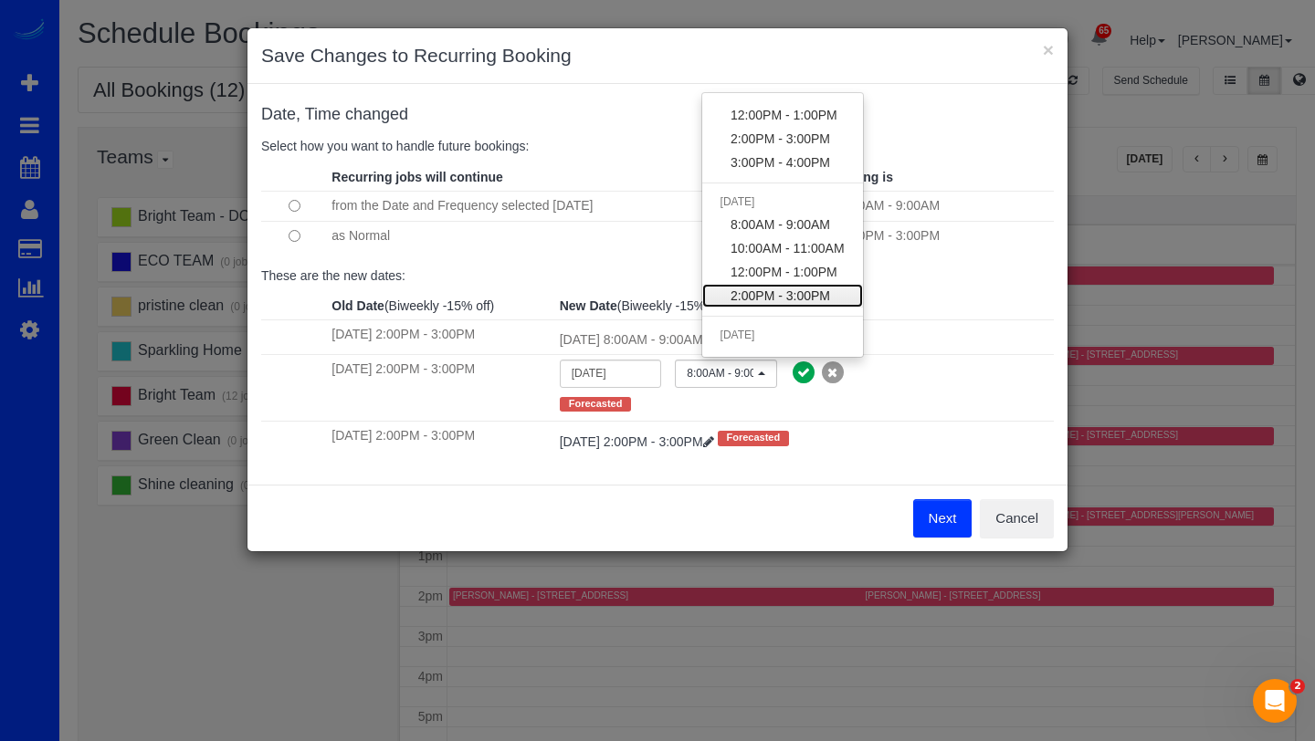
click at [762, 292] on span "2:00PM - 3:00PM" at bounding box center [780, 296] width 100 height 18
select select "spot94"
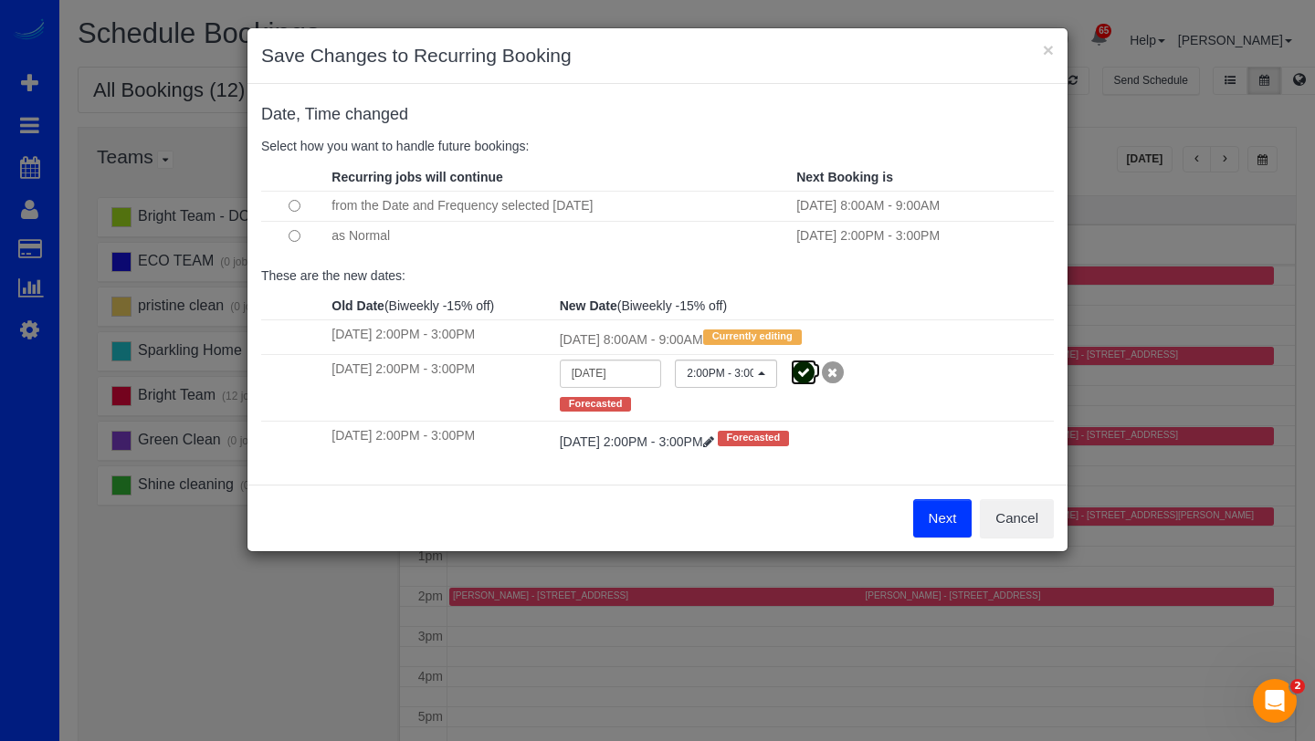
click at [816, 378] on icon at bounding box center [804, 373] width 26 height 26
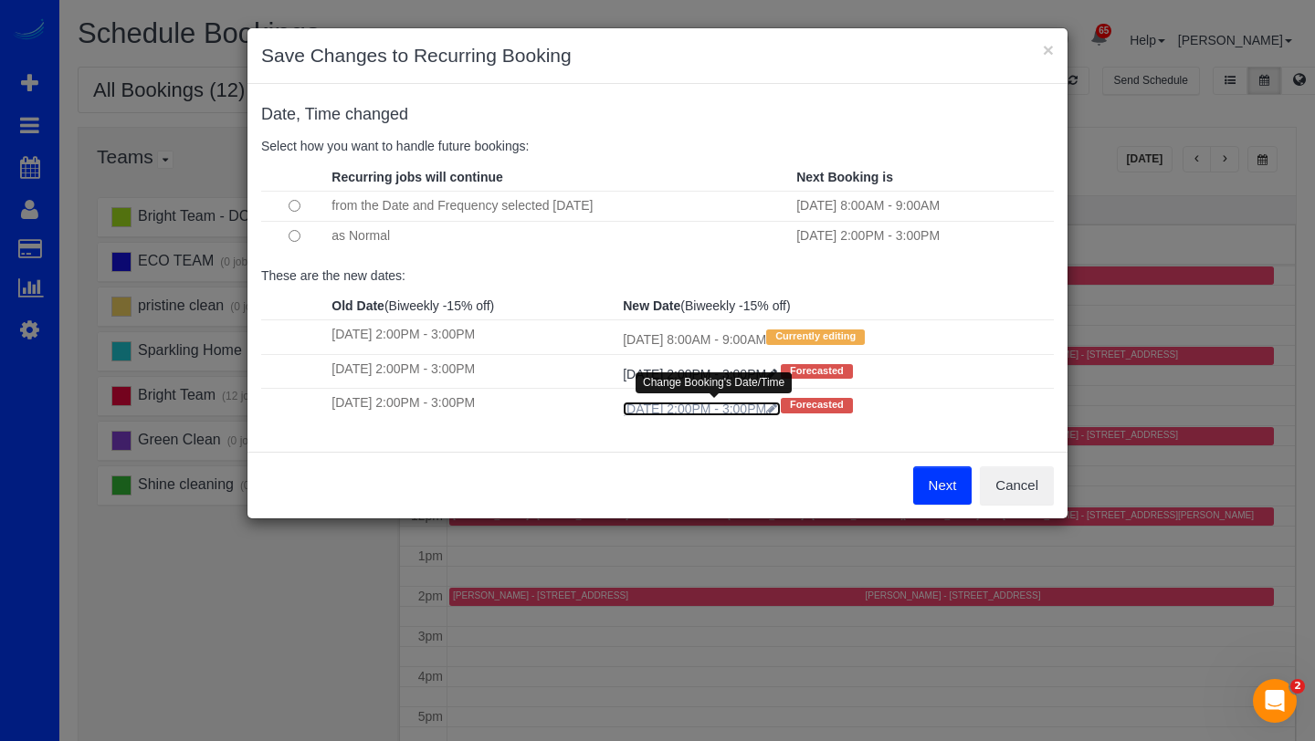
click at [665, 415] on link "Tue 09/16/2025 2:00PM - 3:00PM" at bounding box center [702, 409] width 158 height 15
select select "spot103"
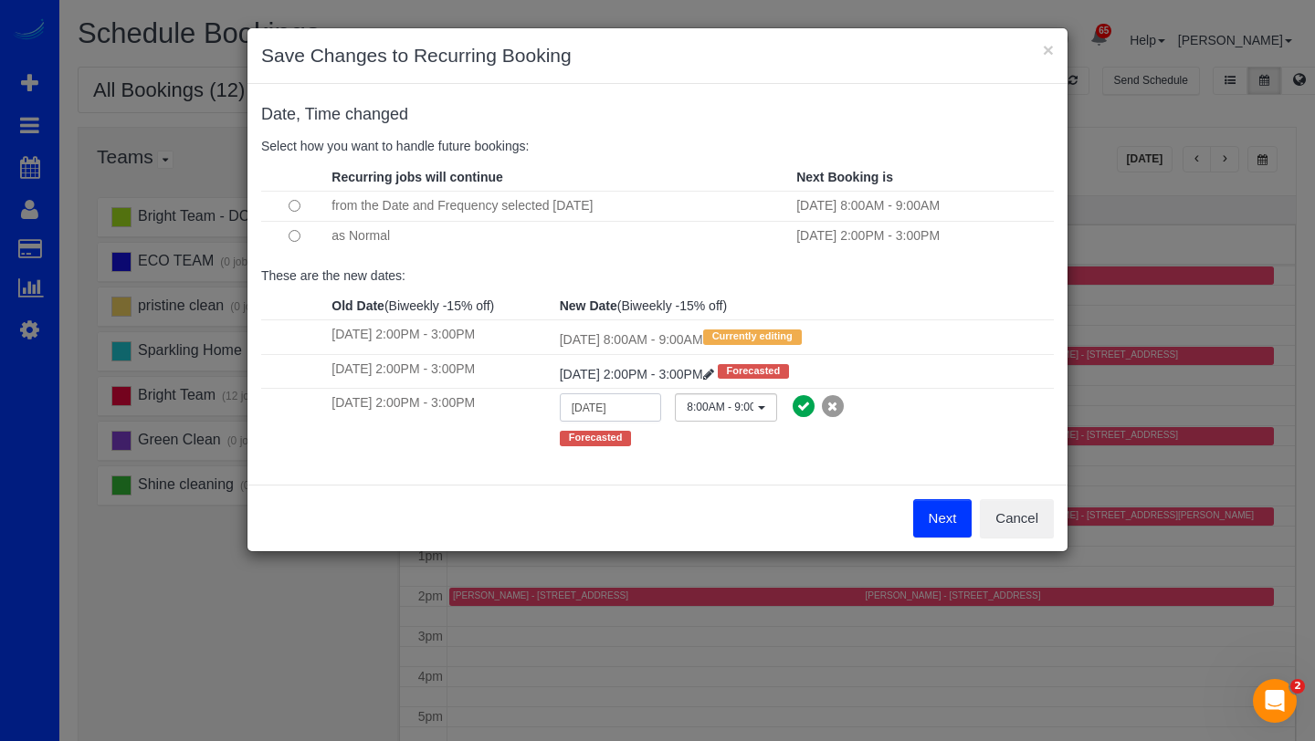
click at [630, 403] on input "09/16/2025" at bounding box center [611, 407] width 102 height 28
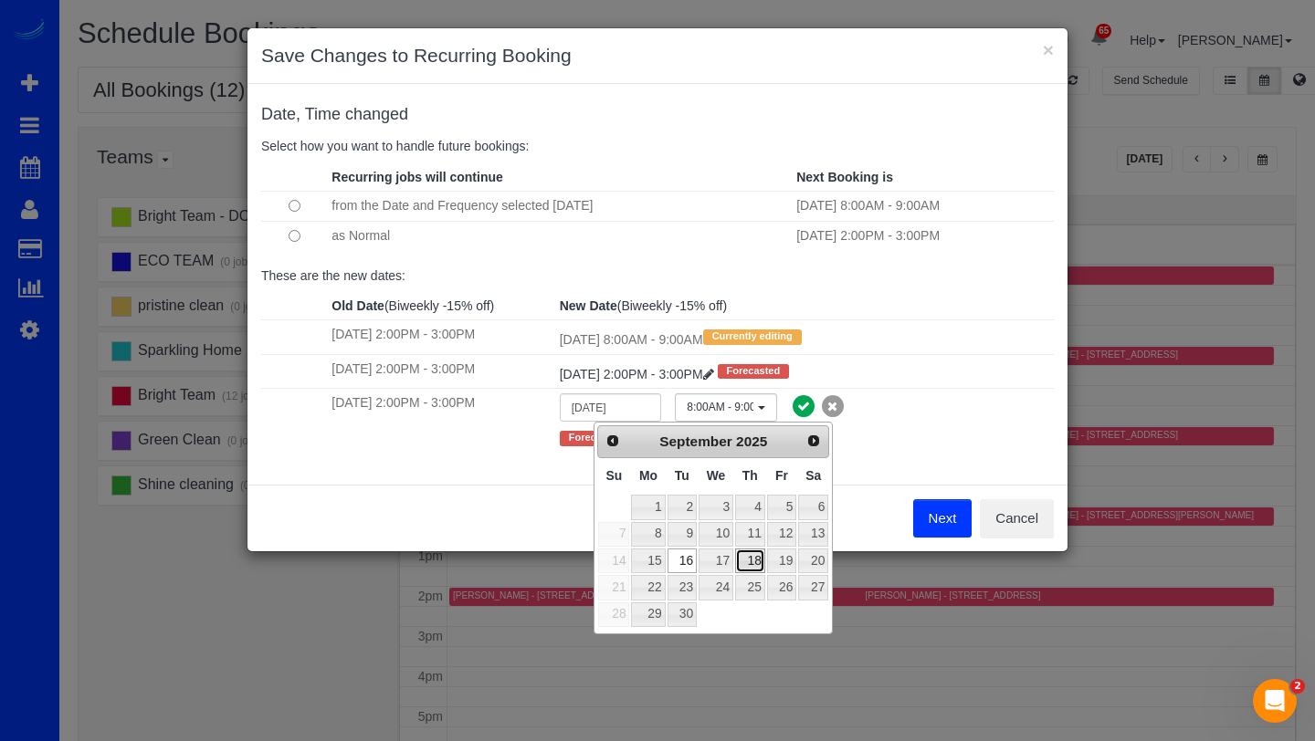
click at [753, 560] on link "18" at bounding box center [750, 561] width 30 height 25
type input "09/18/2025"
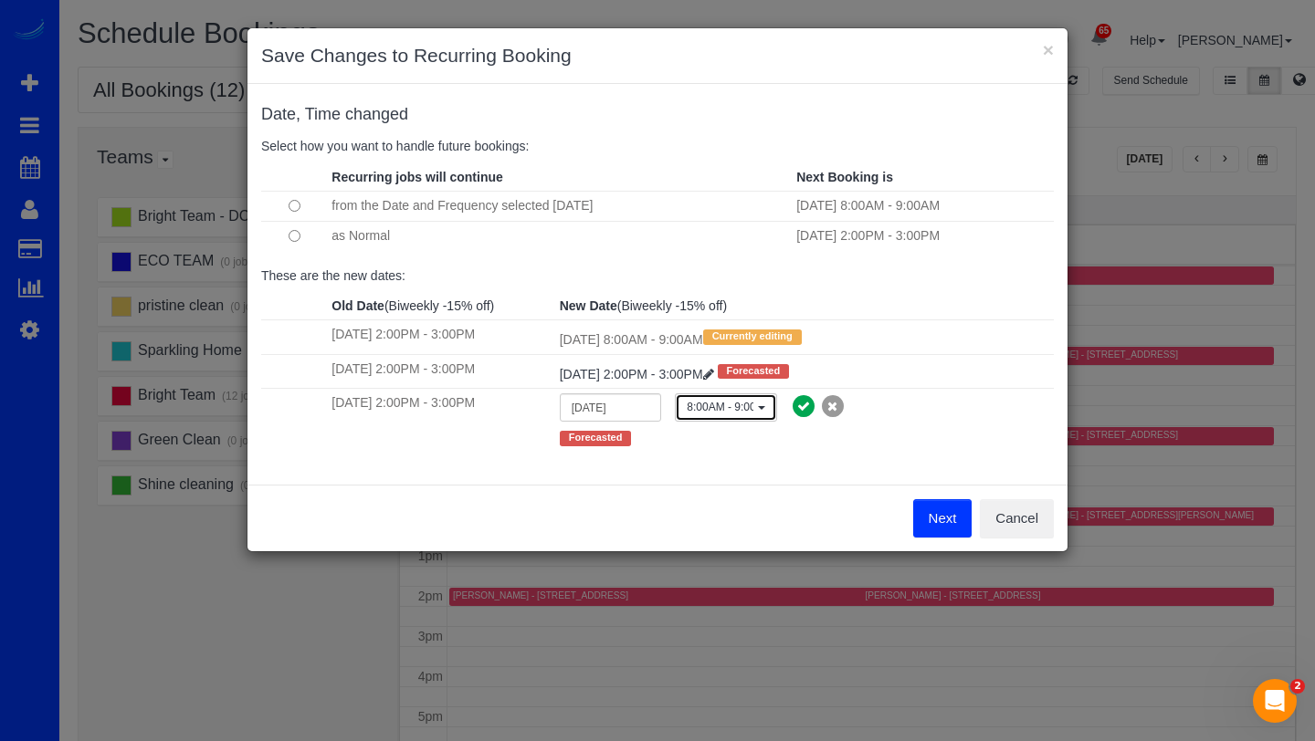
click at [760, 417] on button "8:00AM - 9:00AM" at bounding box center [726, 407] width 102 height 28
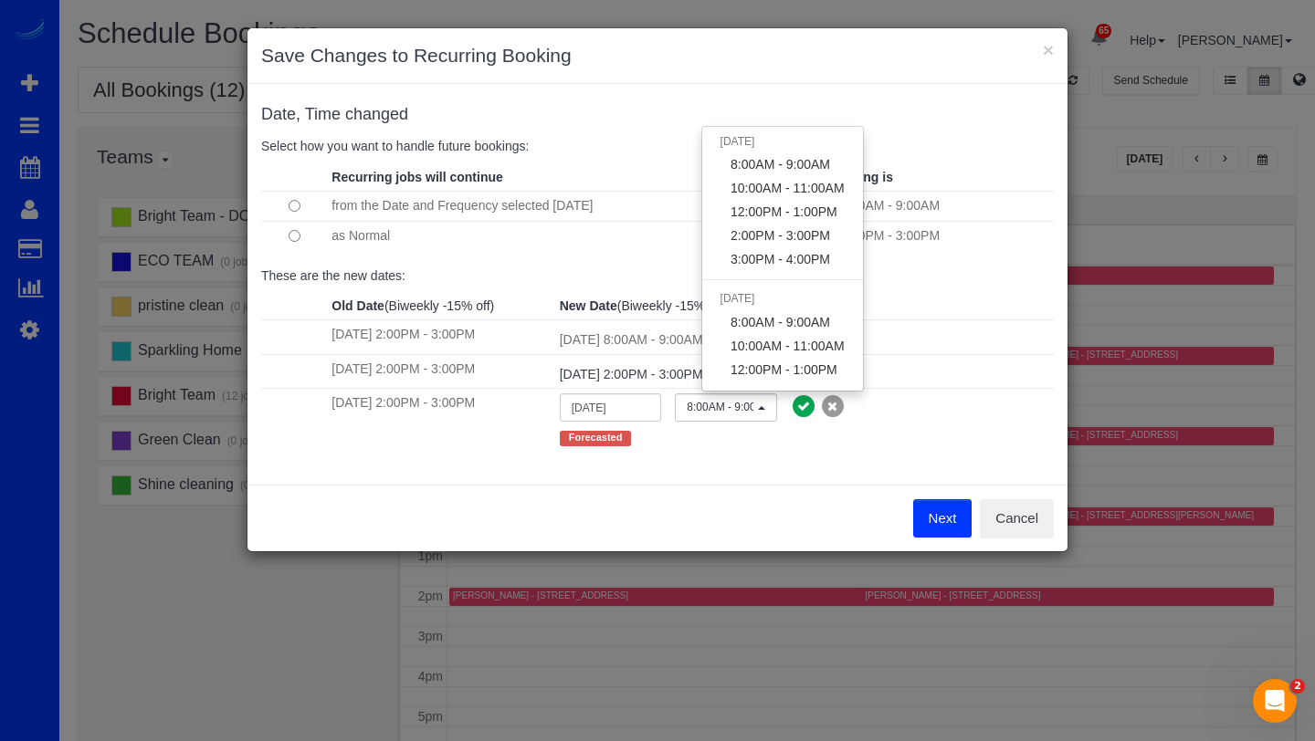
scroll to position [220, 0]
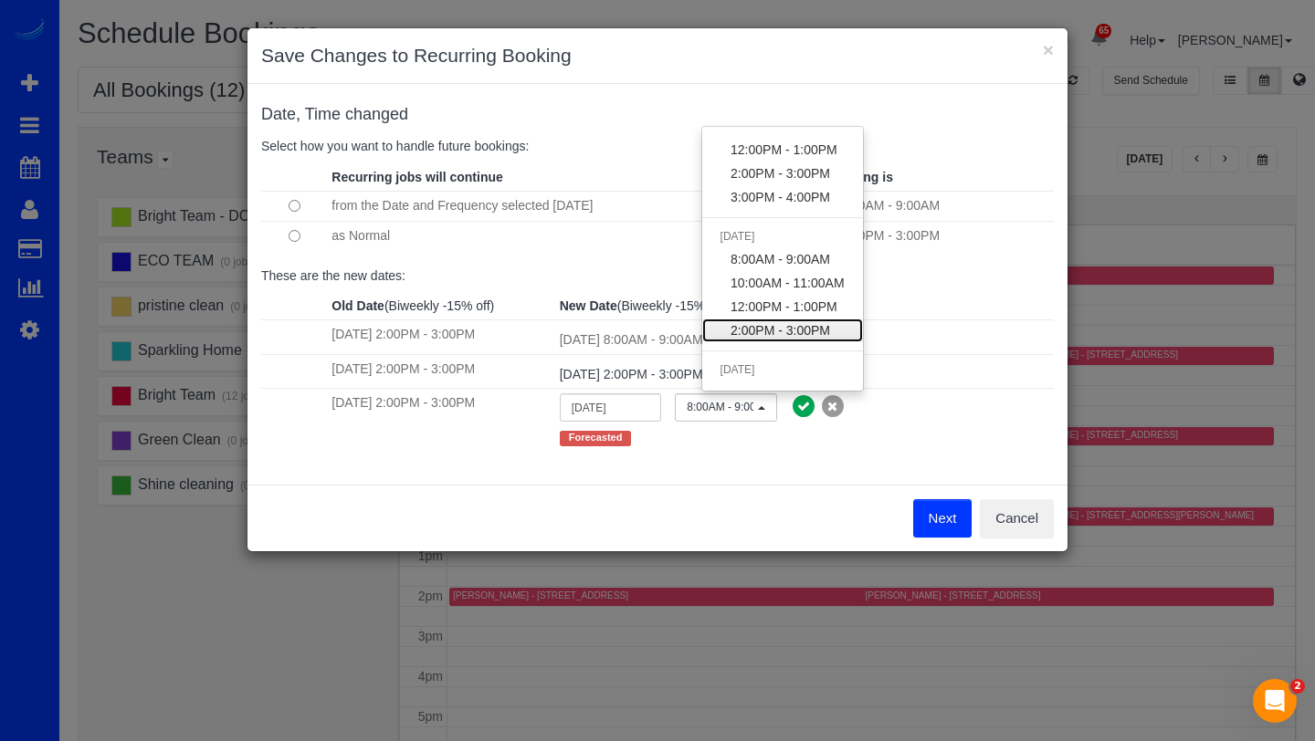
click at [756, 324] on span "2:00PM - 3:00PM" at bounding box center [780, 330] width 100 height 18
select select "spot116"
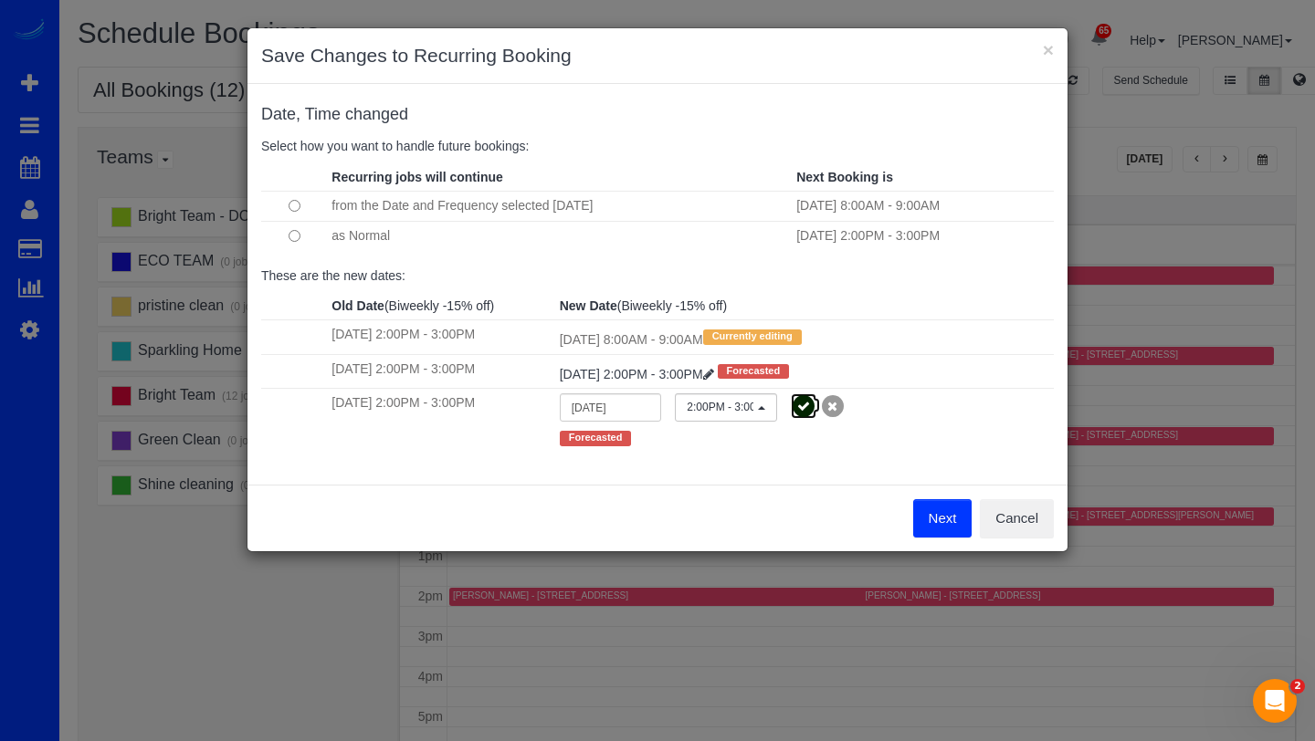
click at [816, 405] on icon at bounding box center [804, 406] width 26 height 26
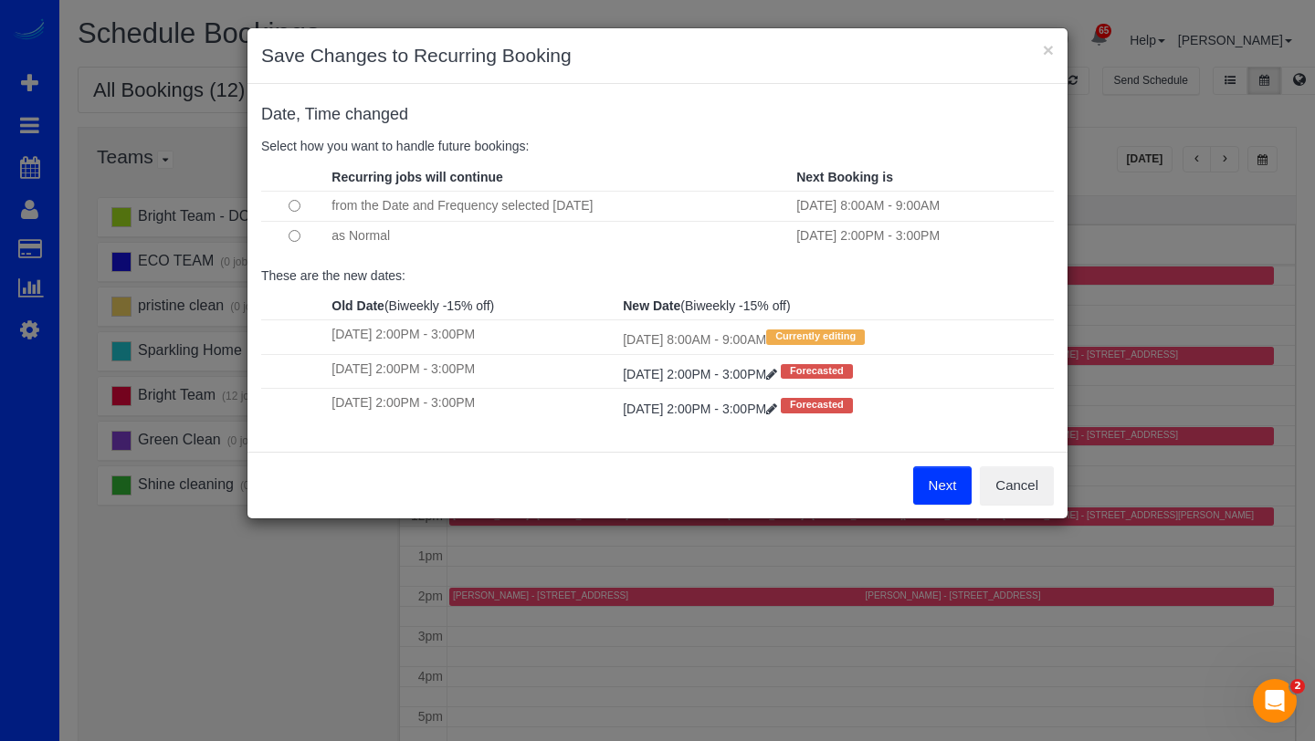
click at [936, 483] on button "Next" at bounding box center [942, 485] width 59 height 38
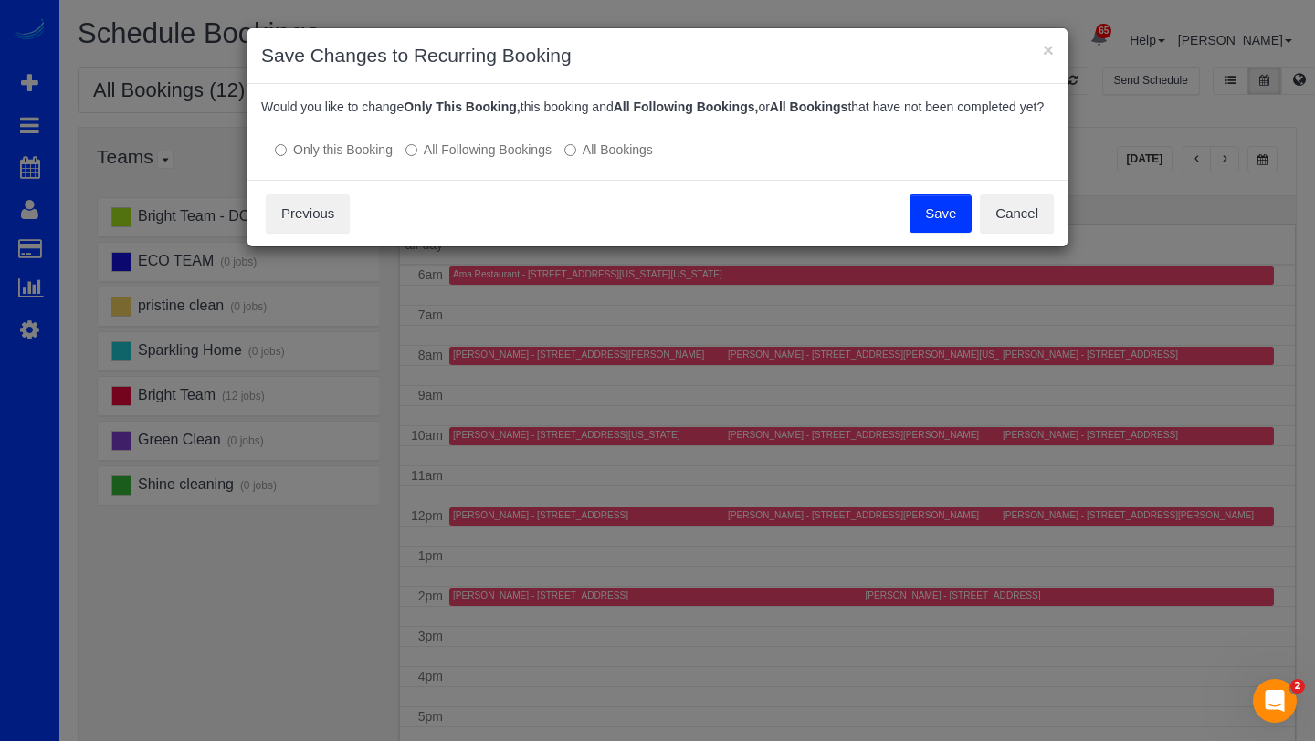
click at [937, 233] on button "Save" at bounding box center [940, 213] width 62 height 38
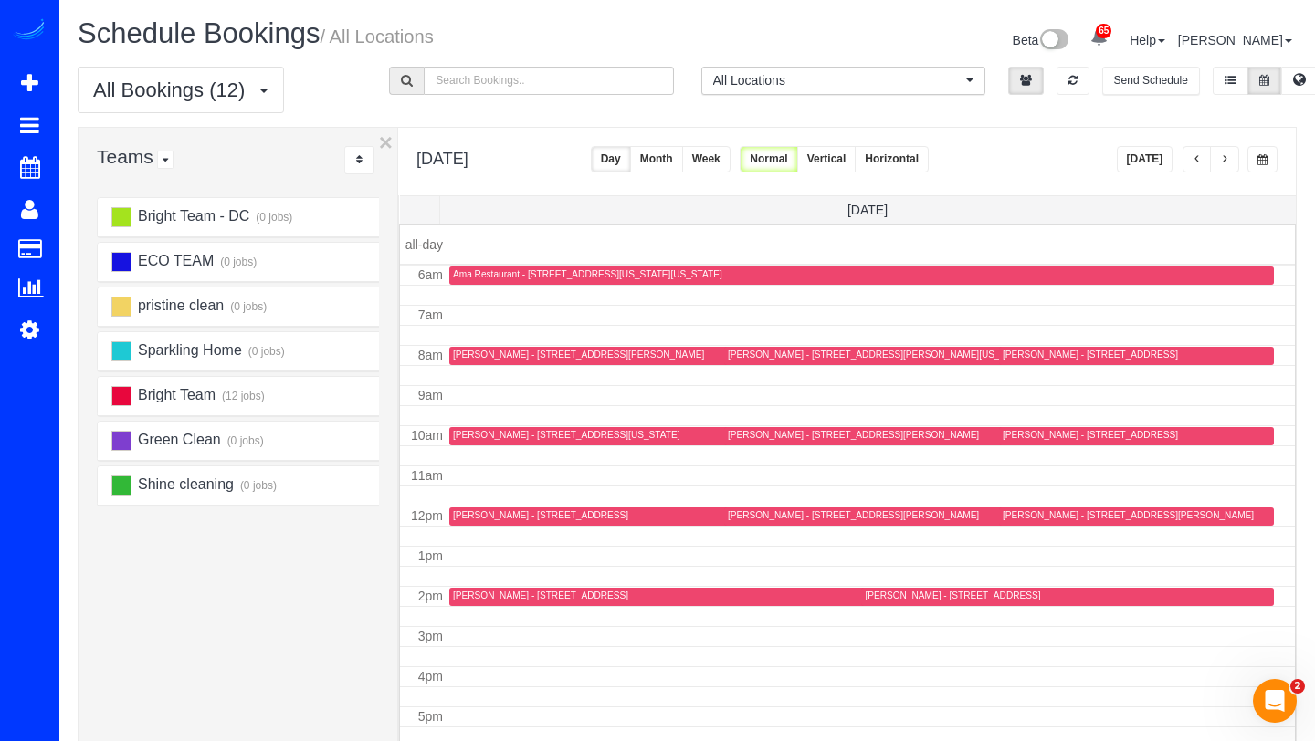
click at [1225, 166] on button "button" at bounding box center [1224, 159] width 29 height 26
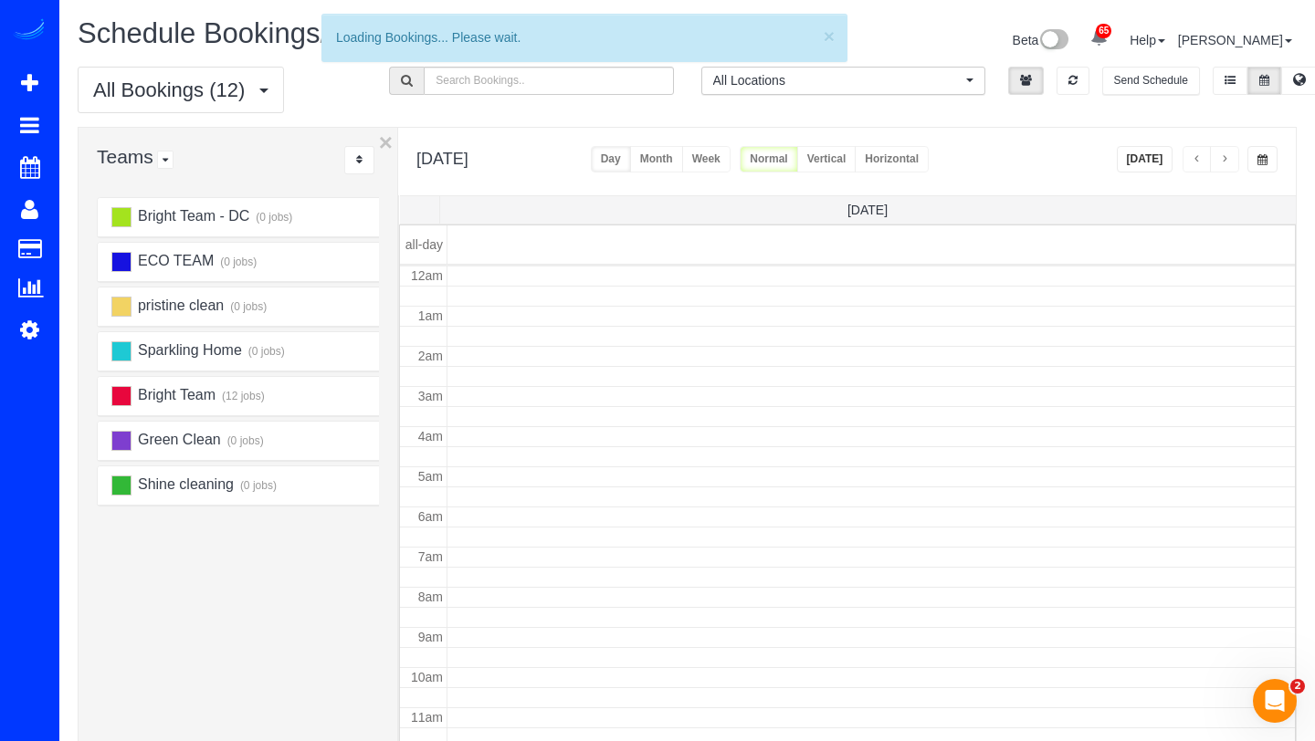
scroll to position [242, 0]
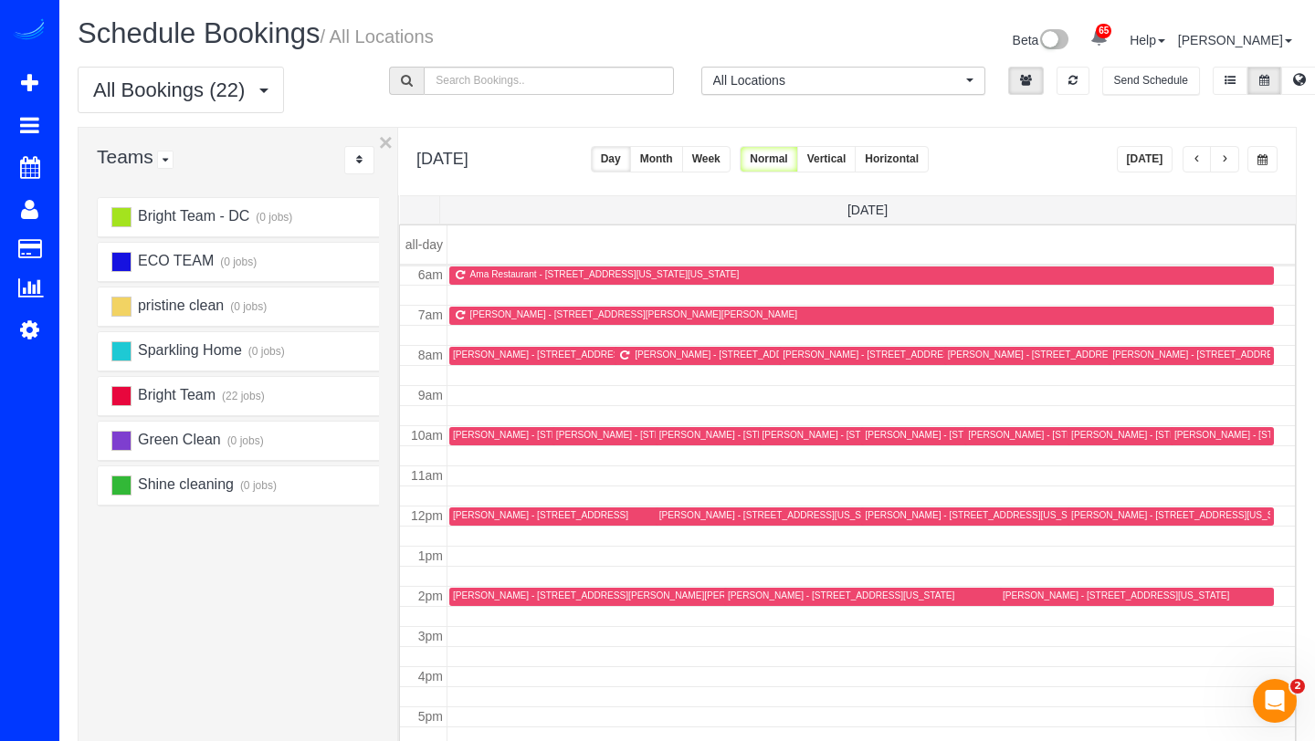
click at [1197, 162] on span "button" at bounding box center [1196, 159] width 9 height 11
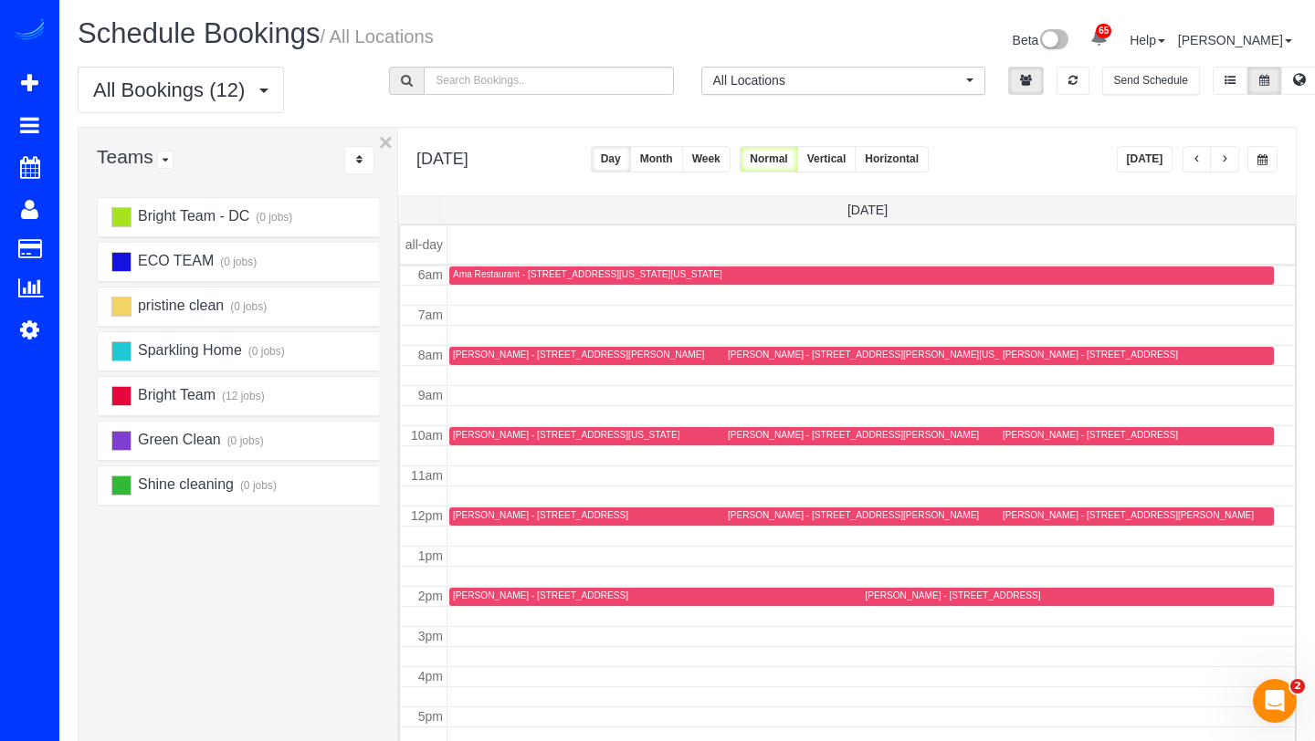
click at [1020, 354] on div "Mary Streiffert - 4908 Crescent Street, Bethesda, MD 20816" at bounding box center [1089, 355] width 175 height 12
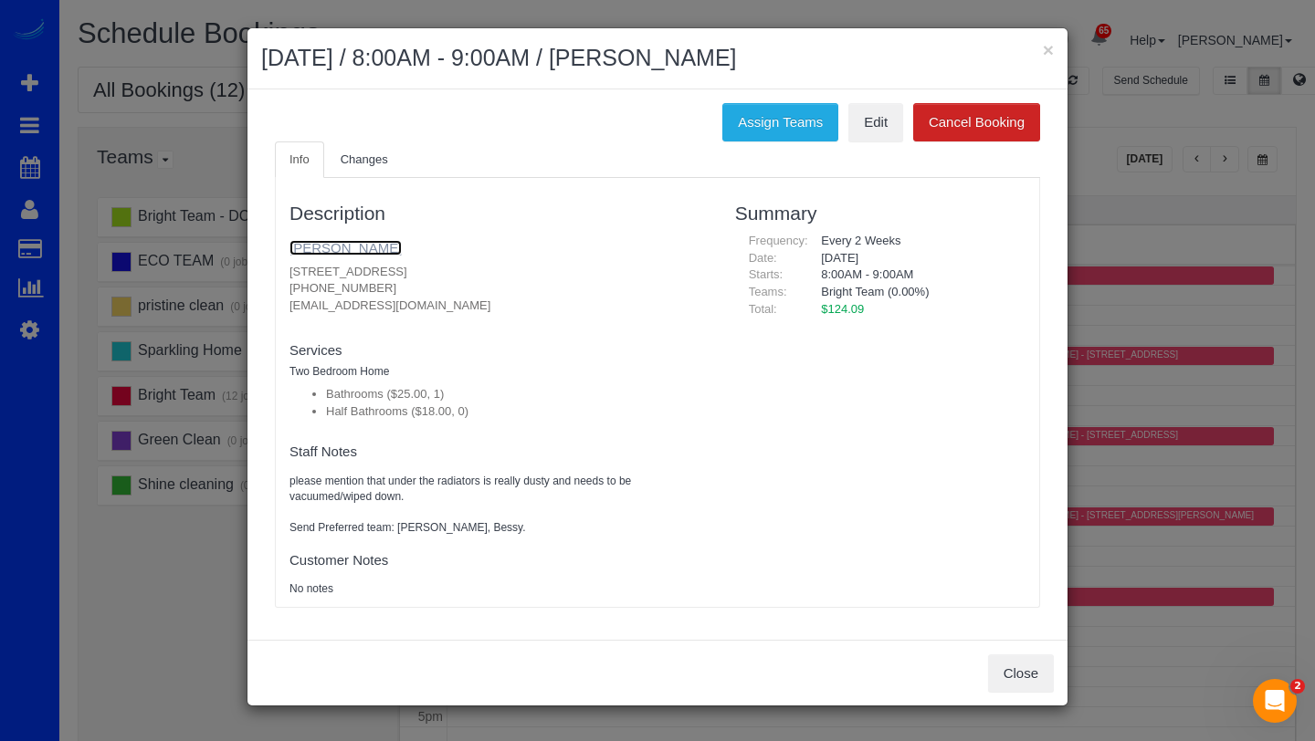
click at [367, 243] on link "Mary Streiffert" at bounding box center [345, 248] width 112 height 16
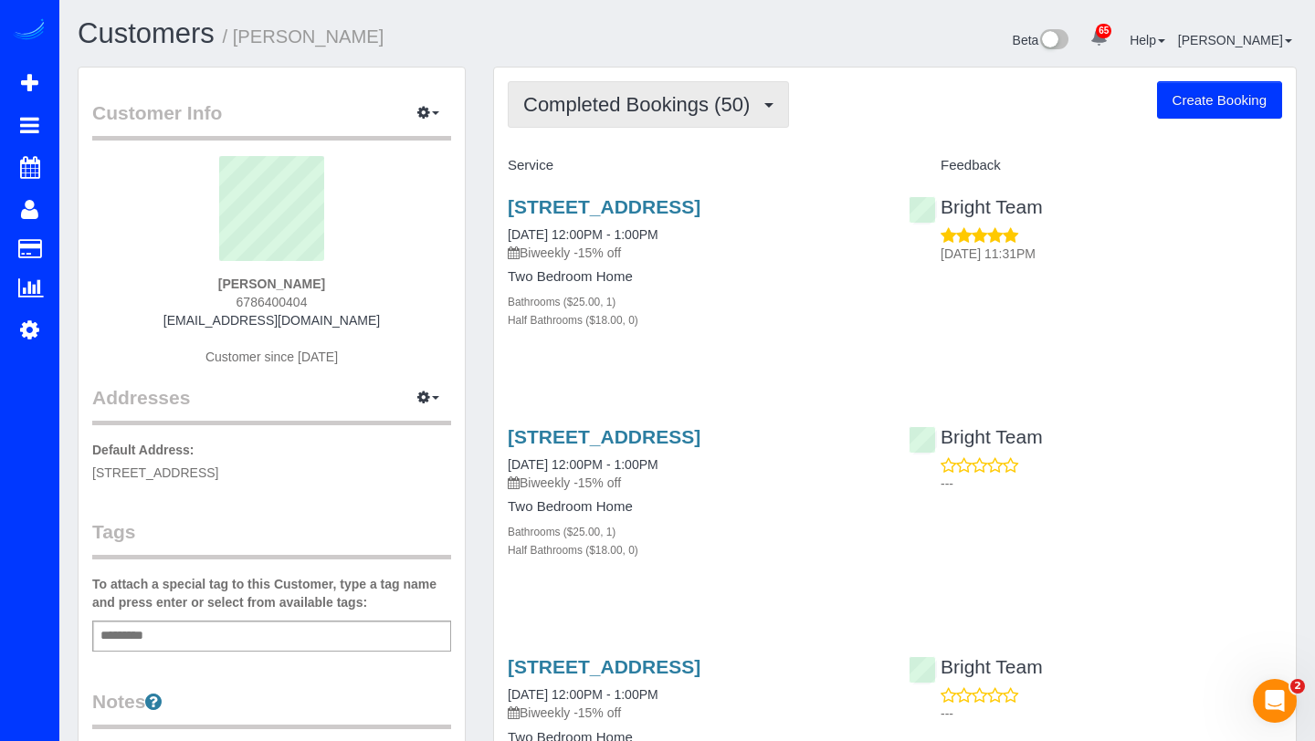
click at [675, 95] on span "Completed Bookings (50)" at bounding box center [641, 104] width 236 height 23
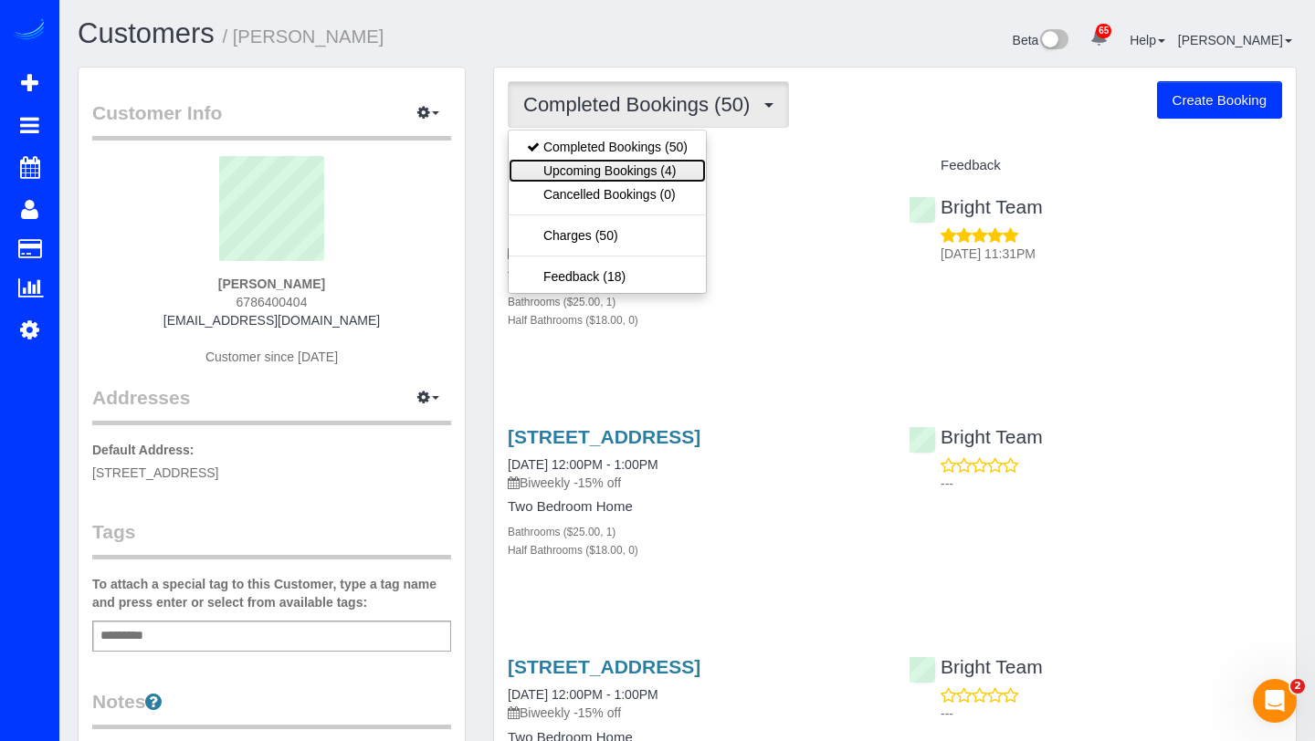
click at [624, 170] on link "Upcoming Bookings (4)" at bounding box center [606, 171] width 197 height 24
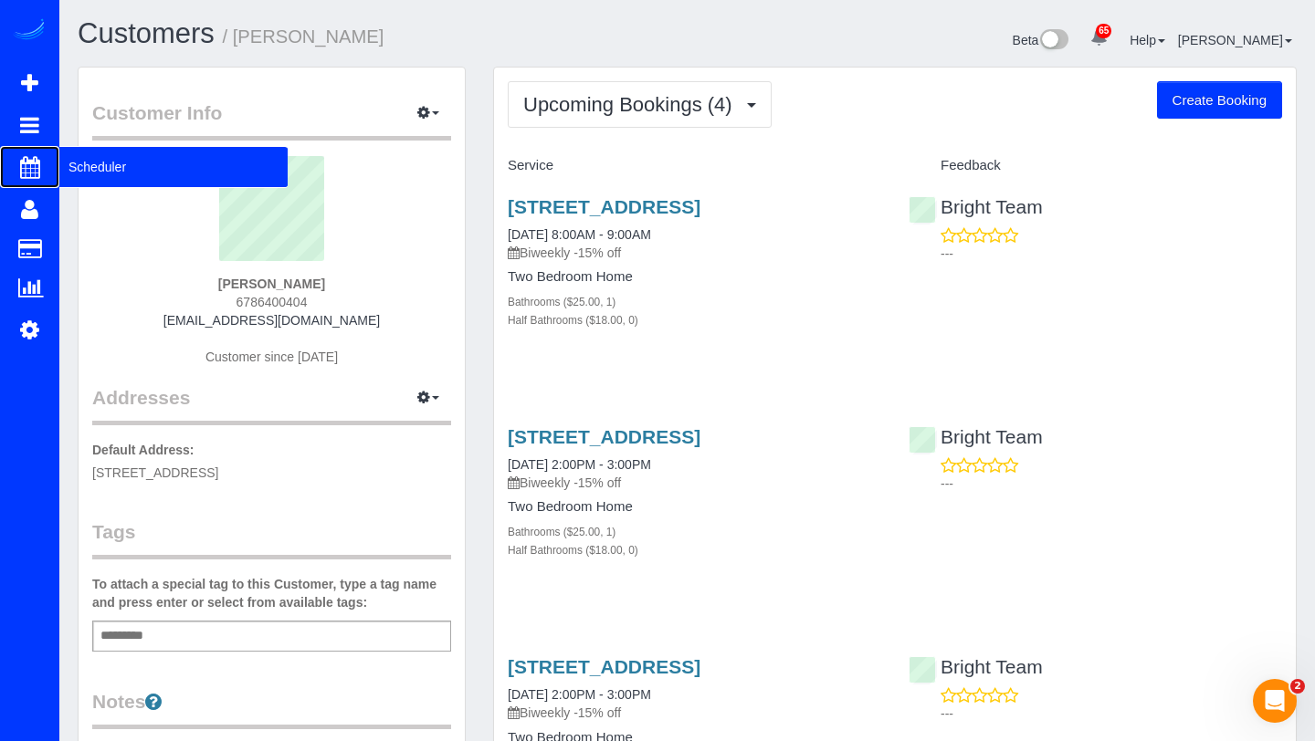
click at [116, 183] on span "Scheduler" at bounding box center [173, 167] width 228 height 42
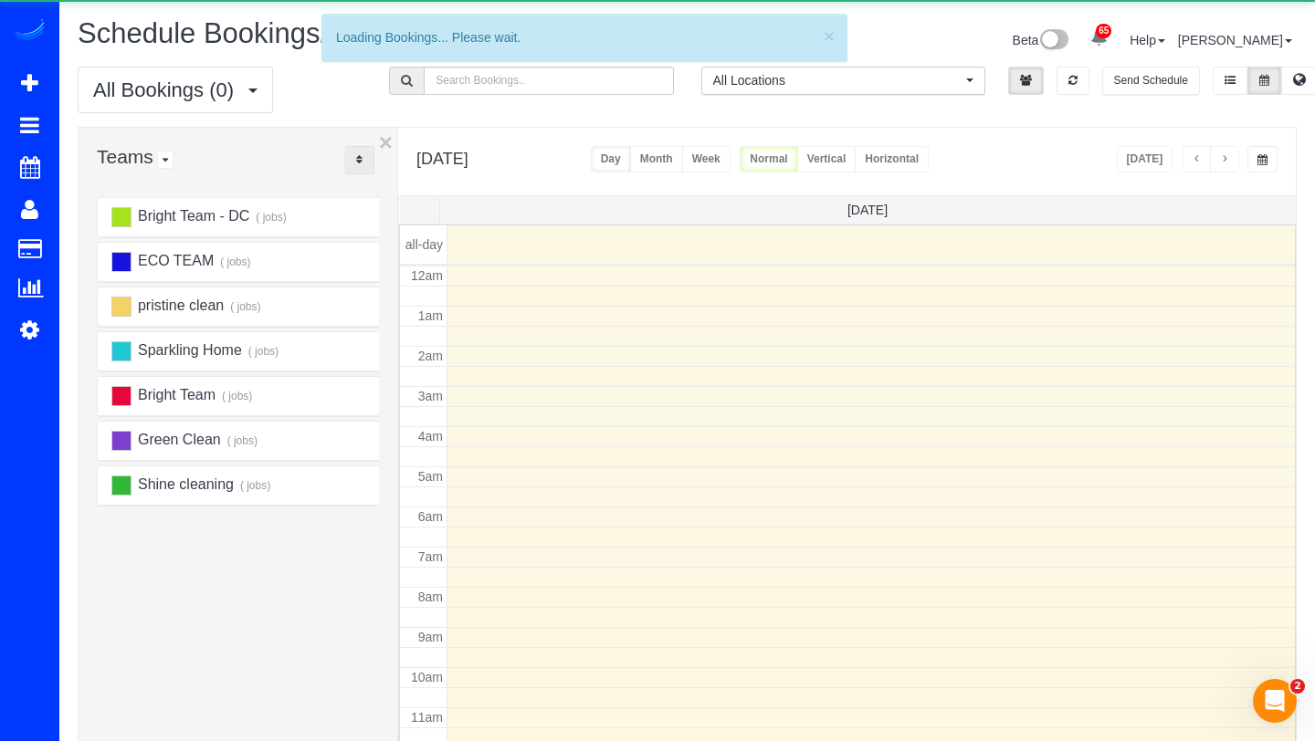
scroll to position [242, 0]
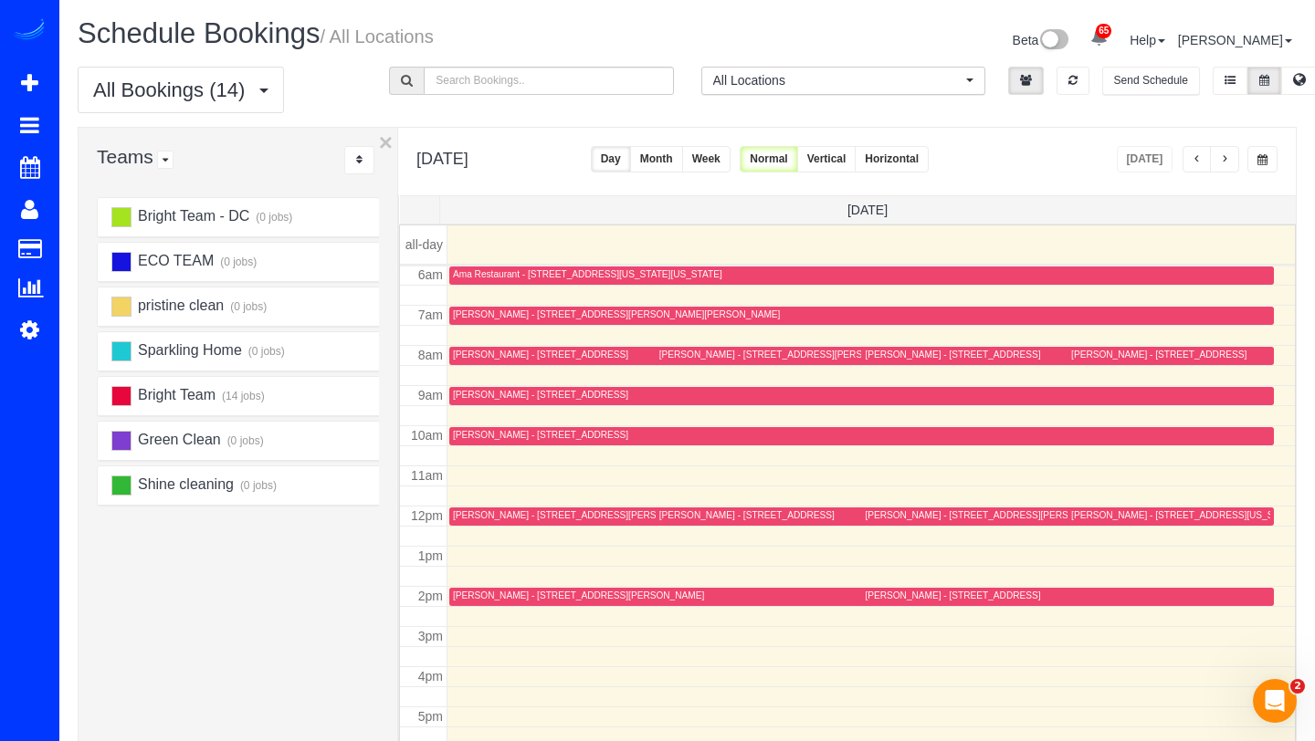
click at [730, 163] on button "Week" at bounding box center [706, 159] width 48 height 26
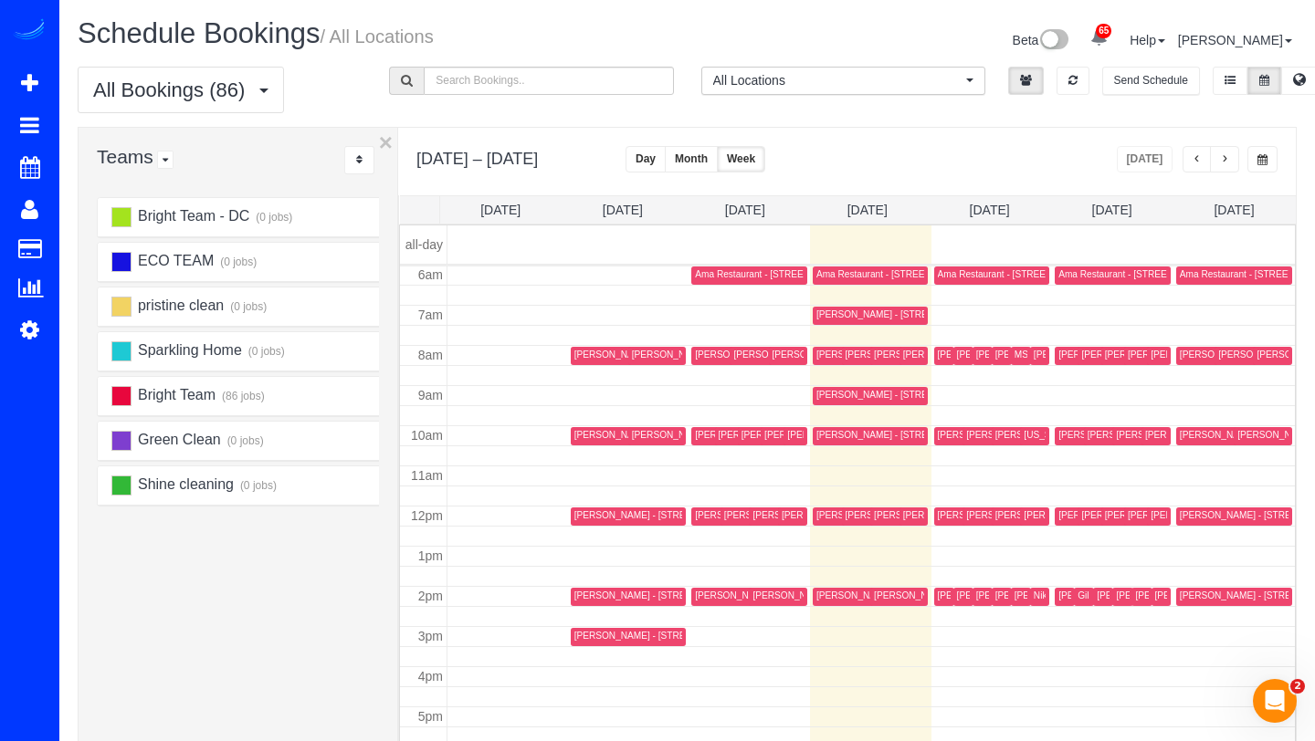
click at [1223, 170] on button "button" at bounding box center [1224, 159] width 29 height 26
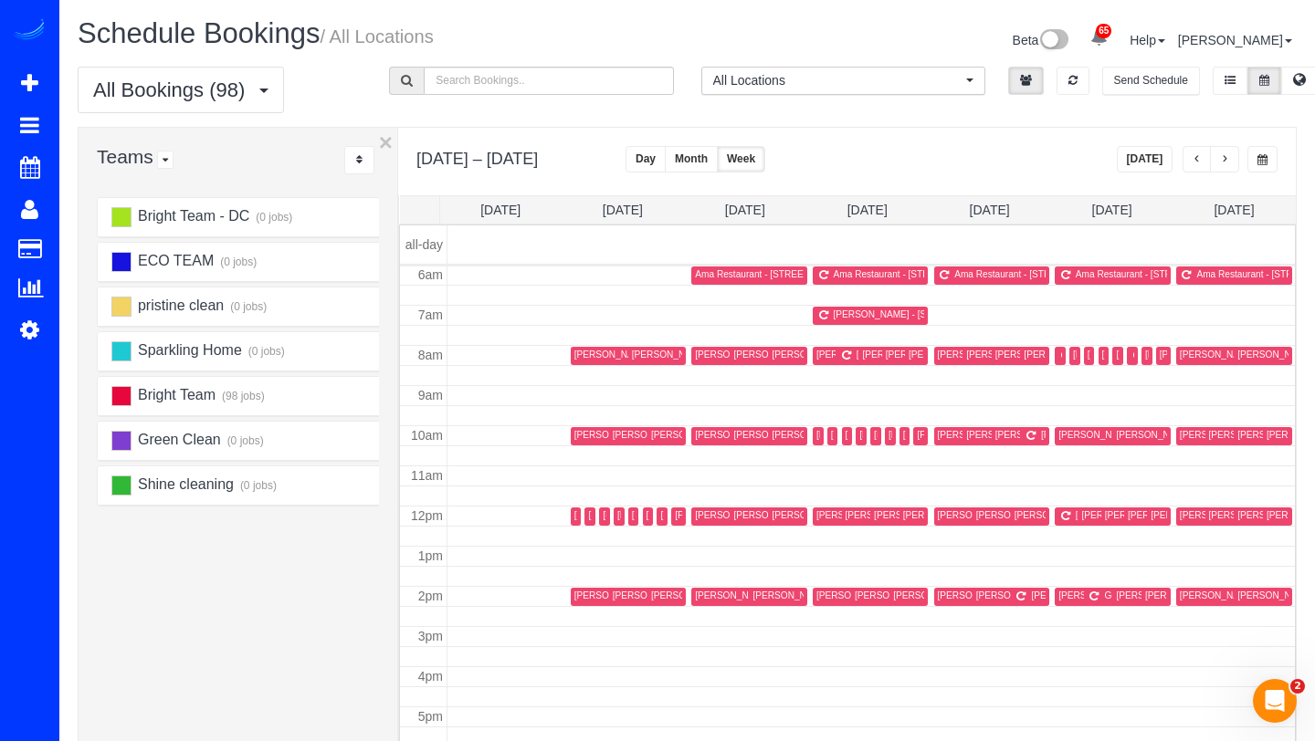
click at [1198, 162] on span "button" at bounding box center [1196, 159] width 9 height 11
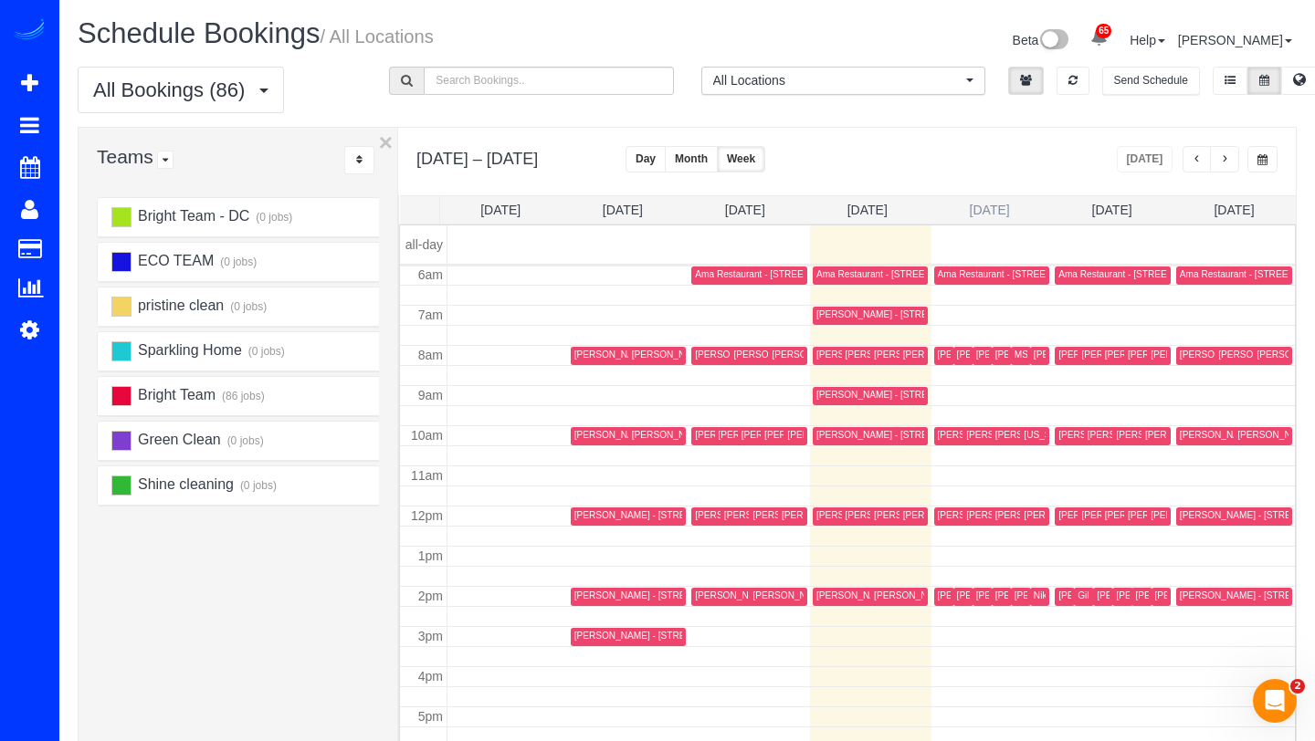
click at [990, 216] on link "Thu 8/14" at bounding box center [989, 210] width 40 height 15
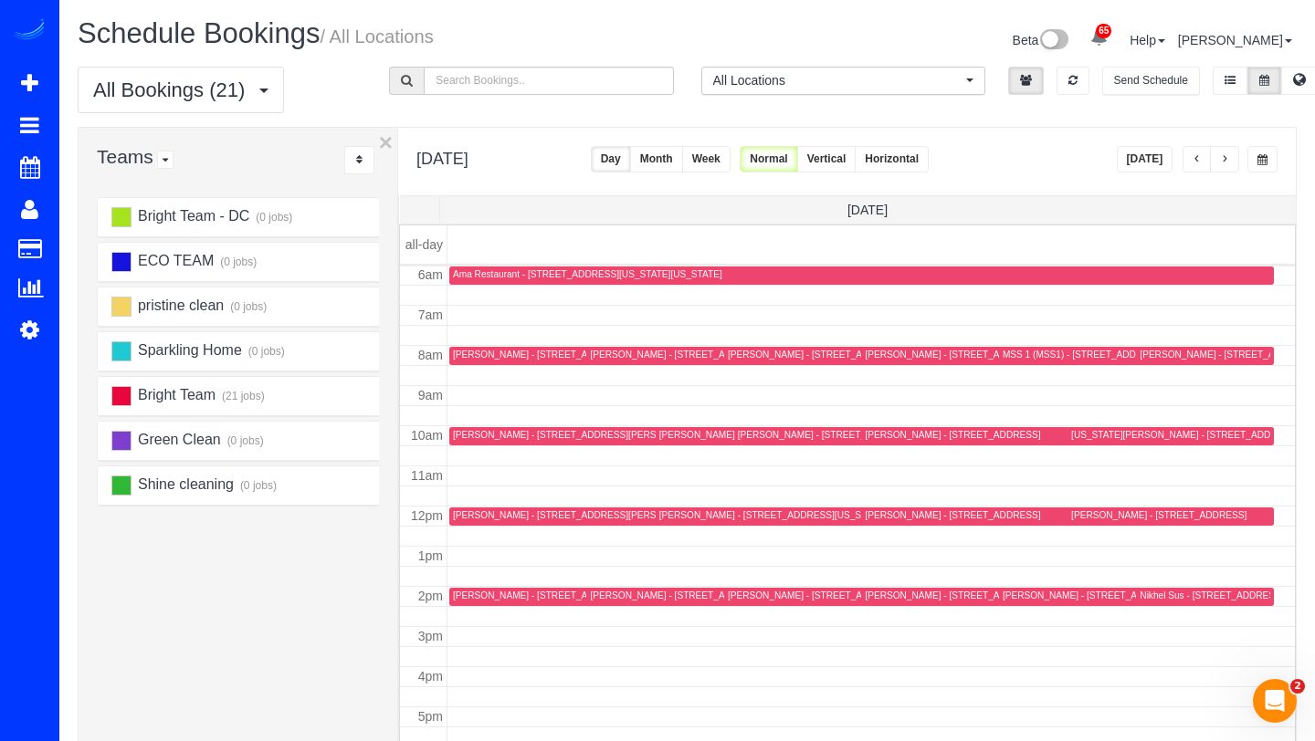
click at [1168, 595] on div "Nikhel Sus - 1022 W St Nw, Washington, DC 20001" at bounding box center [1236, 596] width 195 height 12
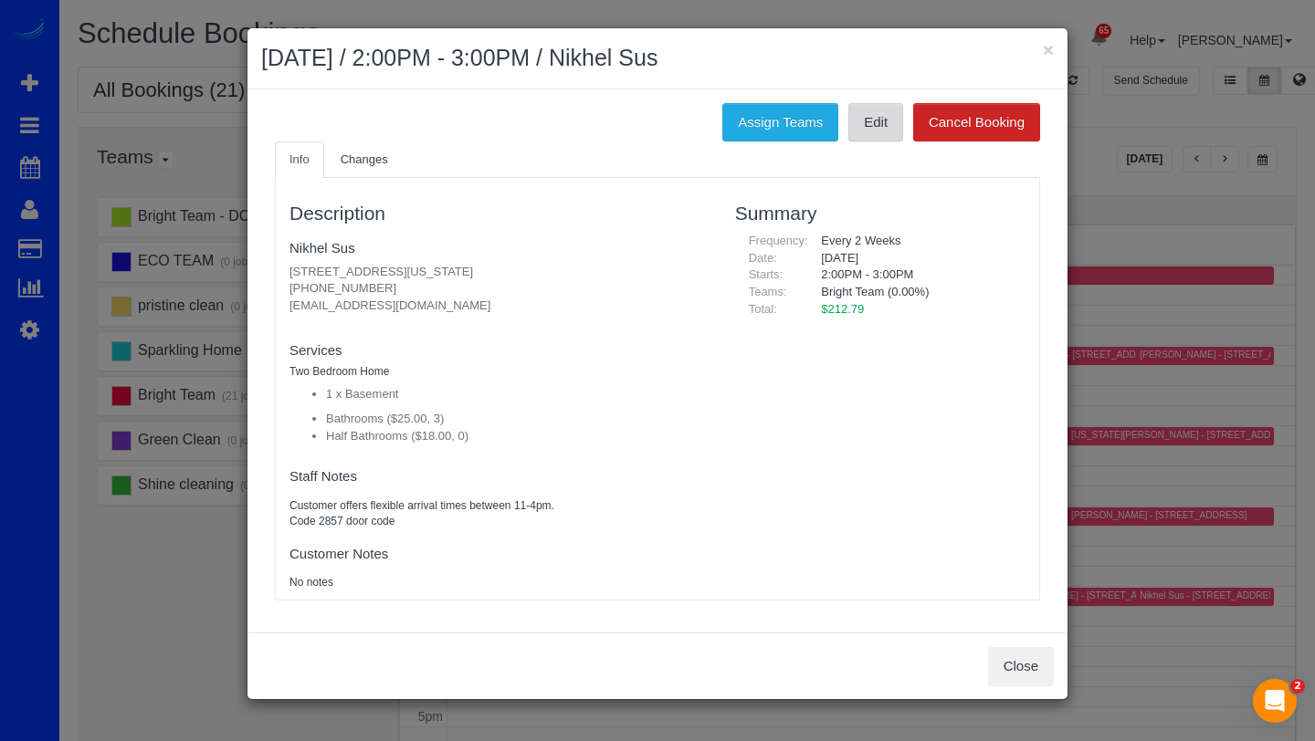
click at [865, 123] on link "Edit" at bounding box center [875, 122] width 55 height 38
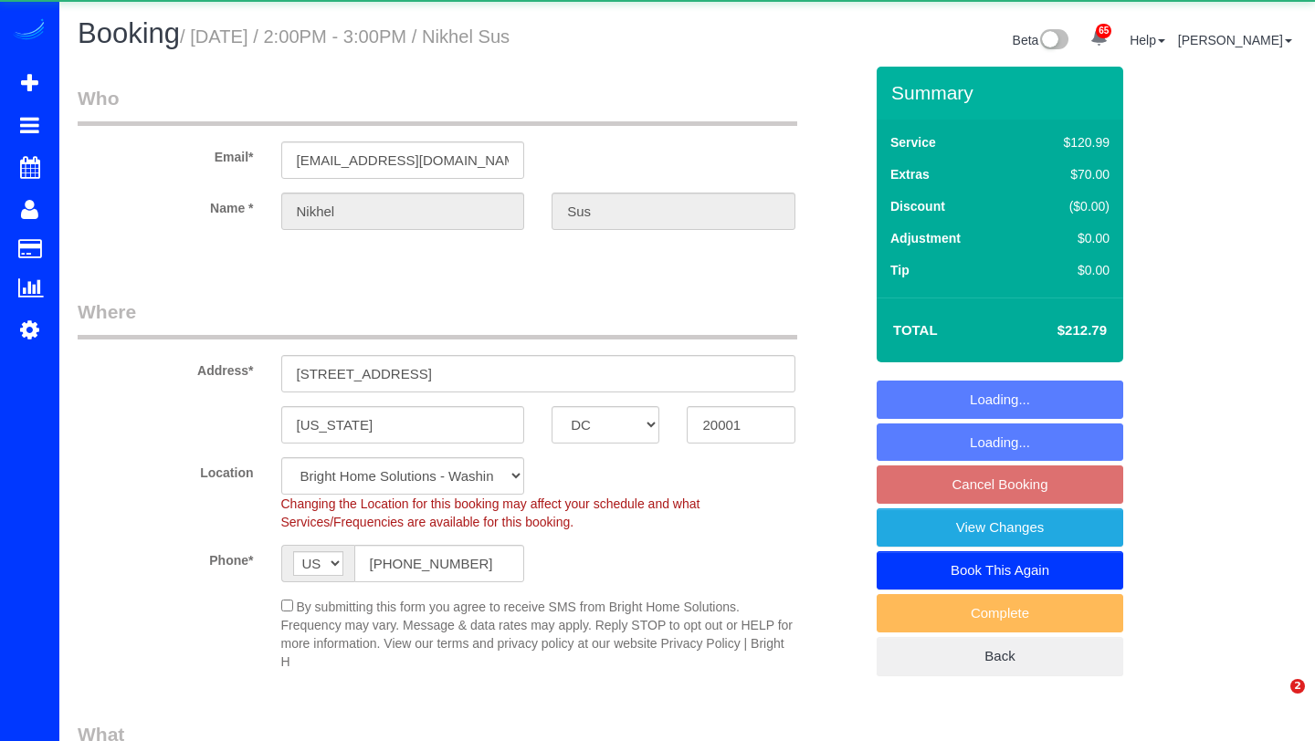
select select "DC"
select select "spot4"
select select "object:869"
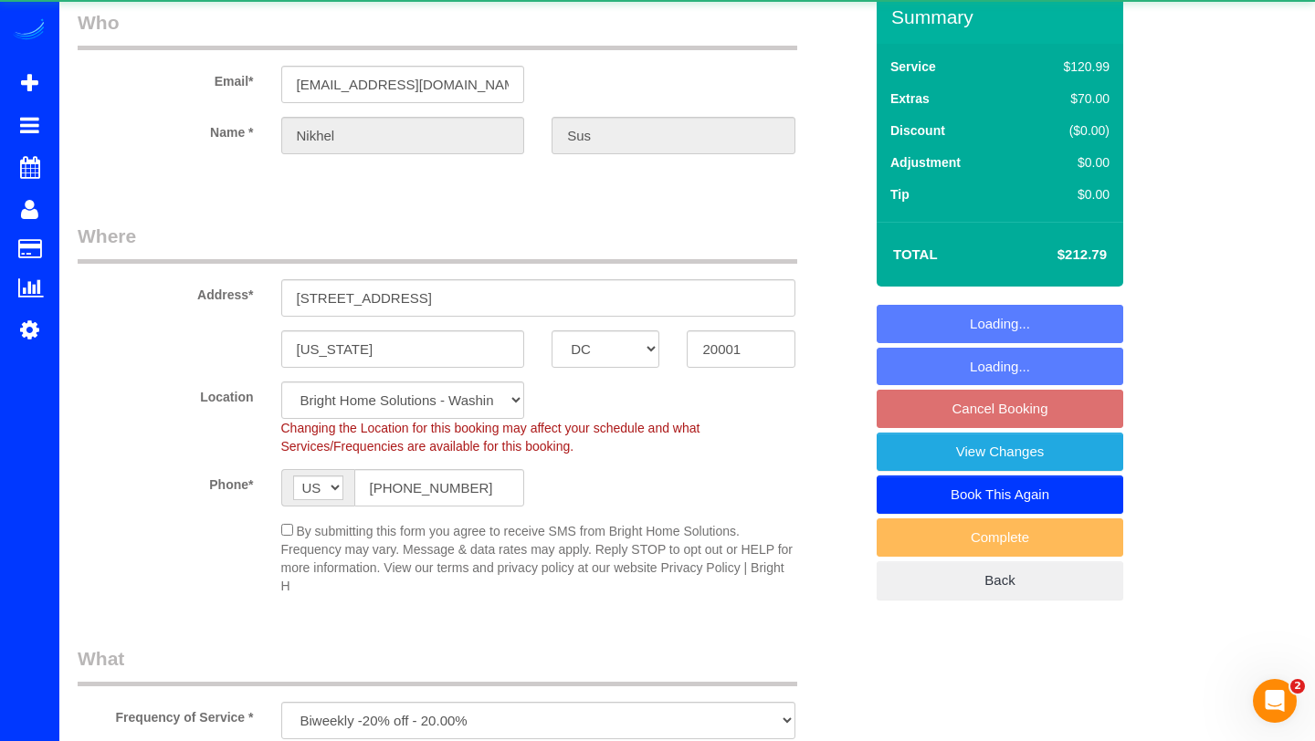
select select "3"
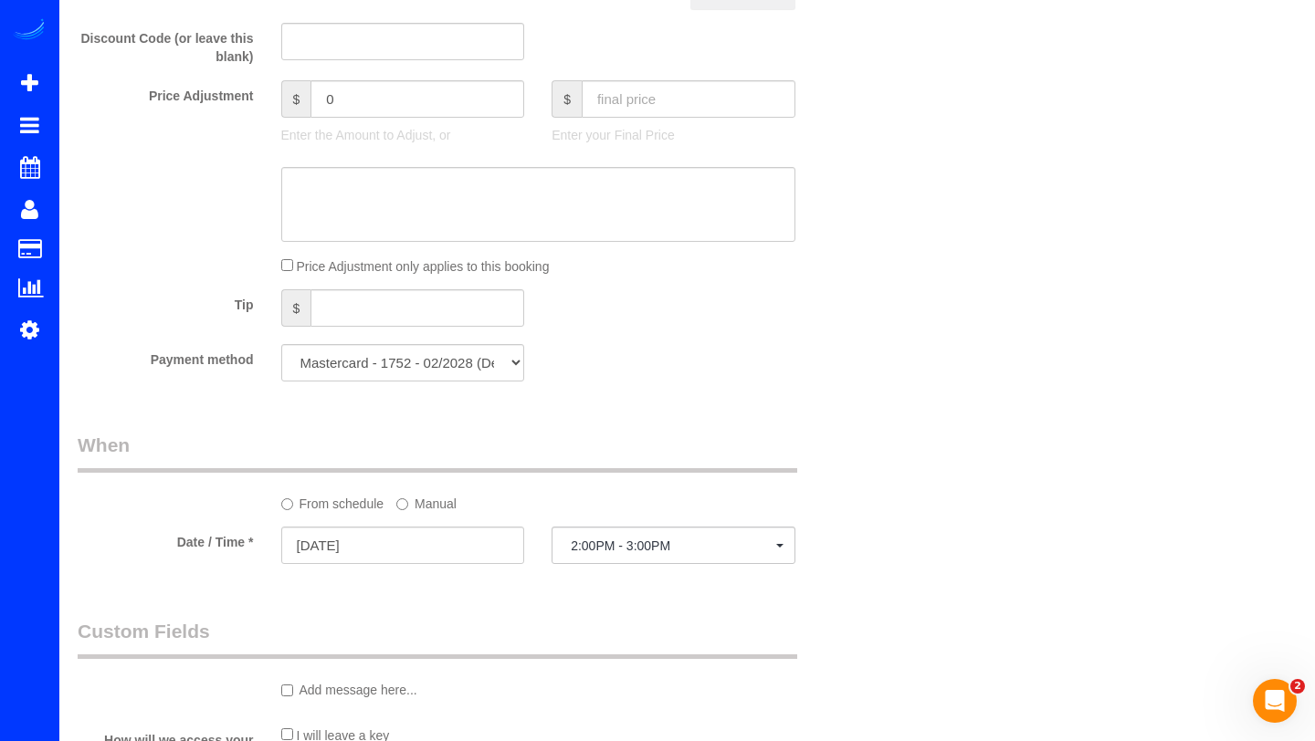
scroll to position [1518, 0]
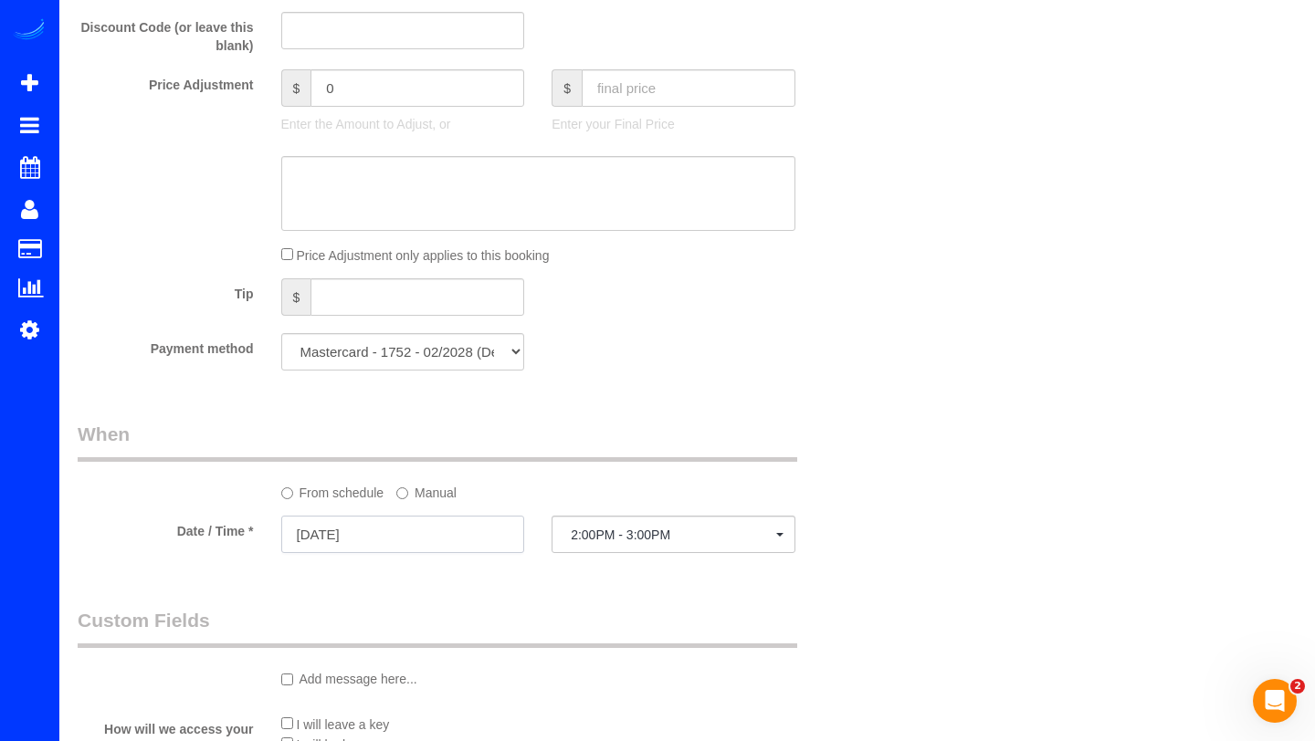
click at [365, 539] on input "[DATE]" at bounding box center [403, 534] width 244 height 37
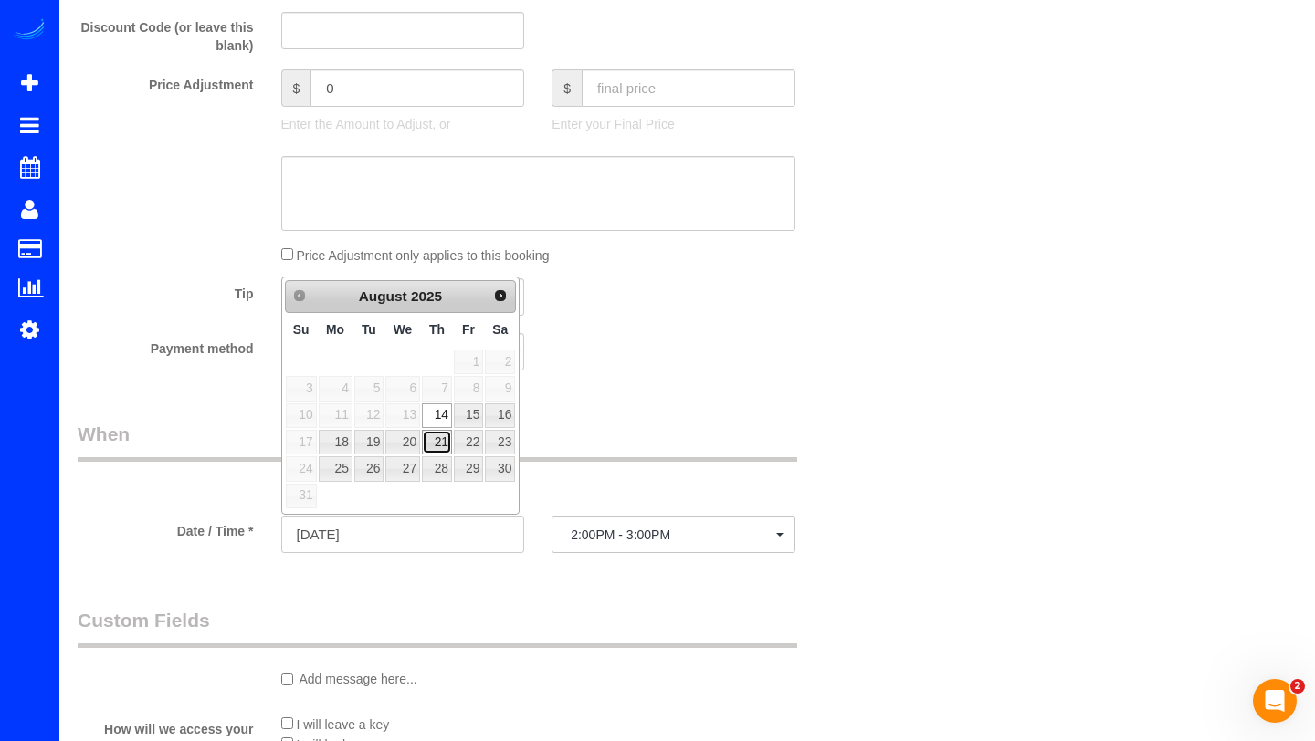
click at [438, 449] on link "21" at bounding box center [437, 442] width 30 height 25
type input "[DATE]"
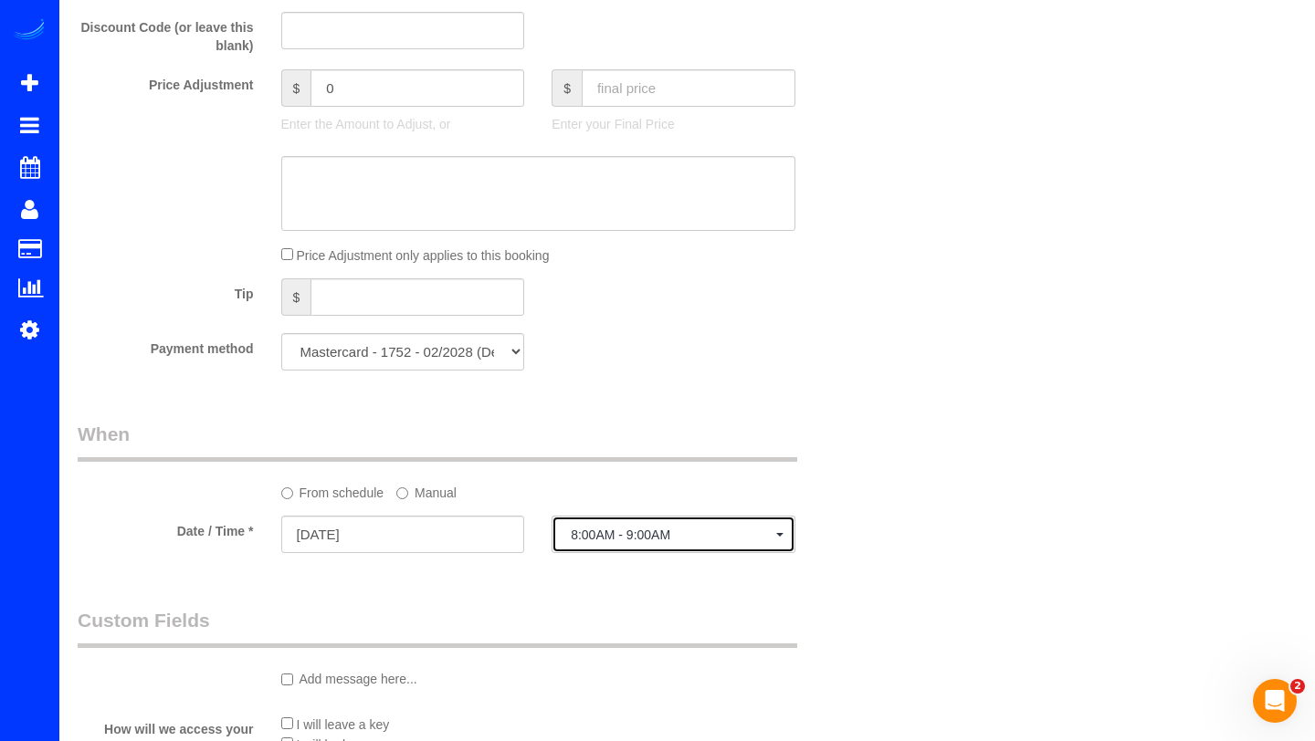
click at [583, 530] on span "8:00AM - 9:00AM" at bounding box center [673, 535] width 205 height 15
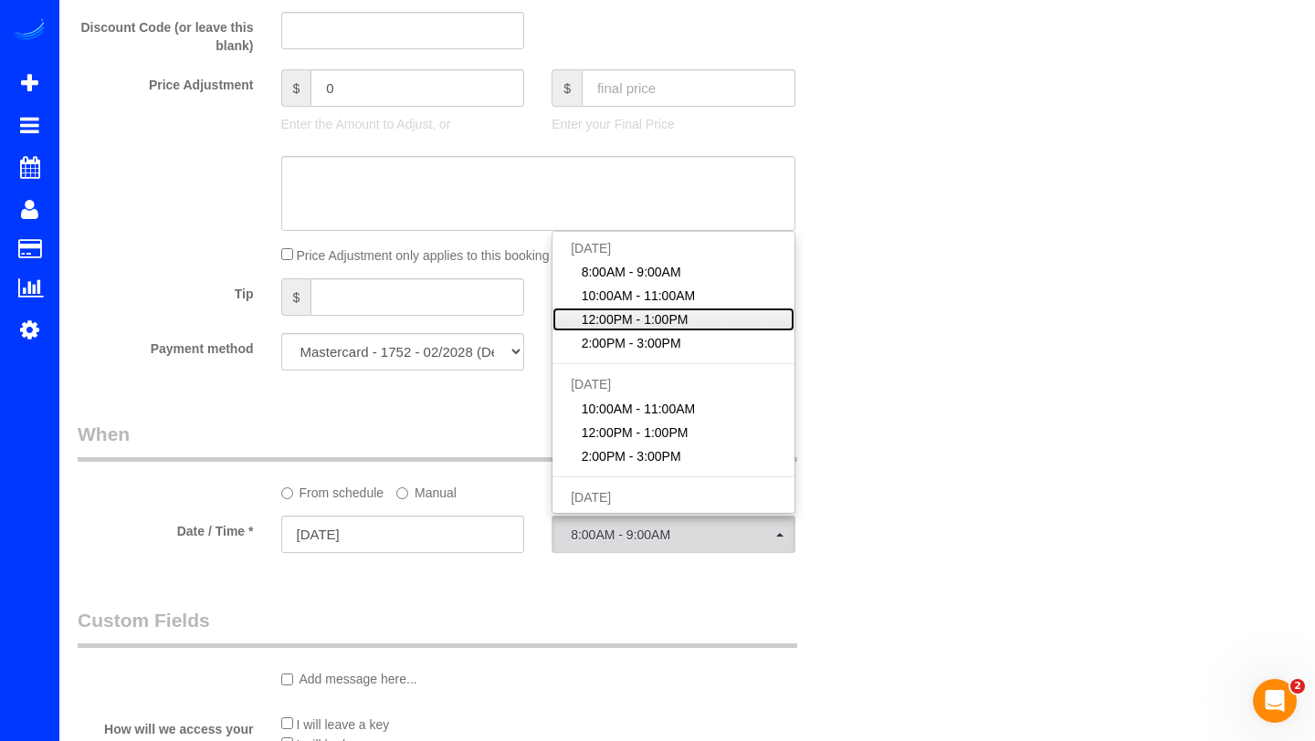
click at [650, 325] on span "12:00PM - 1:00PM" at bounding box center [634, 319] width 107 height 18
select select "spot19"
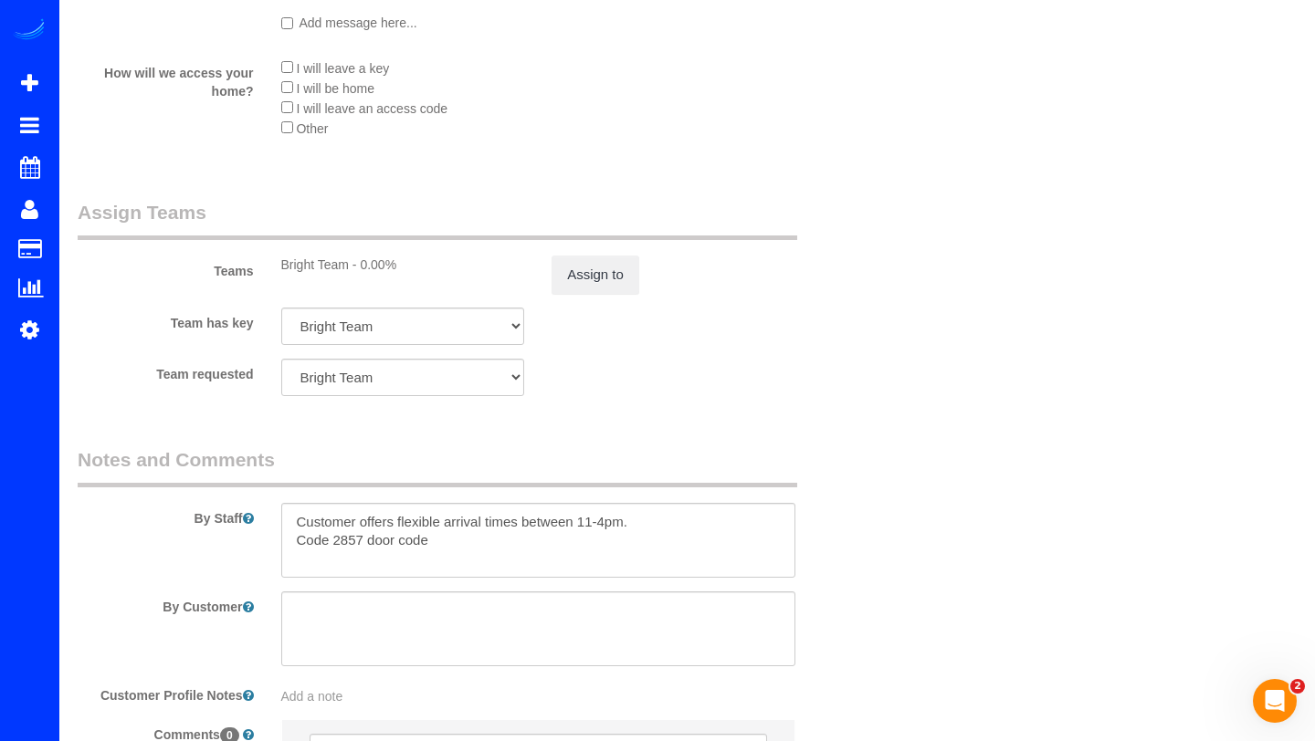
scroll to position [2200, 0]
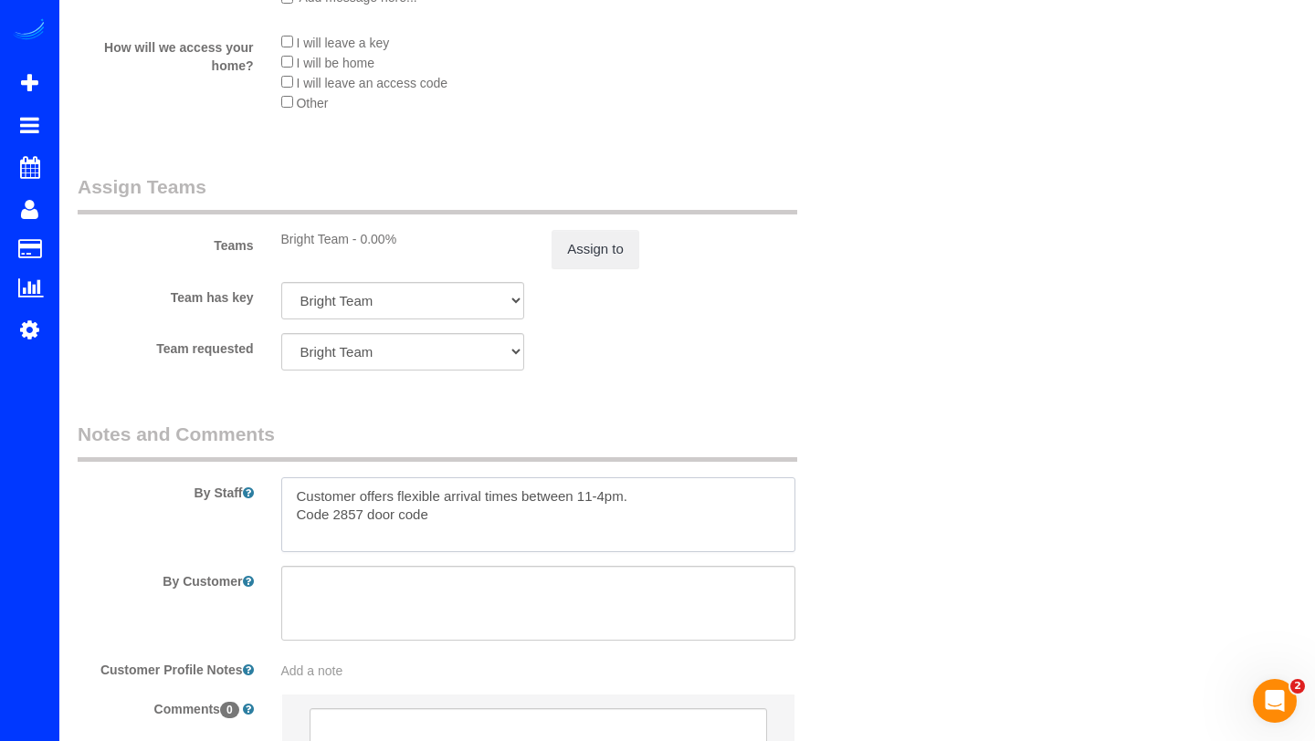
click at [298, 496] on textarea at bounding box center [538, 514] width 514 height 75
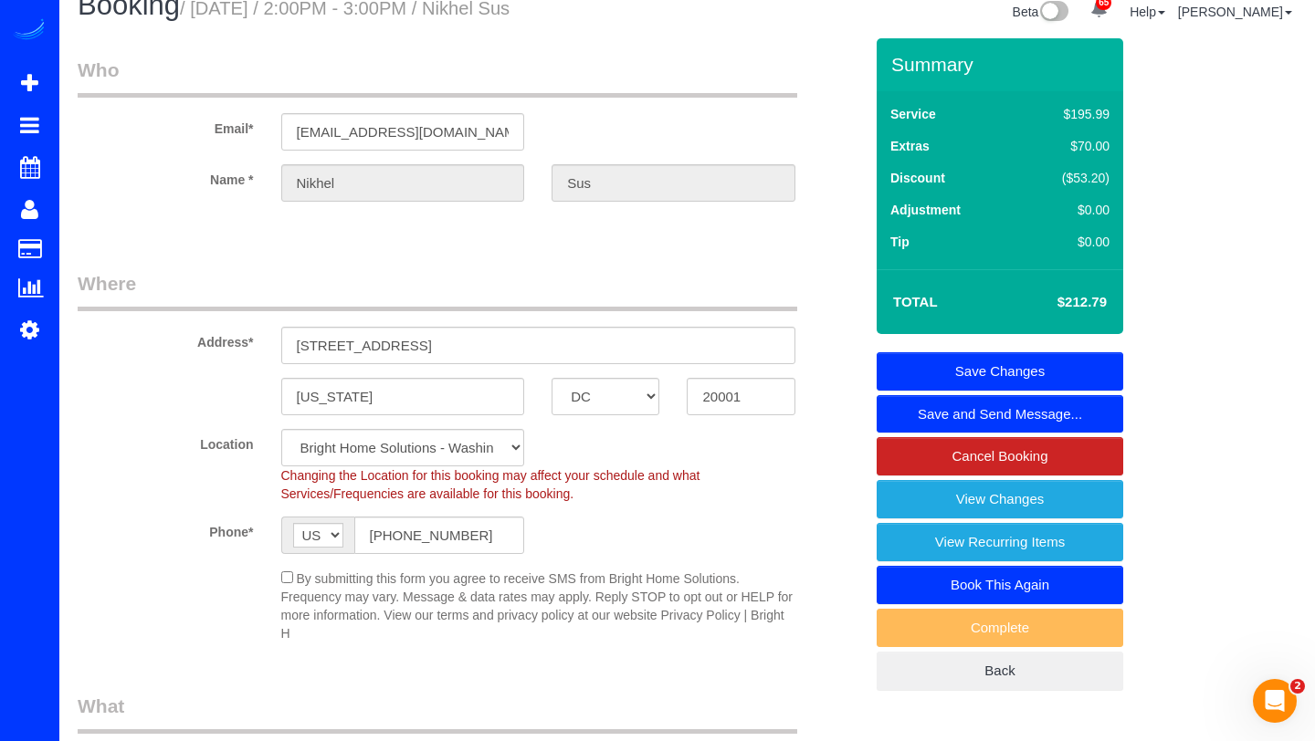
scroll to position [24, 0]
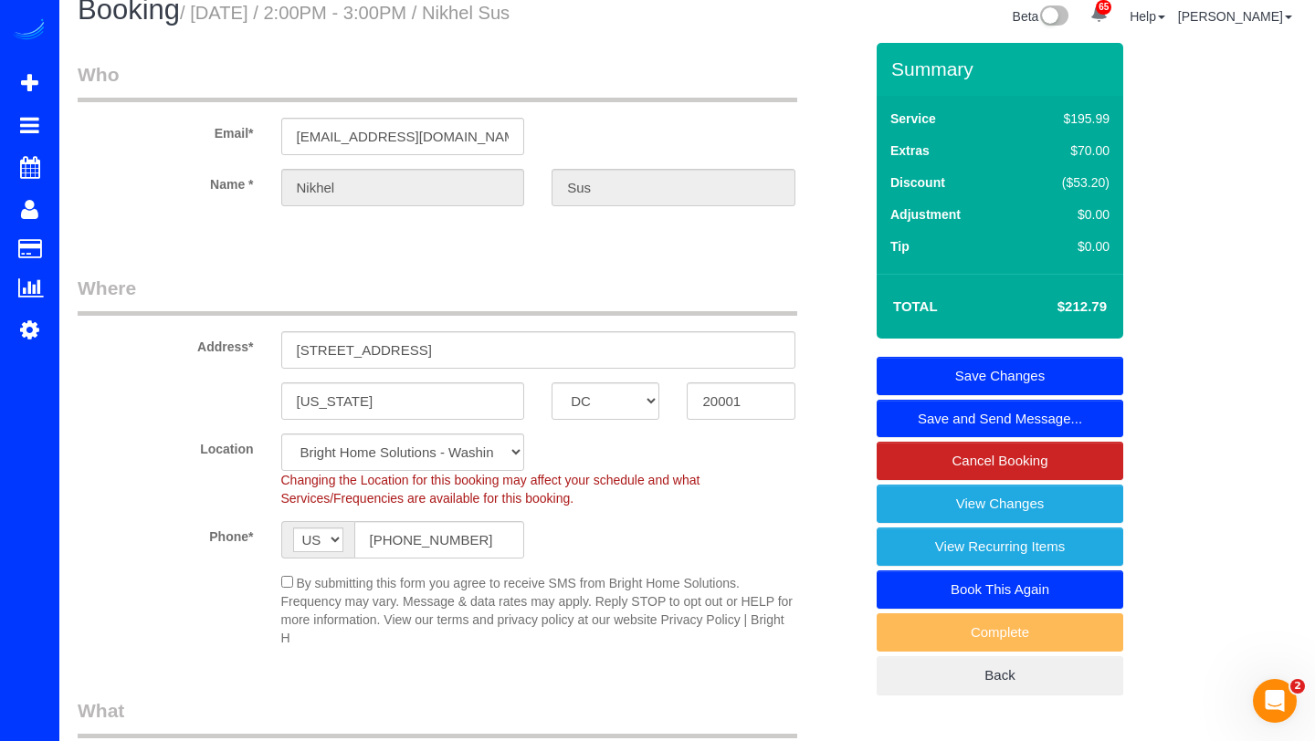
type textarea "for 8/21 arrival time is between 12-3pm Customer offers flexible arrival times …"
click at [987, 371] on link "Save Changes" at bounding box center [999, 376] width 246 height 38
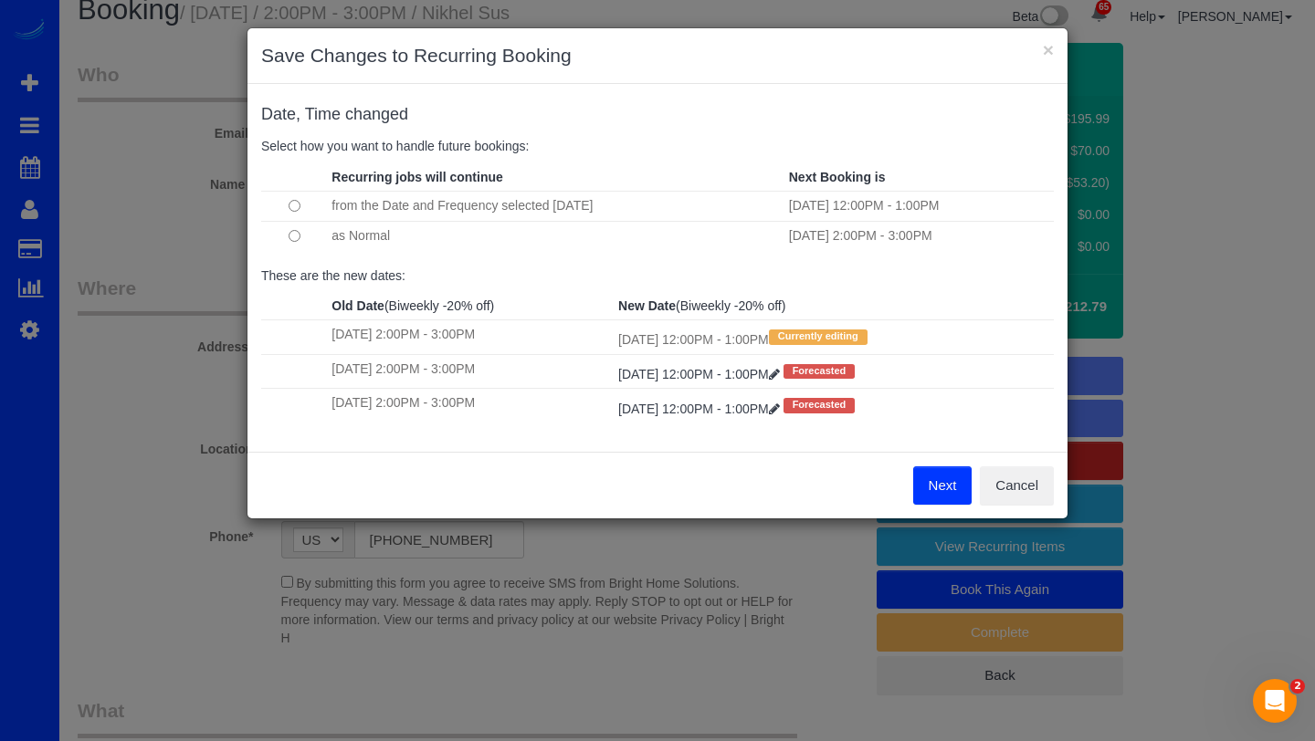
click at [921, 478] on button "Next" at bounding box center [942, 485] width 59 height 38
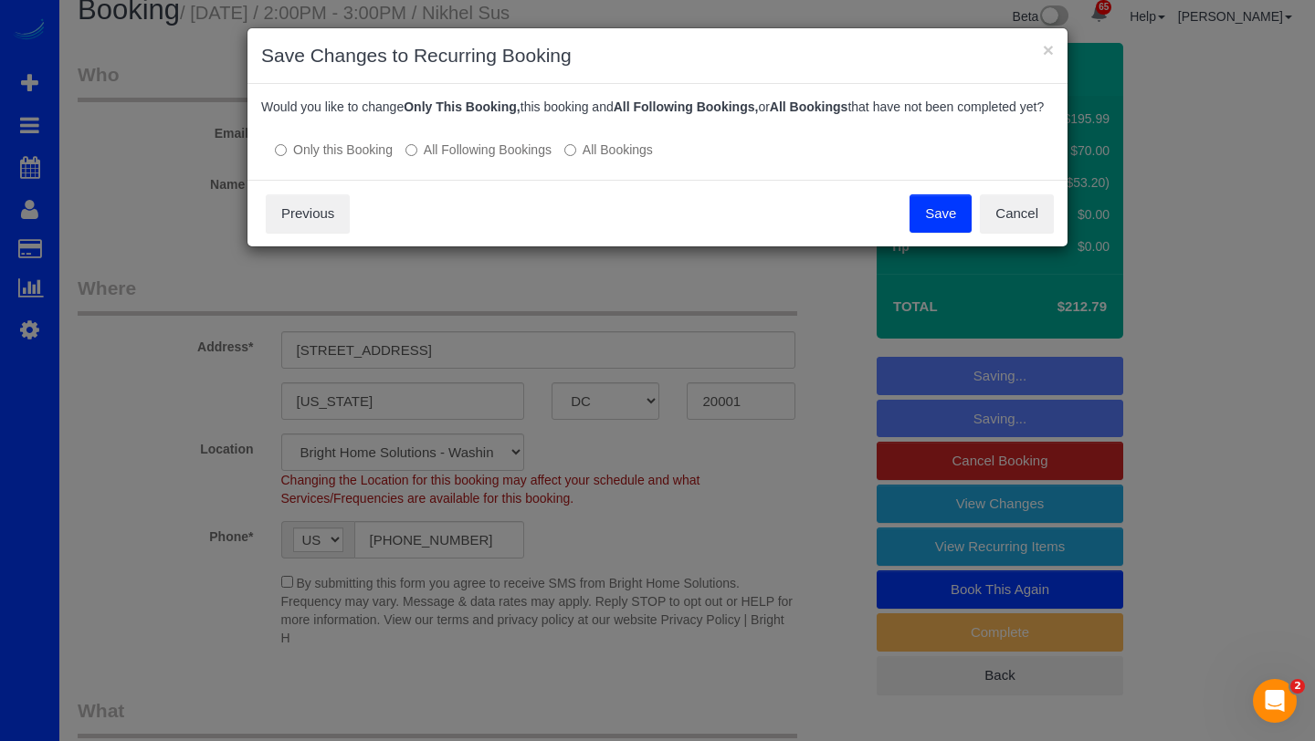
click at [498, 159] on label "All Following Bookings" at bounding box center [478, 150] width 146 height 18
click at [915, 233] on button "Save" at bounding box center [940, 213] width 62 height 38
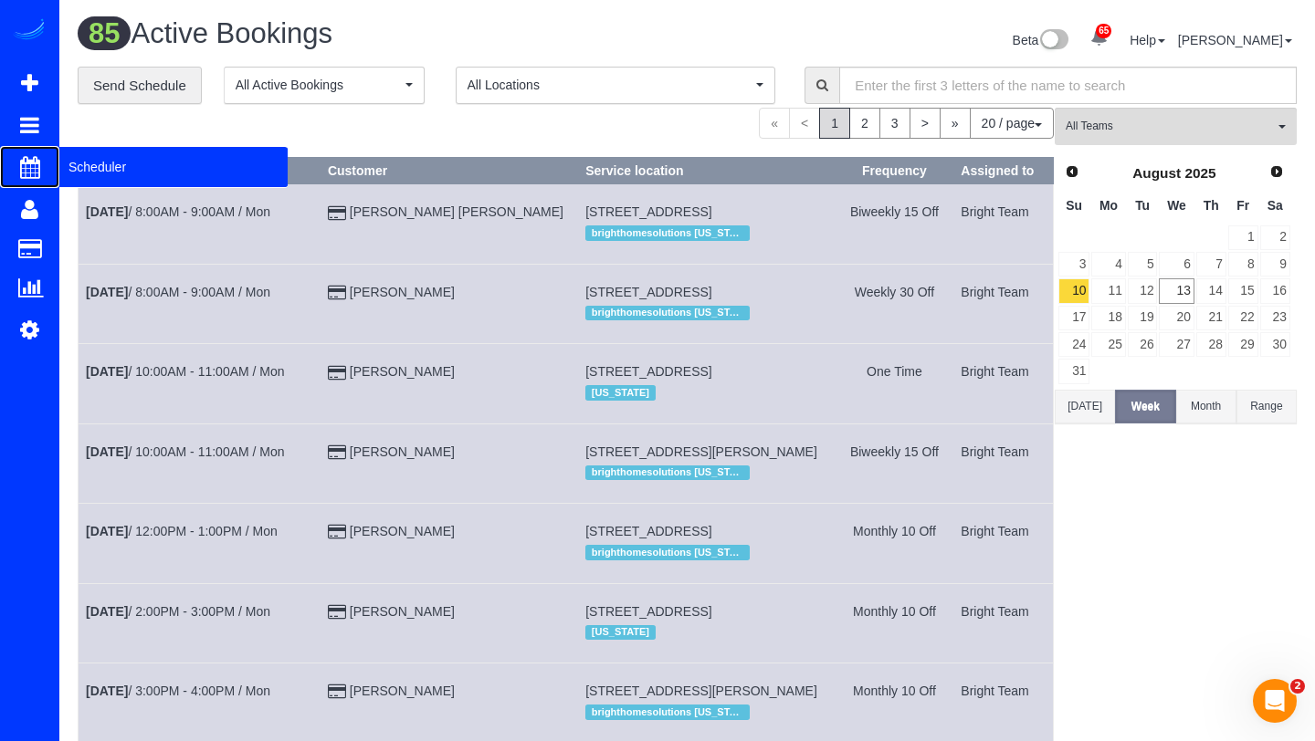
click at [83, 165] on span "Scheduler" at bounding box center [173, 167] width 228 height 42
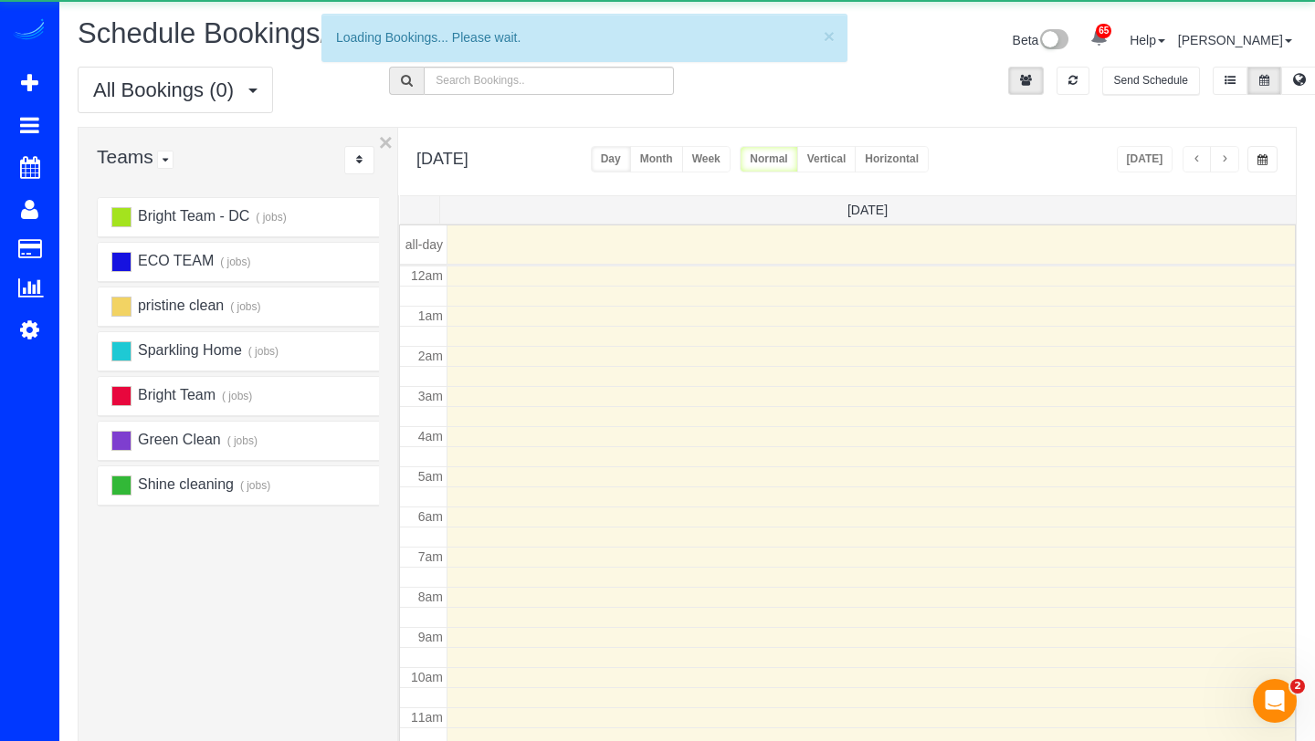
scroll to position [242, 0]
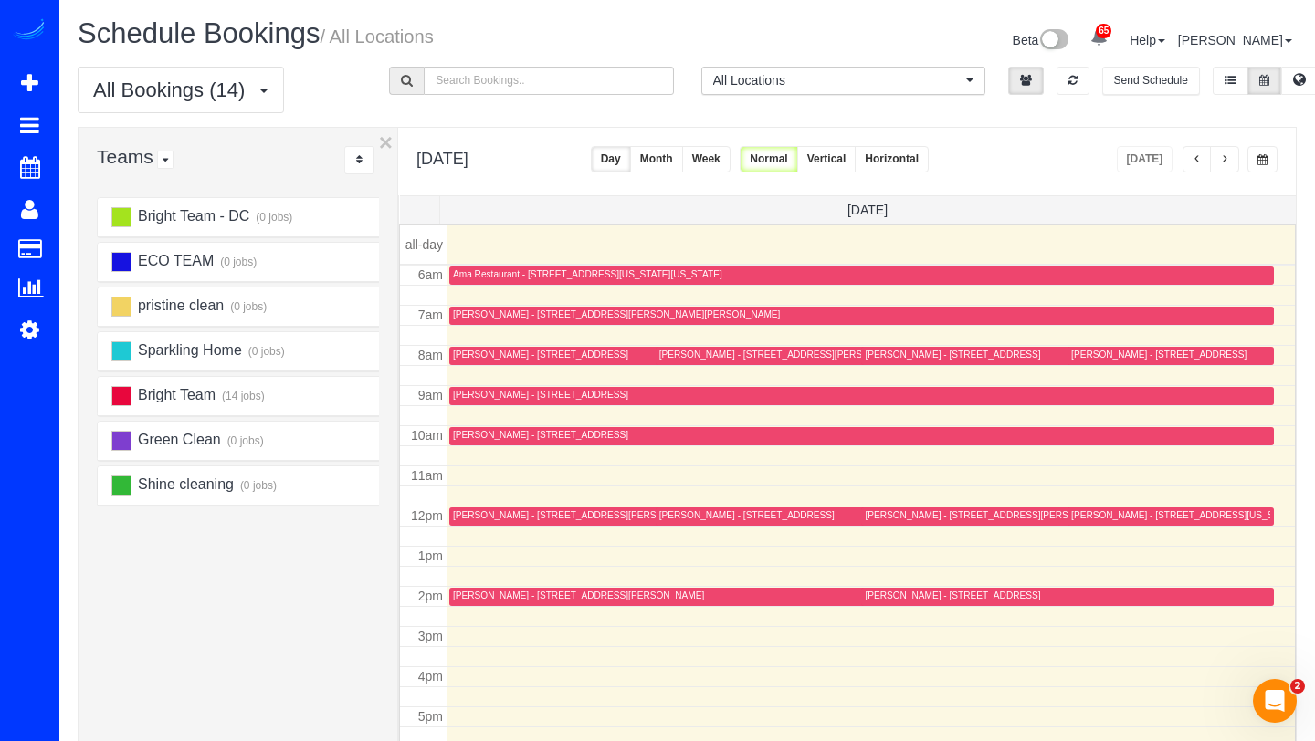
click at [1220, 157] on span "button" at bounding box center [1224, 159] width 9 height 11
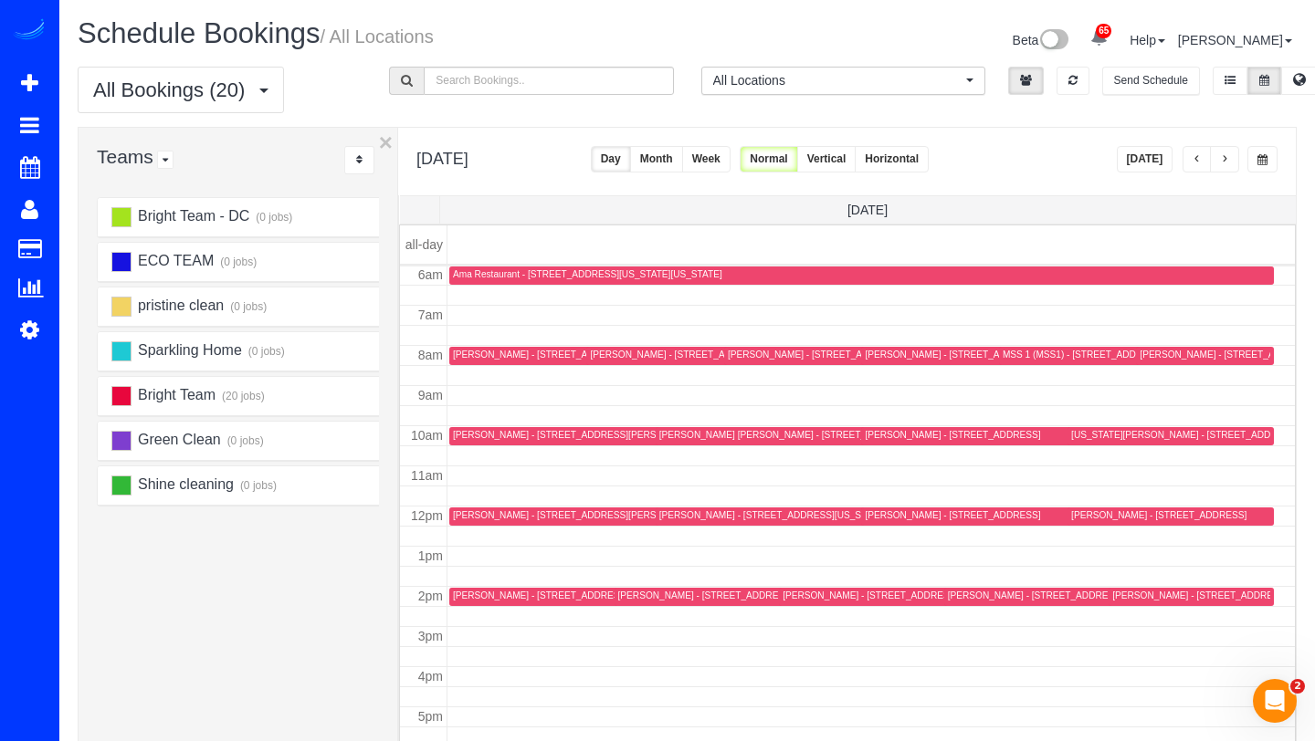
click at [1046, 357] on div "MSS 1 (MSS1) - [STREET_ADDRESS][US_STATE]" at bounding box center [1108, 355] width 213 height 12
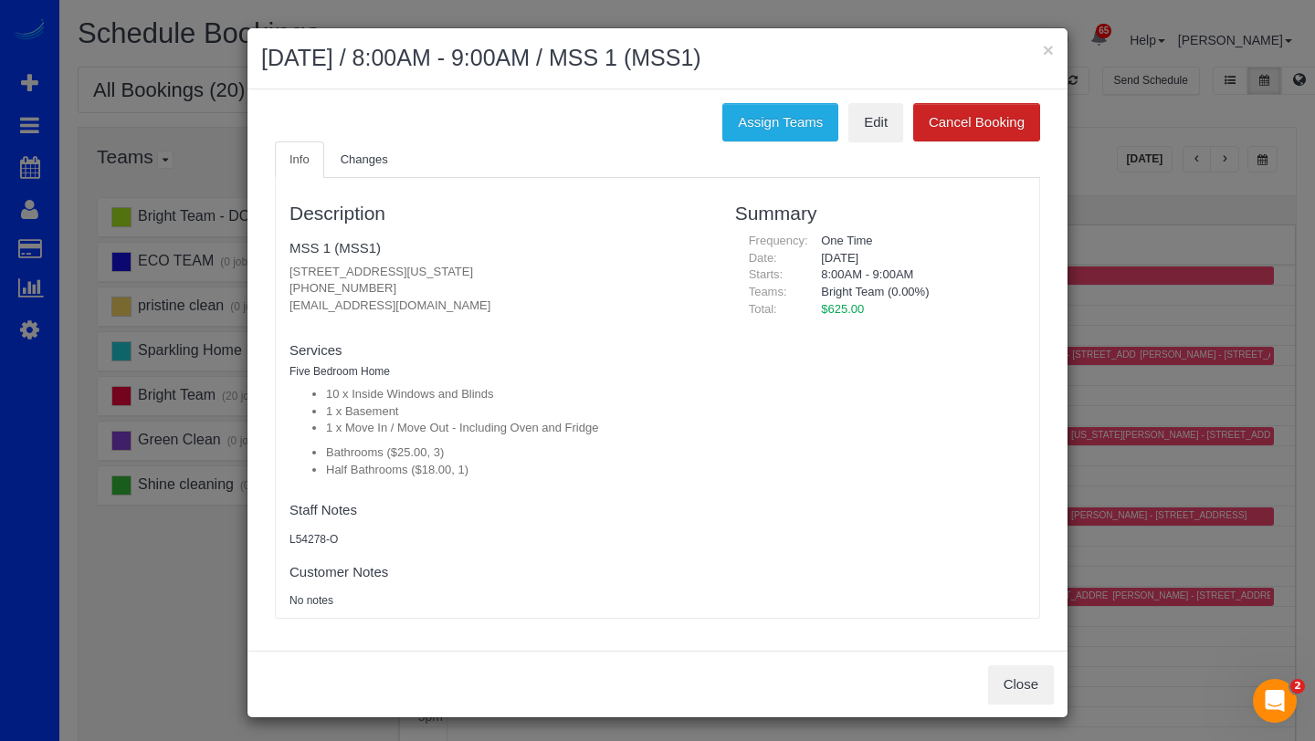
click at [414, 273] on p "[STREET_ADDRESS][US_STATE] [PHONE_NUMBER] [EMAIL_ADDRESS][DOMAIN_NAME]" at bounding box center [498, 289] width 418 height 51
copy p "[STREET_ADDRESS][US_STATE]"
click at [1051, 54] on button "×" at bounding box center [1047, 49] width 11 height 19
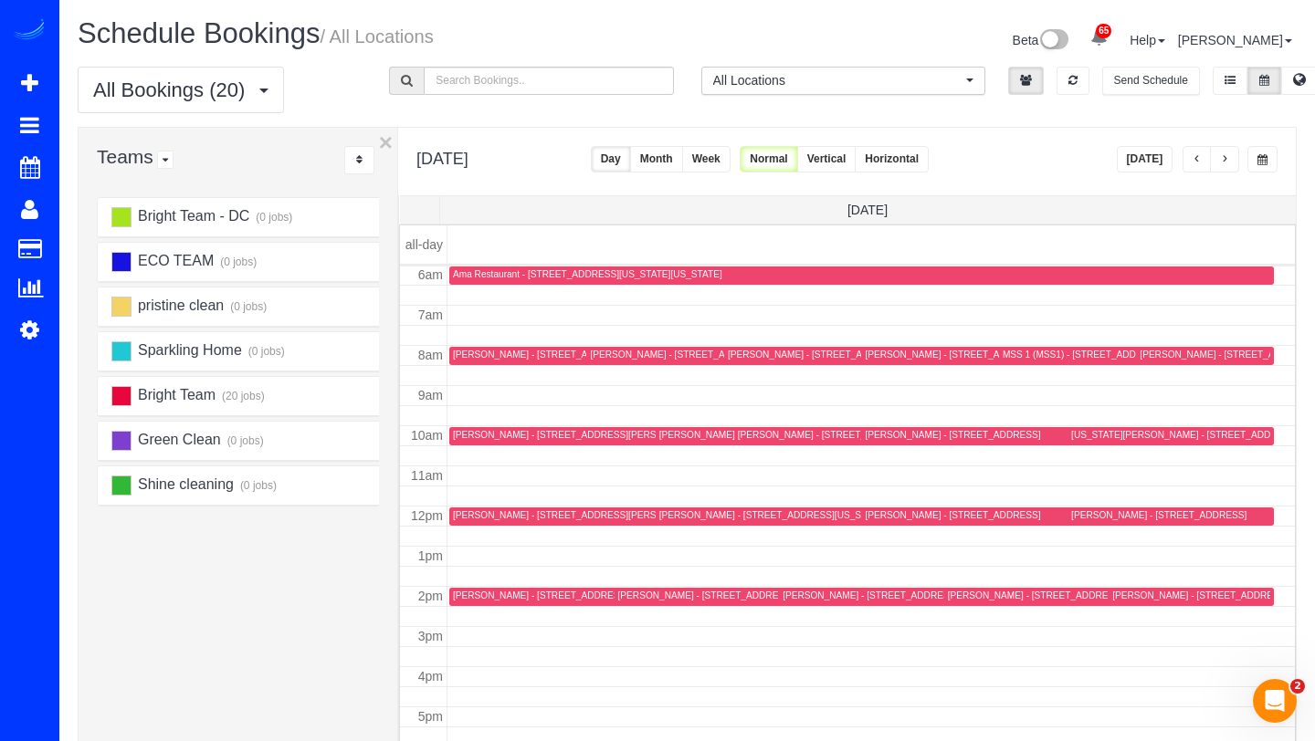
click at [1133, 165] on button "[DATE]" at bounding box center [1144, 159] width 57 height 26
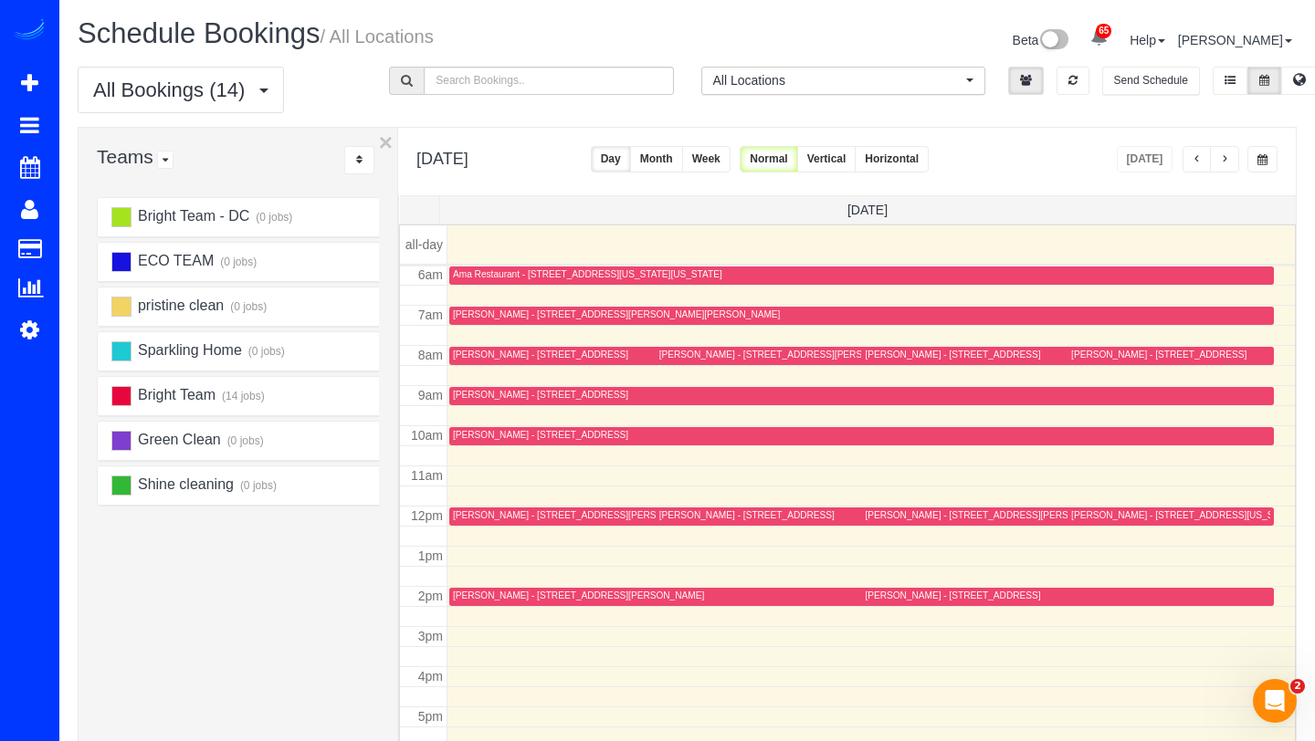
click at [878, 358] on div "[PERSON_NAME] - [STREET_ADDRESS]" at bounding box center [951, 355] width 175 height 12
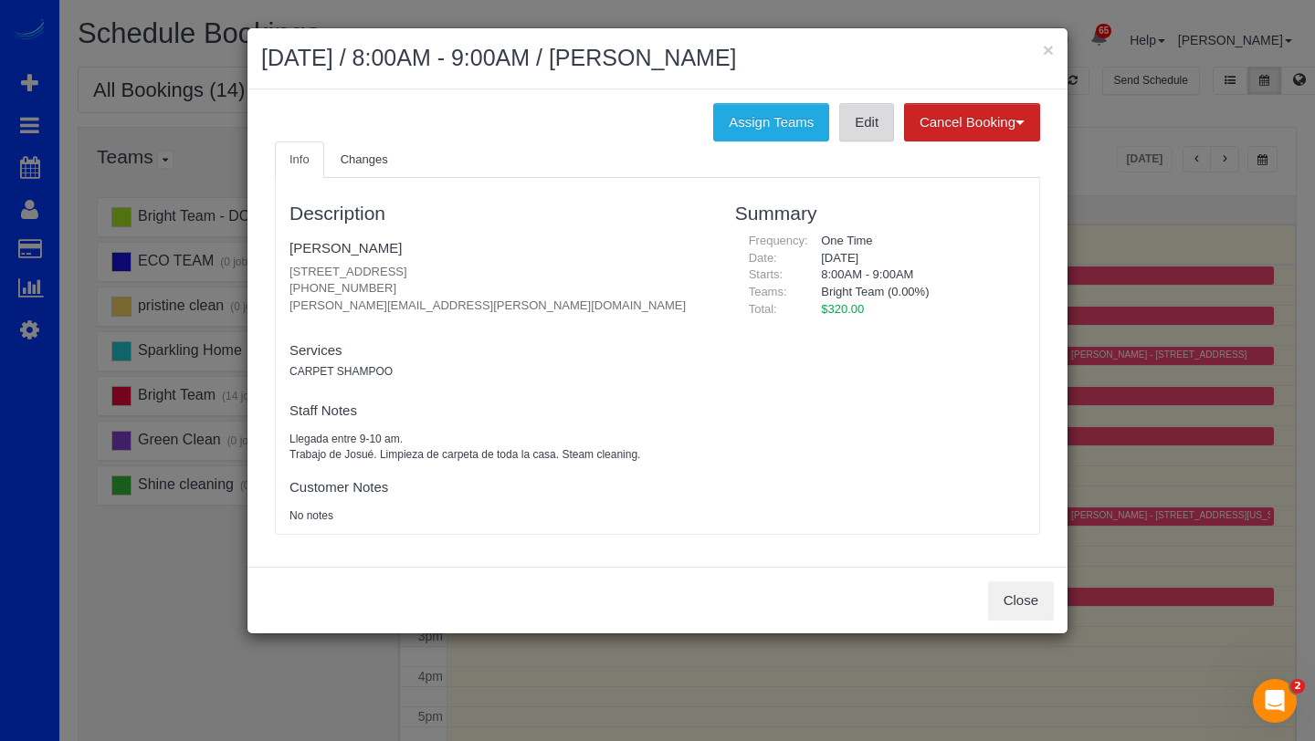
click at [853, 134] on link "Edit" at bounding box center [866, 122] width 55 height 38
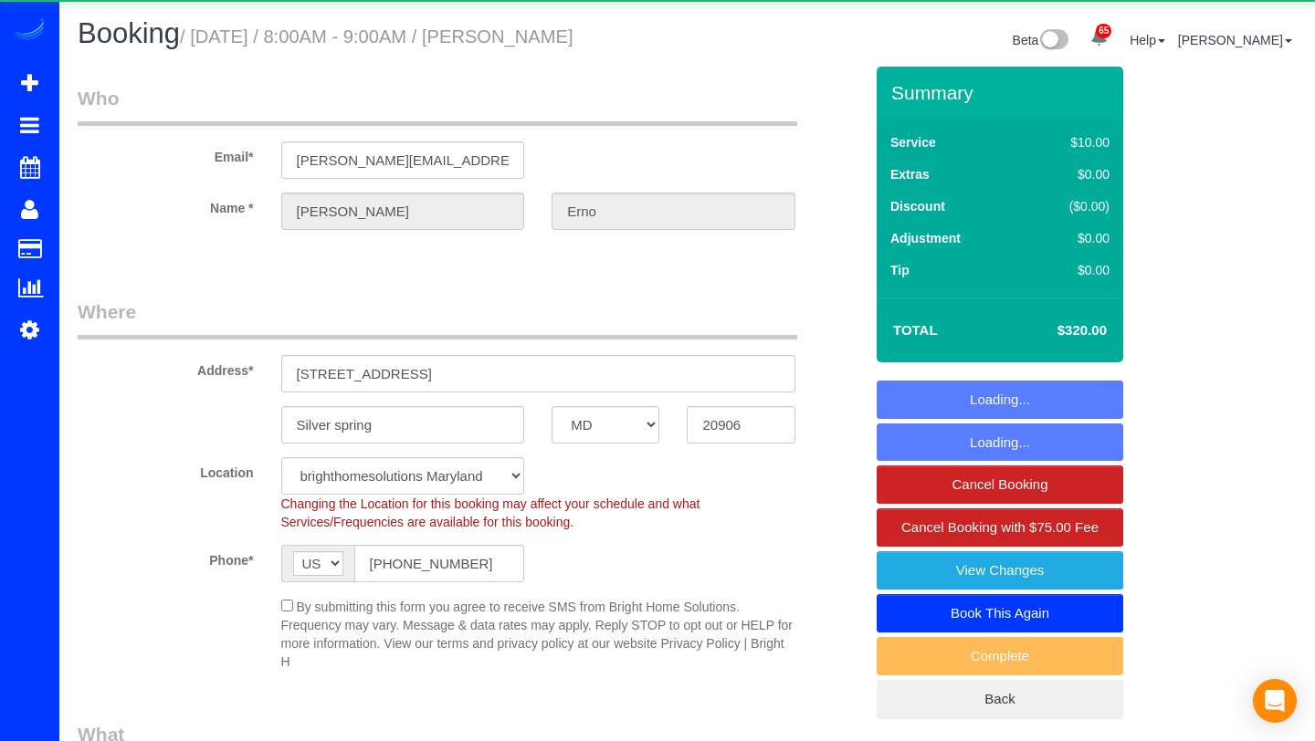
select select "MD"
select select "object:853"
select select "spot1"
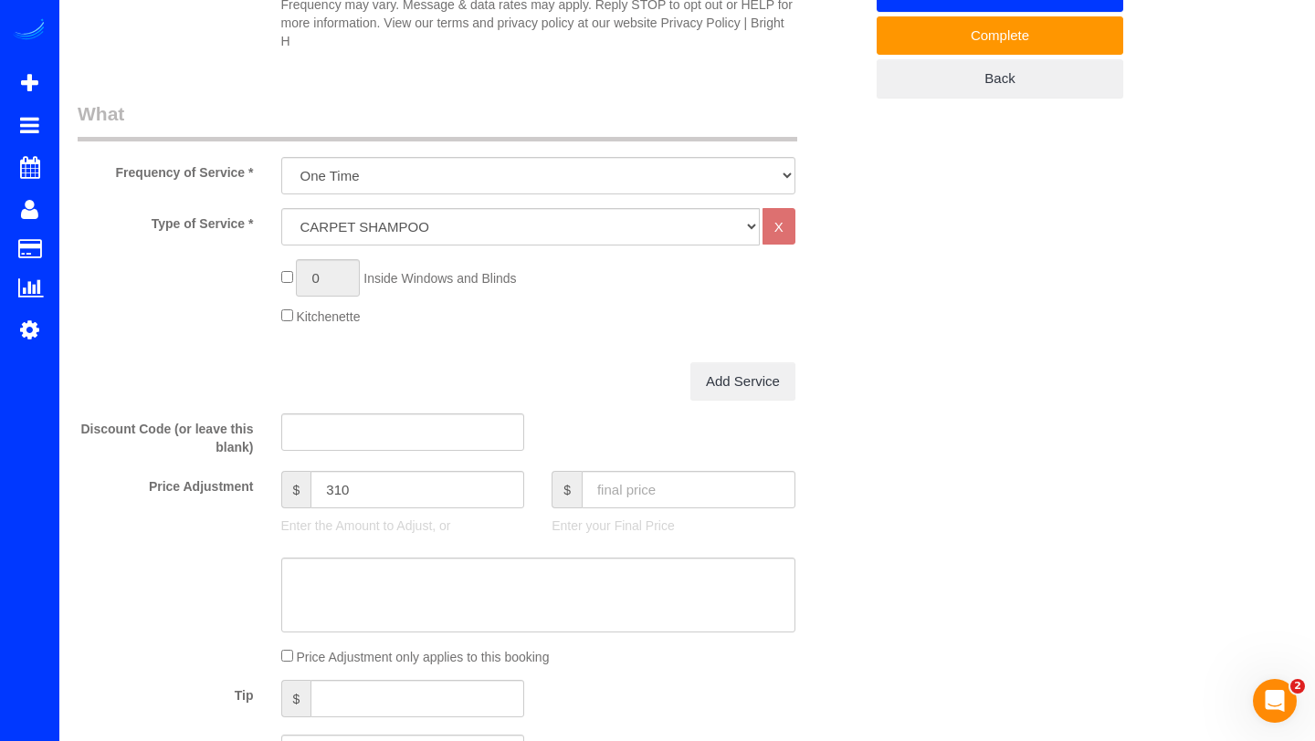
scroll to position [625, 0]
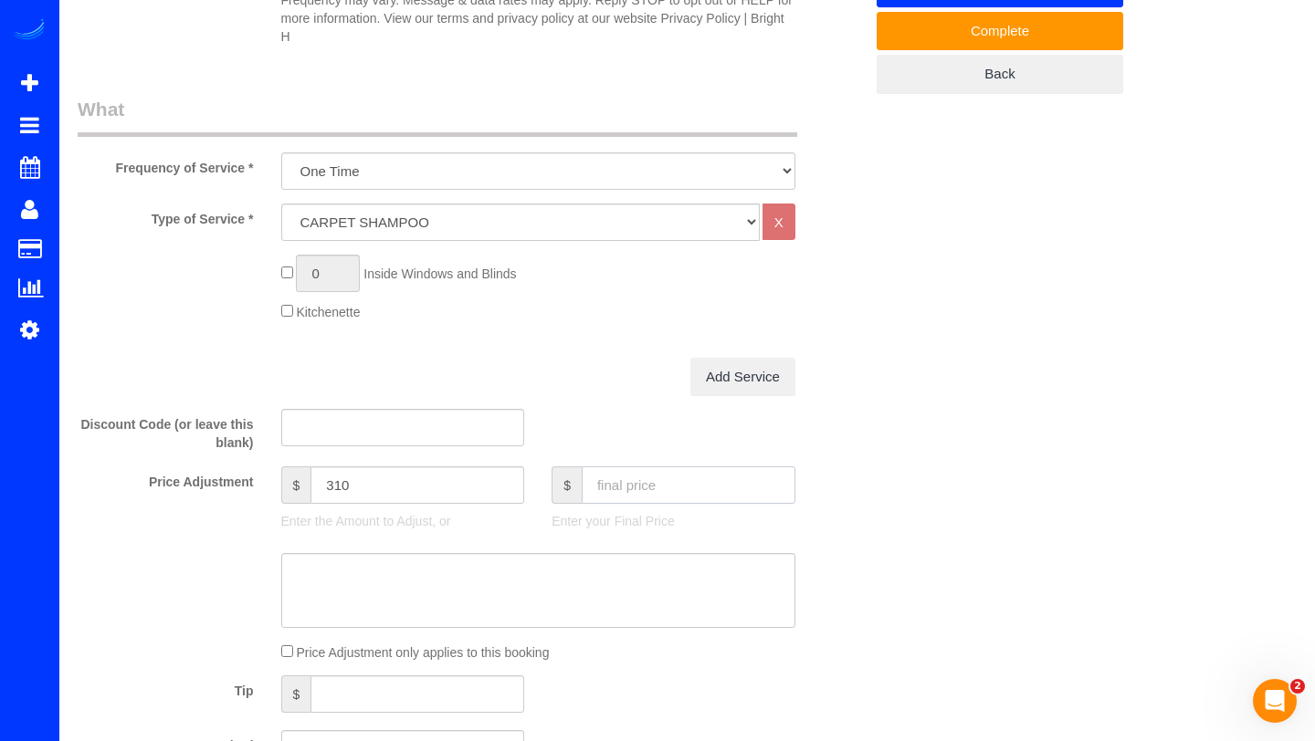
click at [630, 492] on input "text" at bounding box center [688, 484] width 214 height 37
type input "245"
type input "235"
click at [793, 560] on textarea at bounding box center [538, 590] width 514 height 75
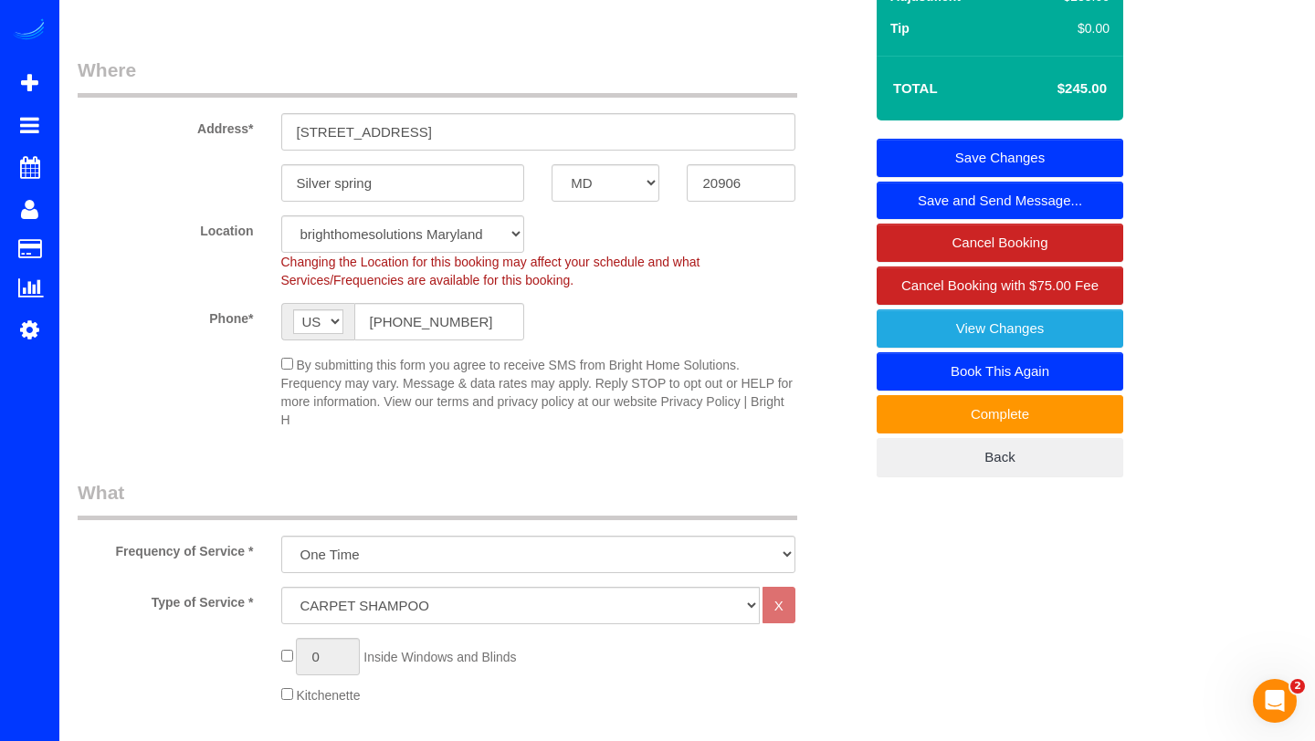
scroll to position [262, 0]
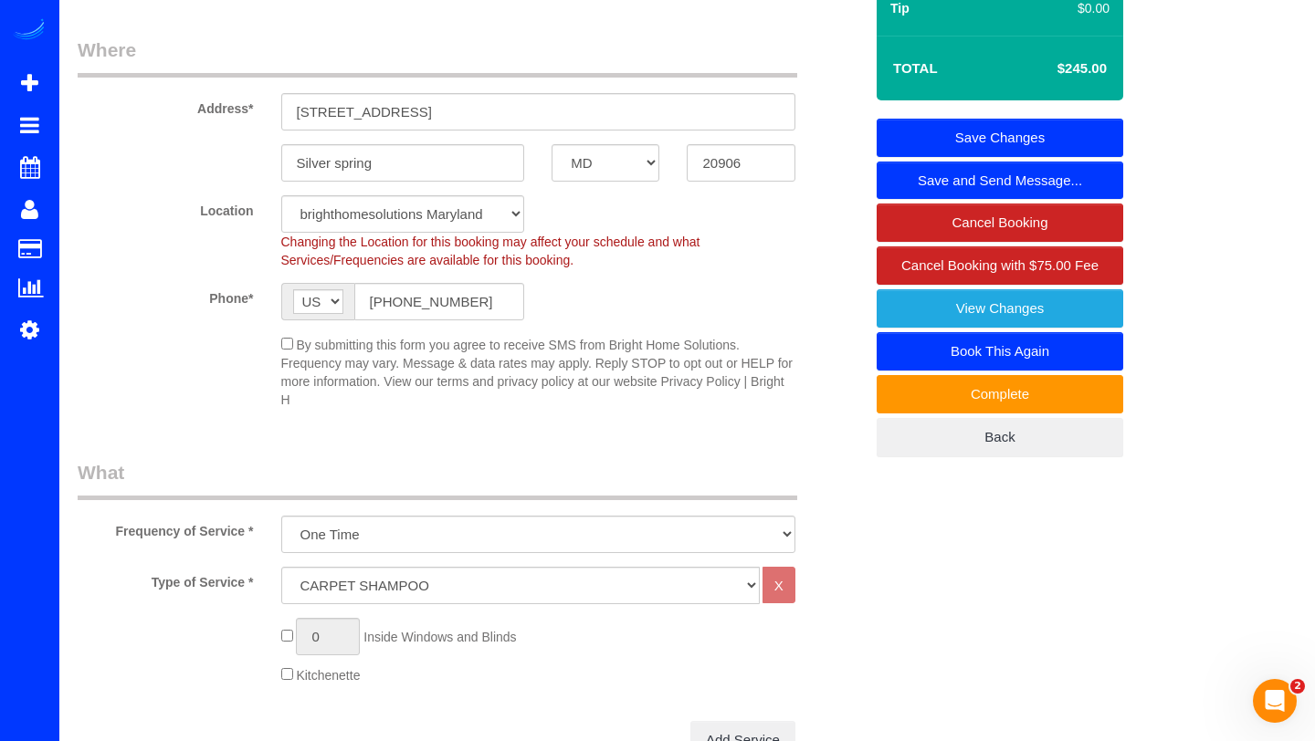
click at [1084, 129] on link "Save Changes" at bounding box center [999, 138] width 246 height 38
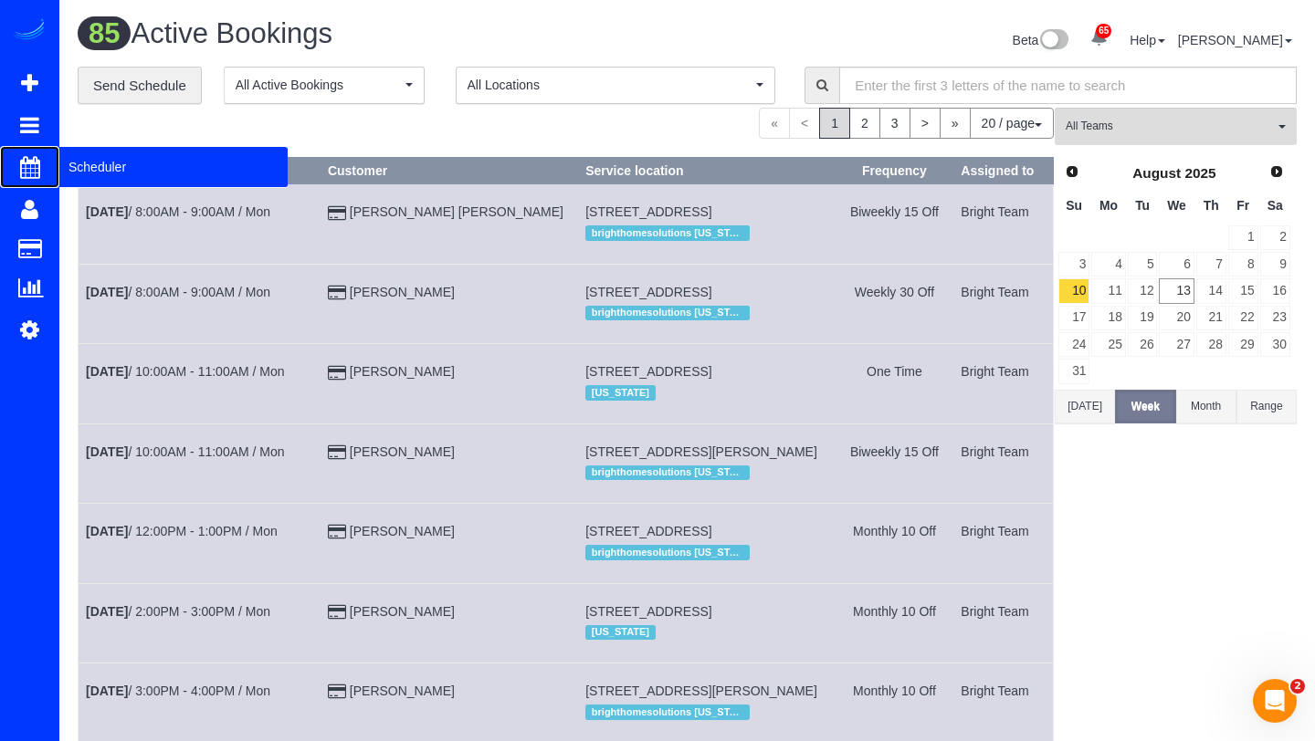
click at [79, 169] on span "Scheduler" at bounding box center [173, 167] width 228 height 42
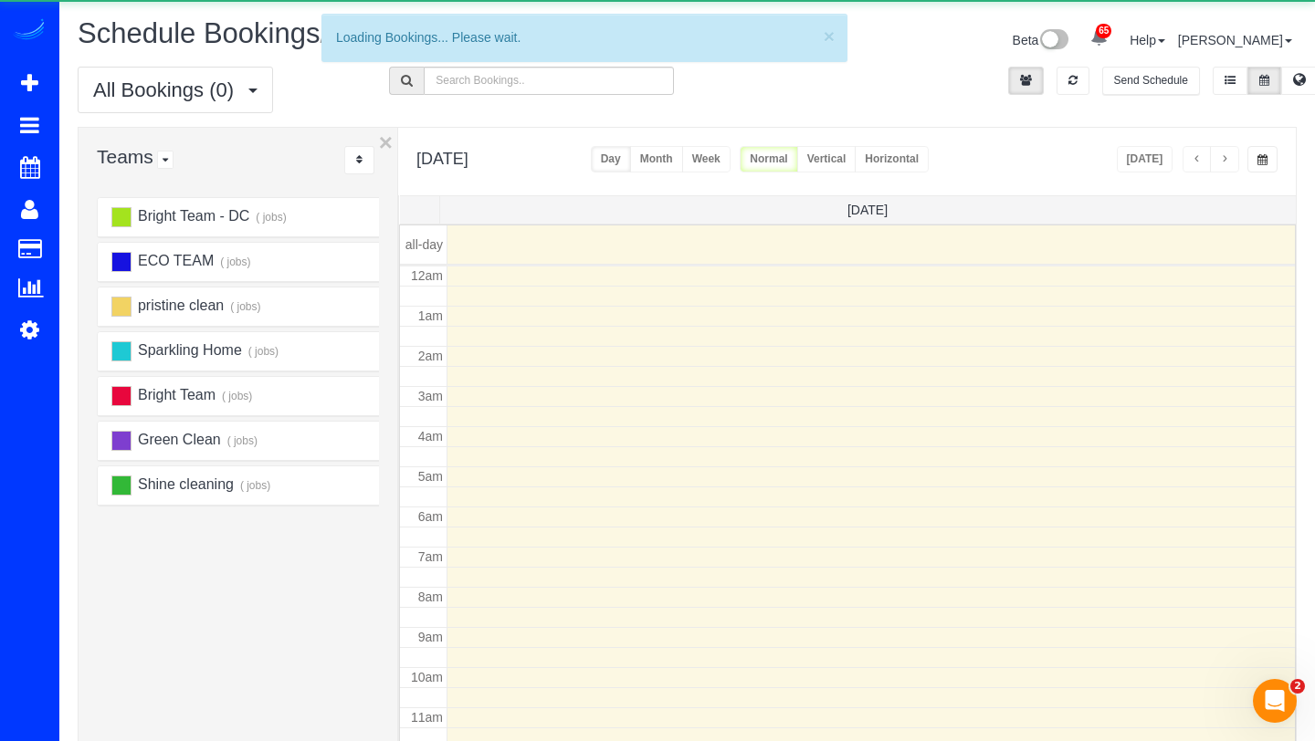
scroll to position [242, 0]
